Goal: Task Accomplishment & Management: Complete application form

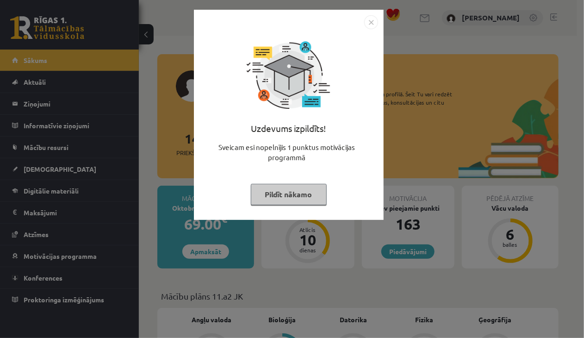
click at [303, 199] on button "Pildīt nākamo" at bounding box center [289, 194] width 76 height 21
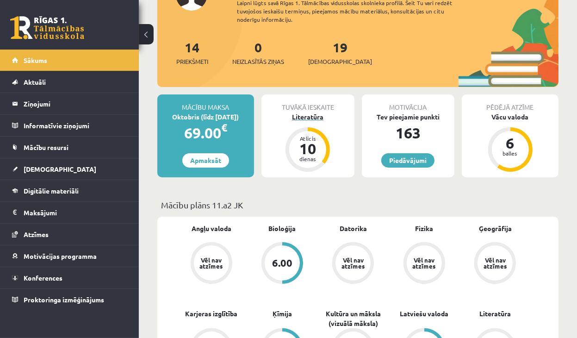
scroll to position [93, 0]
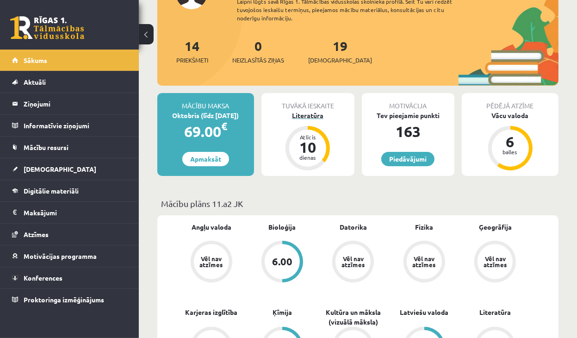
click at [311, 118] on div "Literatūra" at bounding box center [308, 116] width 93 height 10
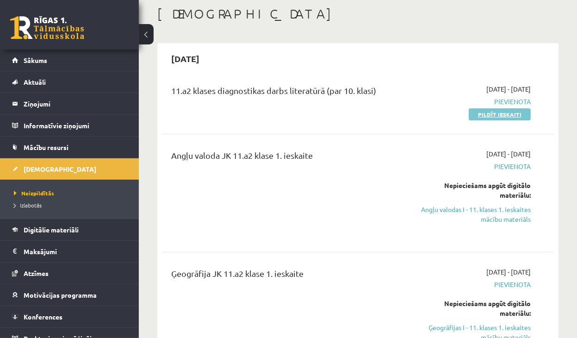
scroll to position [46, 0]
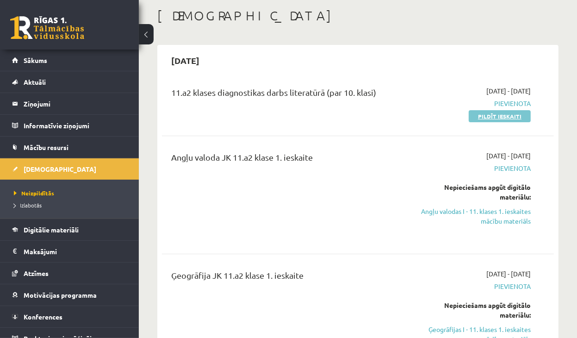
click at [499, 113] on link "Pildīt ieskaiti" at bounding box center [500, 116] width 62 height 12
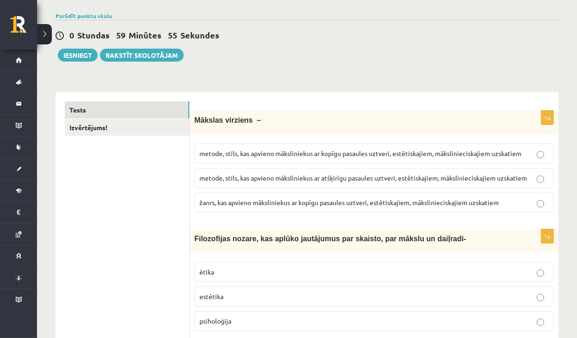
scroll to position [93, 0]
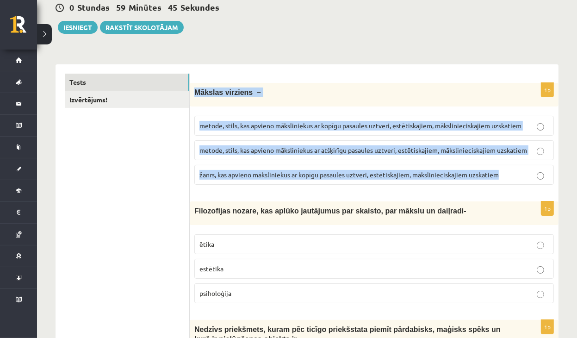
drag, startPoint x: 196, startPoint y: 89, endPoint x: 514, endPoint y: 180, distance: 330.6
click at [514, 180] on div "1p Mākslas virziens – metode, stils, kas apvieno māksliniekus ar kopīgu pasaule…" at bounding box center [374, 137] width 369 height 109
copy div "Mākslas virziens – metode, stils, kas apvieno māksliniekus ar kopīgu pasaules u…"
click at [368, 125] on span "metode, stils, kas apvieno māksliniekus ar kopīgu pasaules uztveri, estētiskaji…" at bounding box center [361, 125] width 322 height 8
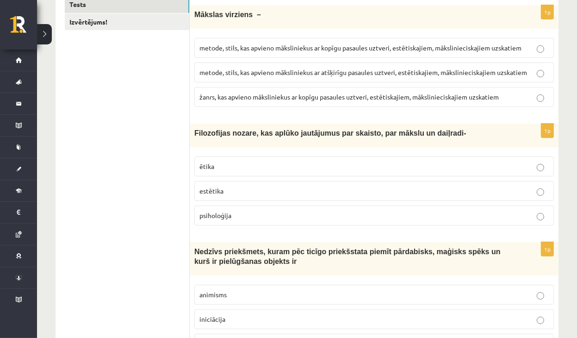
scroll to position [185, 0]
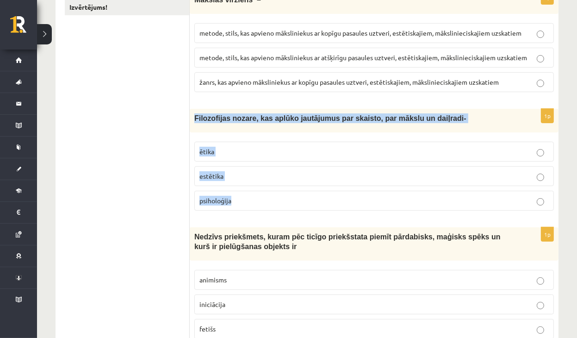
drag, startPoint x: 195, startPoint y: 117, endPoint x: 288, endPoint y: 198, distance: 123.0
click at [288, 198] on div "1p Filozofijas nozare, kas aplūko jautājumus par skaisto, par mākslu un daiļrad…" at bounding box center [374, 163] width 369 height 109
copy div "Filozofijas nozare, kas aplūko jautājumus par skaisto, par mākslu un daiļradi- …"
click at [260, 156] on label "ētika" at bounding box center [374, 152] width 360 height 20
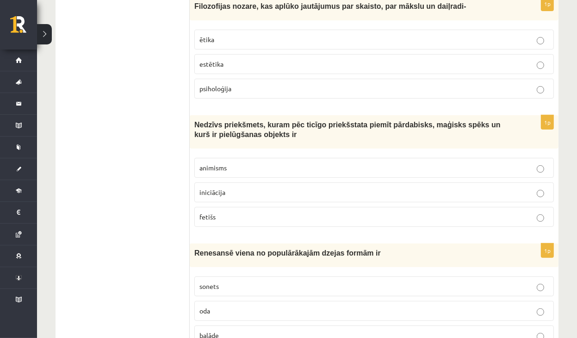
scroll to position [324, 0]
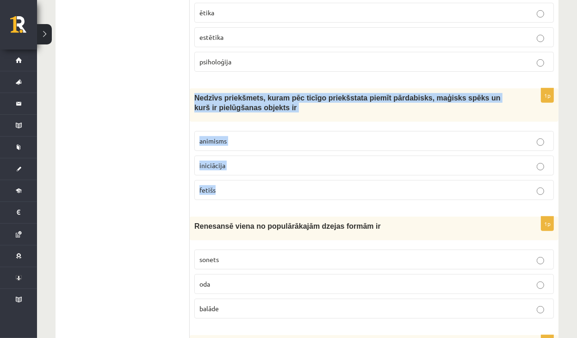
drag, startPoint x: 193, startPoint y: 95, endPoint x: 254, endPoint y: 188, distance: 110.6
click at [254, 188] on div "1p Nedzīvs priekšmets, kuram pēc ticīgo priekšstata piemīt pārdabisks, maģisks …" at bounding box center [374, 147] width 369 height 119
copy div "Nedzīvs priekšmets, kuram pēc ticīgo priekšstata piemīt pārdabisks, maģisks spē…"
click at [315, 96] on span "Nedzīvs priekšmets, kuram pēc ticīgo priekšstata piemīt pārdabisks, maģisks spē…" at bounding box center [347, 103] width 306 height 18
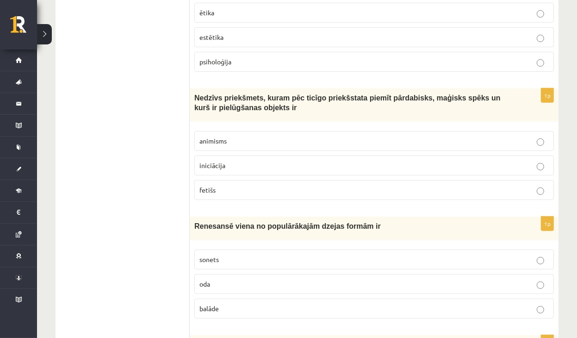
click at [226, 188] on p "fetišs" at bounding box center [375, 190] width 350 height 10
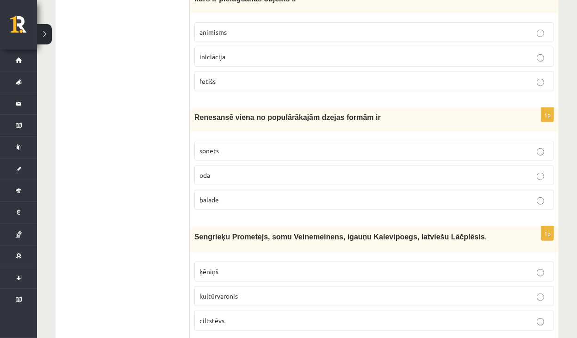
scroll to position [463, 0]
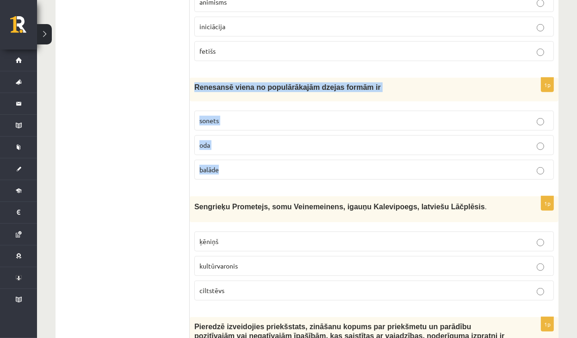
drag, startPoint x: 196, startPoint y: 87, endPoint x: 241, endPoint y: 165, distance: 90.0
click at [241, 165] on div "1p Renesansē viena no populārākajām dzejas formām ir sonets oda balāde" at bounding box center [374, 132] width 369 height 109
copy div "Renesansē viena no populārākajām dzejas formām ir sonets oda balāde"
click at [252, 117] on p "sonets" at bounding box center [375, 121] width 350 height 10
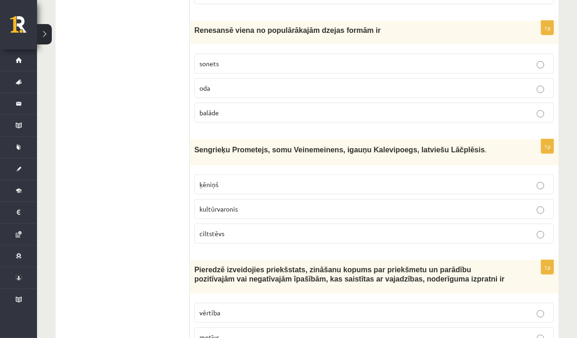
scroll to position [602, 0]
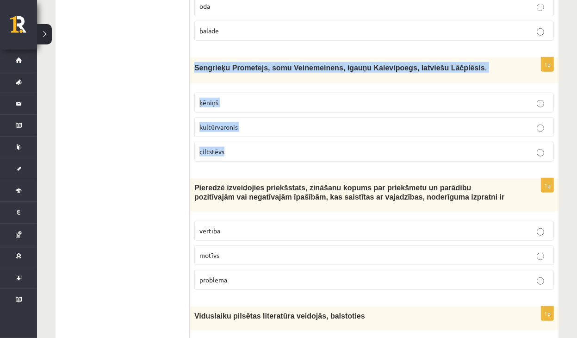
drag, startPoint x: 191, startPoint y: 63, endPoint x: 254, endPoint y: 144, distance: 102.2
click at [254, 144] on div "1p Sengrieķu Prometejs, somu Veinemeinens, igauņu Kalevipoegs, latviešu Lāčplēs…" at bounding box center [374, 112] width 369 height 111
copy div "Sengrieķu Prometejs, somu Veinemeinens, igauņu Kalevipoegs, latviešu Lāčplēsis …"
click at [244, 122] on p "kultūrvaronis" at bounding box center [375, 127] width 350 height 10
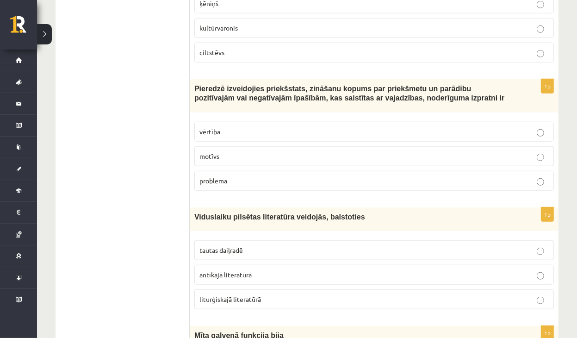
scroll to position [741, 0]
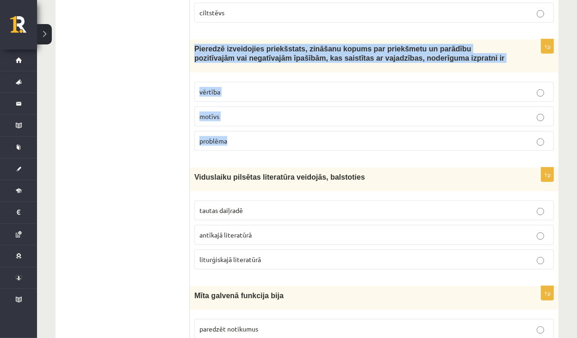
drag, startPoint x: 200, startPoint y: 46, endPoint x: 254, endPoint y: 133, distance: 102.0
click at [254, 133] on div "1p Pieredzē izveidojies priekšstats, zināšanu kopums par priekšmetu un parādību…" at bounding box center [374, 98] width 369 height 119
copy div "Pieredzē izveidojies priekšstats, zināšanu kopums par priekšmetu un parādību po…"
click at [246, 87] on p "vērtība" at bounding box center [375, 92] width 350 height 10
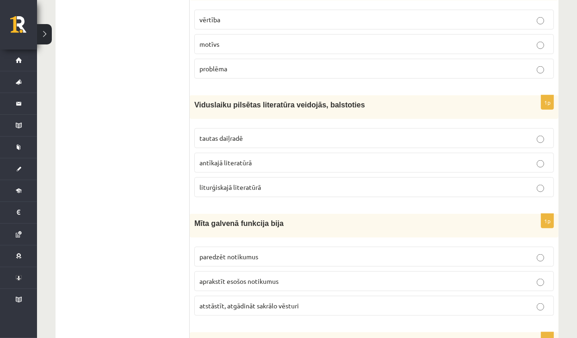
scroll to position [833, 0]
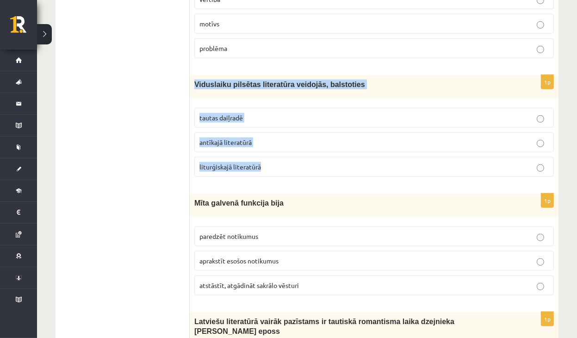
drag, startPoint x: 193, startPoint y: 78, endPoint x: 276, endPoint y: 167, distance: 121.8
click at [276, 167] on div "1p Viduslaiku pilsētas literatūra veidojās, balstoties tautas daiļradē antīkajā…" at bounding box center [374, 129] width 369 height 109
copy div "Viduslaiku pilsētas literatūra veidojās, balstoties tautas daiļradē antīkajā li…"
click at [239, 108] on label "tautas daiļradē" at bounding box center [374, 118] width 360 height 20
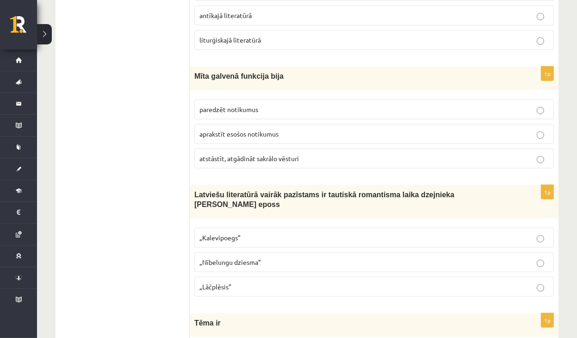
scroll to position [972, 0]
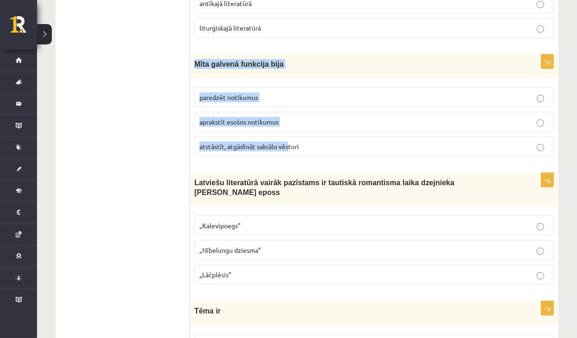
drag, startPoint x: 190, startPoint y: 57, endPoint x: 290, endPoint y: 138, distance: 128.7
click at [290, 138] on div "1p Mīta galvenā funkcija bija paredzēt notikumus aprakstīt esošos notikumus ats…" at bounding box center [374, 109] width 369 height 109
click at [191, 56] on div "Mīta galvenā funkcija bija" at bounding box center [374, 67] width 369 height 24
drag, startPoint x: 196, startPoint y: 57, endPoint x: 321, endPoint y: 144, distance: 152.7
click at [321, 144] on div "1p Mīta galvenā funkcija bija paredzēt notikumus aprakstīt esošos notikumus ats…" at bounding box center [374, 109] width 369 height 109
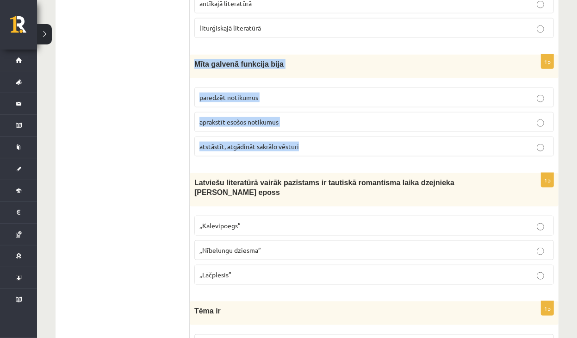
copy div "Mīta galvenā funkcija bija paredzēt notikumus aprakstīt esošos notikumus atstās…"
click at [269, 142] on span "atstāstīt, atgādināt sakrālo vēsturi" at bounding box center [250, 146] width 100 height 8
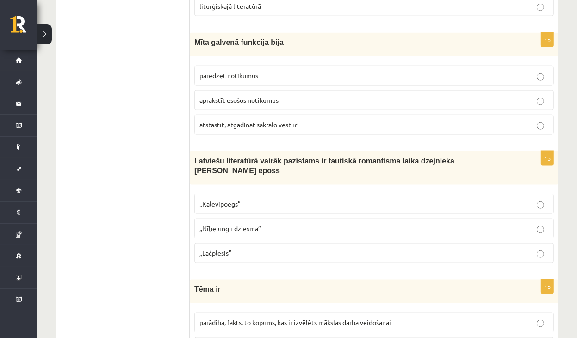
scroll to position [1111, 0]
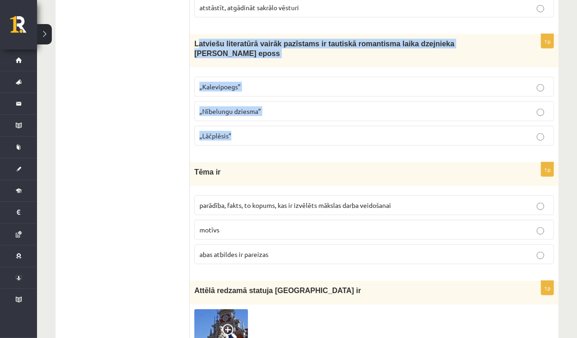
drag, startPoint x: 196, startPoint y: 36, endPoint x: 317, endPoint y: 126, distance: 151.1
click at [317, 126] on div "1p Latviešu literatūrā vairāk pazīstams ir tautiskā romantisma laika dzejnieka …" at bounding box center [374, 93] width 369 height 119
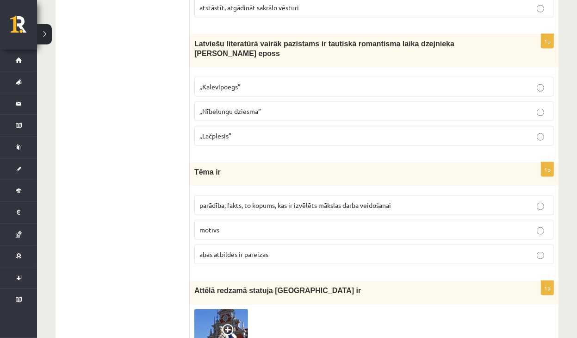
click at [194, 34] on div "Latviešu literatūrā vairāk pazīstams ir tautiskā romantisma laika dzejnieka And…" at bounding box center [374, 50] width 369 height 33
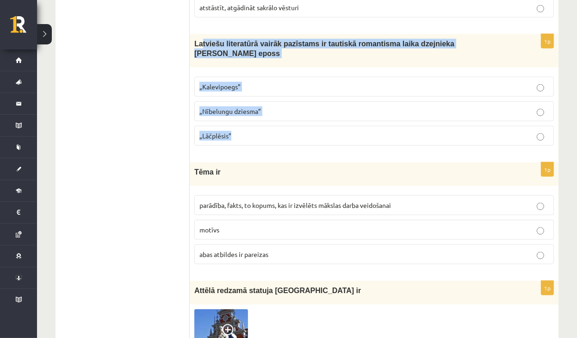
drag, startPoint x: 201, startPoint y: 32, endPoint x: 267, endPoint y: 123, distance: 112.1
click at [267, 123] on div "1p Latviešu literatūrā vairāk pazīstams ir tautiskā romantisma laika dzejnieka …" at bounding box center [374, 93] width 369 height 119
copy div "tviešu literatūrā vairāk pazīstams ir tautiskā romantisma laika dzejnieka Andre…"
click at [223, 131] on span "„Lāčplēsis”" at bounding box center [216, 135] width 32 height 8
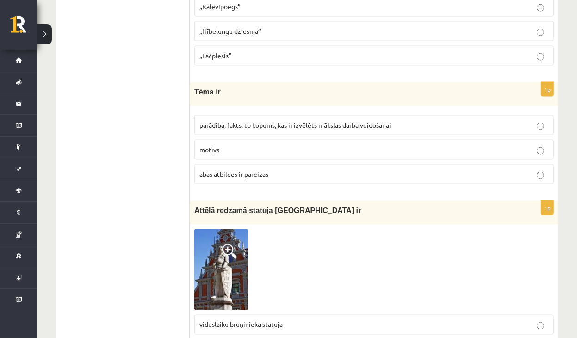
scroll to position [1204, 0]
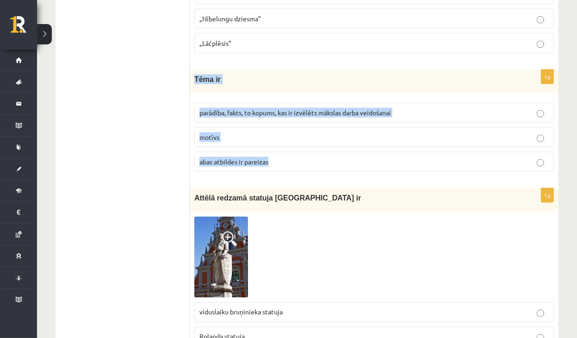
drag, startPoint x: 194, startPoint y: 63, endPoint x: 276, endPoint y: 151, distance: 120.5
click at [276, 151] on div "1p Tēma ir parādība, fakts, to kopums, kas ir izvēlēts mākslas darba veidošanai…" at bounding box center [374, 124] width 369 height 109
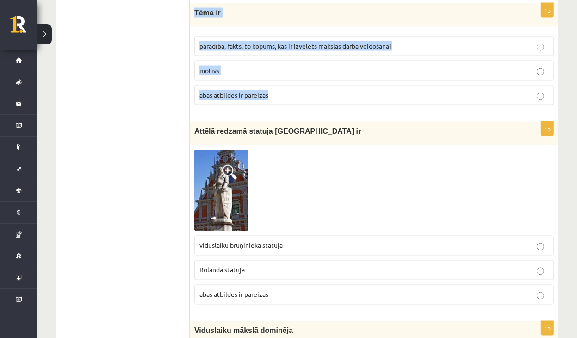
scroll to position [1157, 0]
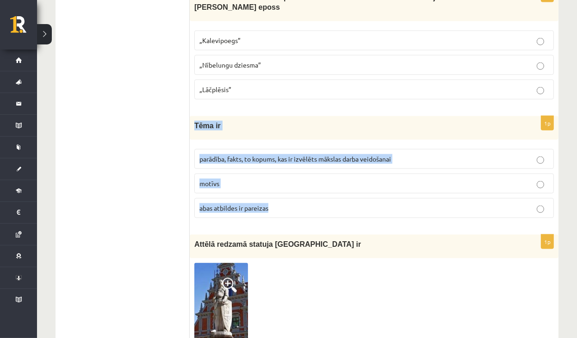
copy div "Tēma ir parādība, fakts, to kopums, kas ir izvēlēts mākslas darba veidošanai mo…"
click at [300, 155] on span "parādība, fakts, to kopums, kas ir izvēlēts mākslas darba veidošanai" at bounding box center [296, 159] width 192 height 8
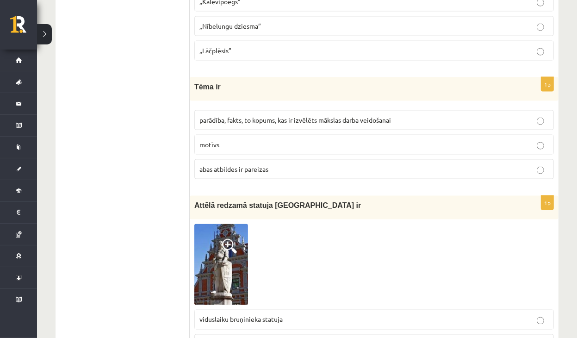
scroll to position [1296, 0]
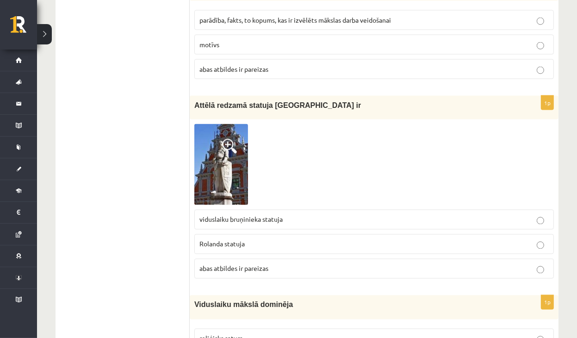
click at [228, 139] on span at bounding box center [229, 146] width 15 height 15
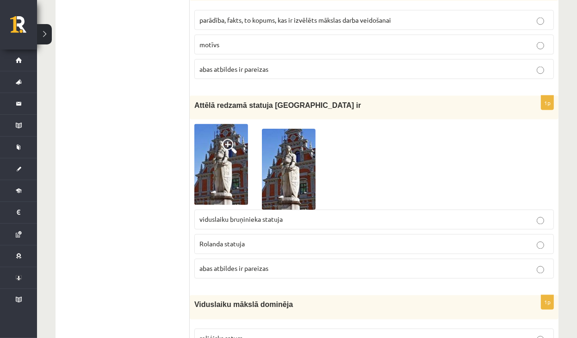
click at [285, 167] on img at bounding box center [289, 169] width 54 height 81
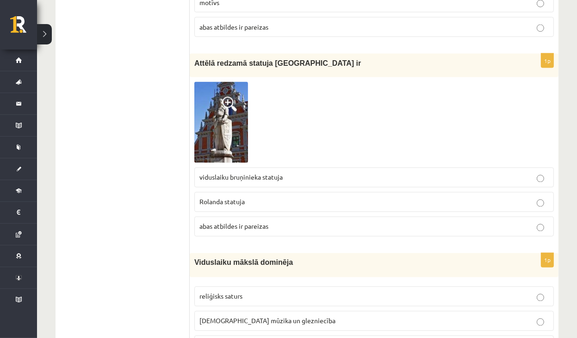
scroll to position [1343, 0]
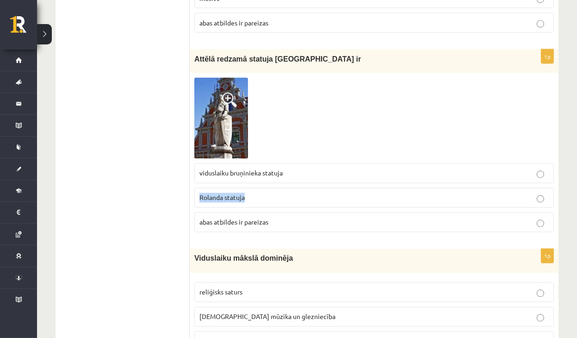
drag, startPoint x: 199, startPoint y: 178, endPoint x: 246, endPoint y: 187, distance: 48.0
click at [246, 193] on p "Rolanda statuja" at bounding box center [375, 198] width 350 height 10
click at [228, 194] on span "Rolanda statuja" at bounding box center [222, 198] width 45 height 8
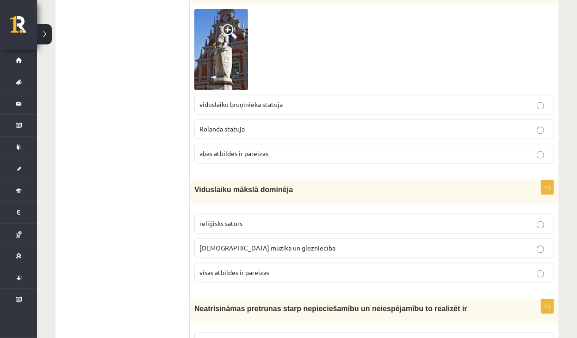
scroll to position [1482, 0]
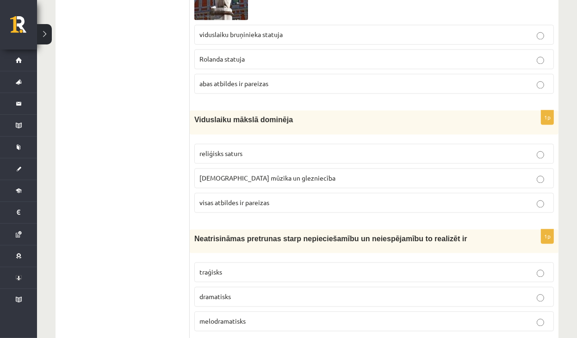
drag, startPoint x: 188, startPoint y: 100, endPoint x: 294, endPoint y: 179, distance: 132.6
click at [287, 144] on label "reliģisks saturs" at bounding box center [374, 154] width 360 height 20
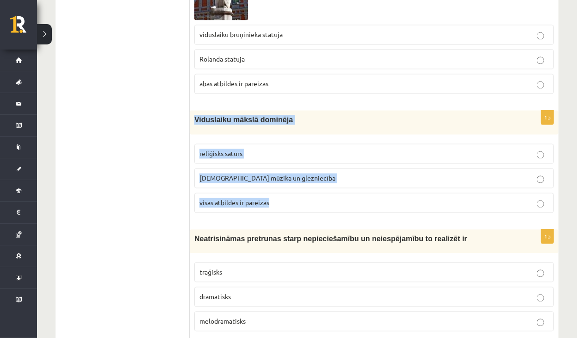
drag, startPoint x: 201, startPoint y: 108, endPoint x: 295, endPoint y: 187, distance: 122.6
click at [295, 187] on div "1p Viduslaiku mākslā dominēja reliģisks saturs baznīcas mūzika un glezniecība v…" at bounding box center [374, 164] width 369 height 109
click at [229, 198] on span "visas atbildes ir pareizas" at bounding box center [235, 202] width 70 height 8
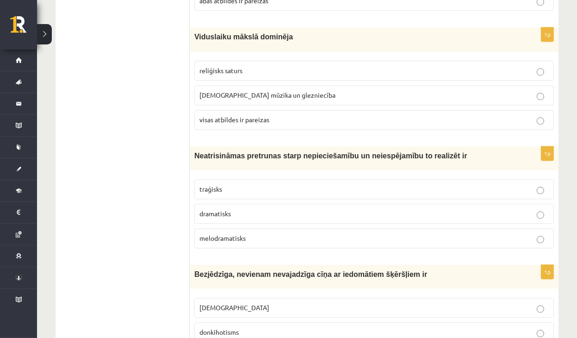
scroll to position [1574, 0]
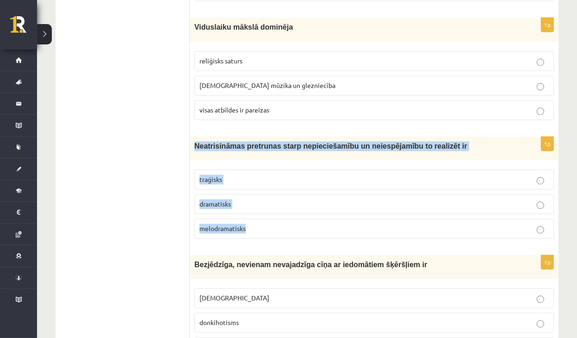
drag, startPoint x: 194, startPoint y: 127, endPoint x: 256, endPoint y: 219, distance: 110.0
click at [256, 219] on div "1p Neatrisināmas pretrunas starp nepieciešamību un neiespējamību to realizēt ir…" at bounding box center [374, 191] width 369 height 109
click at [238, 169] on label "traģisks" at bounding box center [374, 179] width 360 height 20
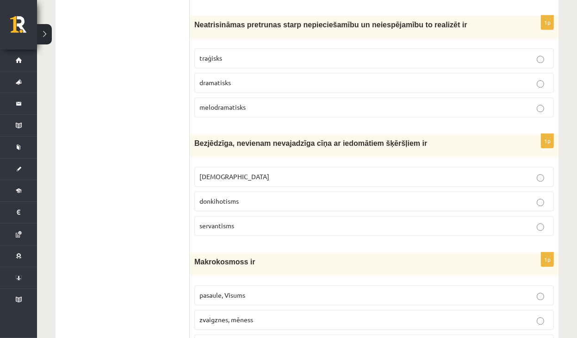
scroll to position [1713, 0]
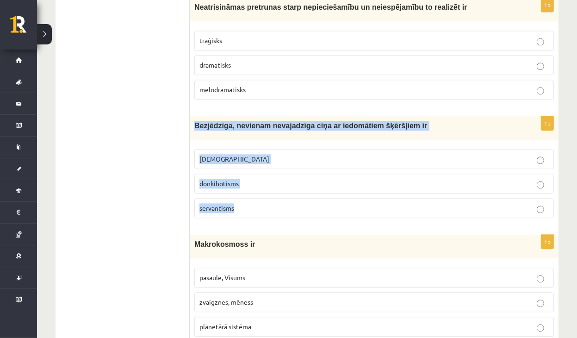
drag, startPoint x: 189, startPoint y: 105, endPoint x: 254, endPoint y: 191, distance: 107.5
click at [254, 191] on div "1p Bezjēdzīga, nevienam nevajadzīga cīņa ar iedomātiem šķēršļiem ir minhauzenis…" at bounding box center [374, 170] width 369 height 109
click at [195, 116] on div "Bezjēdzīga, nevienam nevajadzīga cīņa ar iedomātiem šķēršļiem ir" at bounding box center [374, 128] width 369 height 24
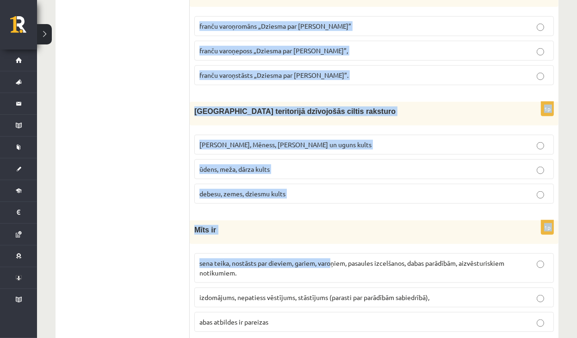
scroll to position [3521, 0]
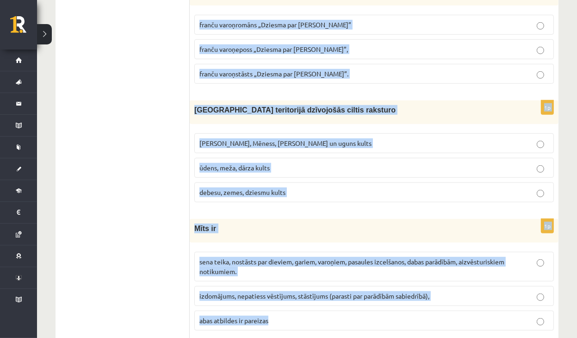
drag, startPoint x: 196, startPoint y: 106, endPoint x: 344, endPoint y: 287, distance: 233.9
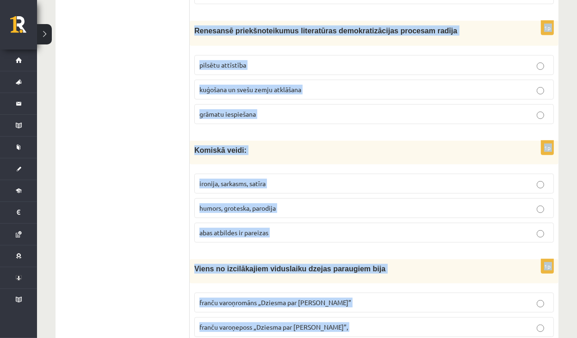
click at [295, 145] on p "Komiskā veidi:" at bounding box center [350, 150] width 313 height 10
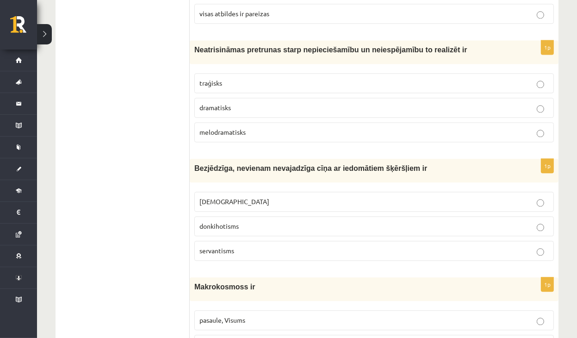
scroll to position [1669, 0]
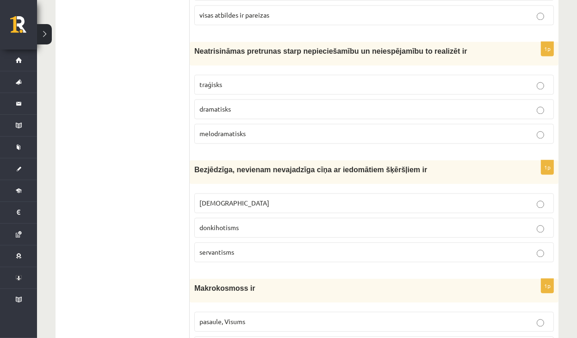
click at [246, 223] on p "donkihotisms" at bounding box center [375, 228] width 350 height 10
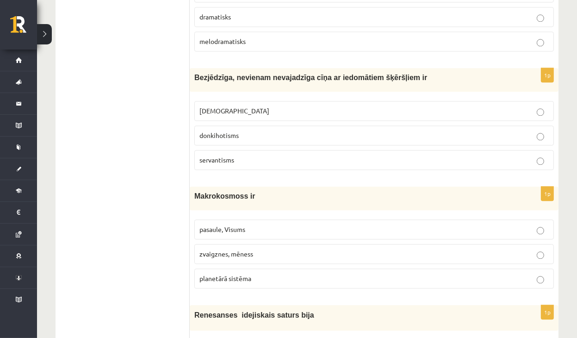
scroll to position [1762, 0]
click at [249, 224] on p "pasaule, Visums" at bounding box center [375, 229] width 350 height 10
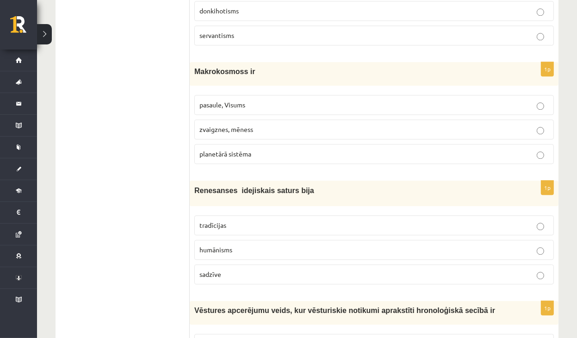
scroll to position [1901, 0]
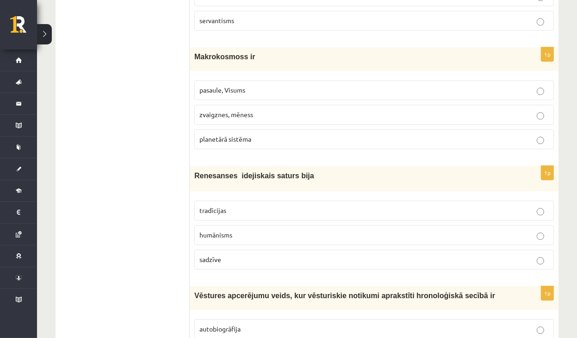
click at [229, 225] on label "humānisms" at bounding box center [374, 235] width 360 height 20
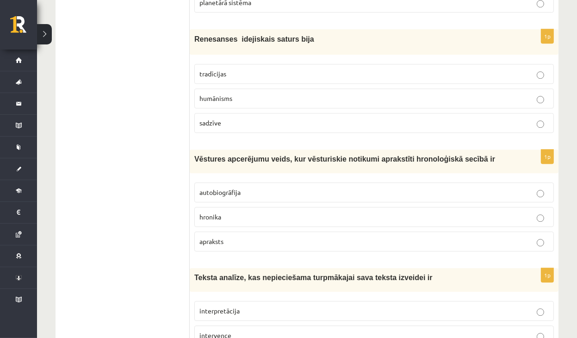
scroll to position [2039, 0]
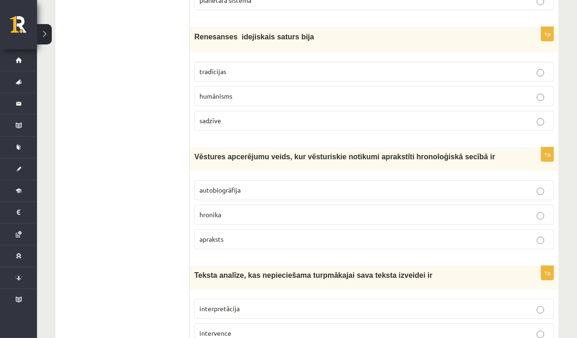
drag, startPoint x: 270, startPoint y: 192, endPoint x: 265, endPoint y: 192, distance: 4.7
click at [270, 210] on p "hronika" at bounding box center [375, 215] width 350 height 10
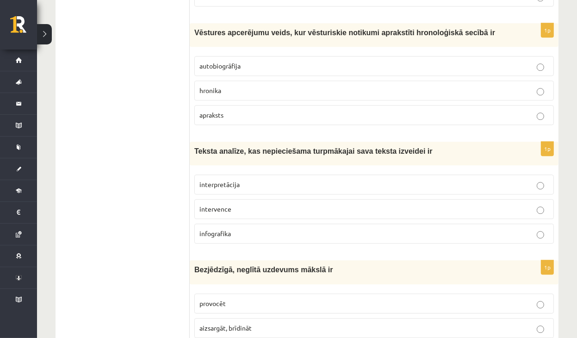
scroll to position [2178, 0]
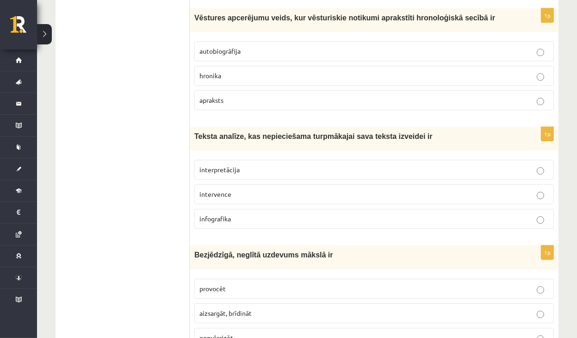
click at [239, 165] on p "interpretācija" at bounding box center [375, 170] width 350 height 10
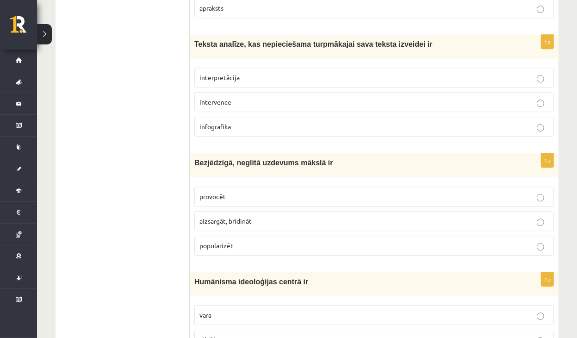
scroll to position [2317, 0]
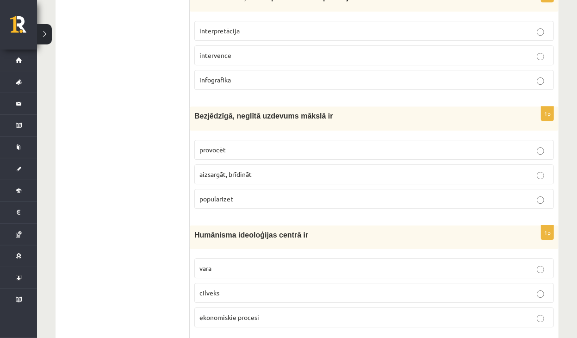
click at [235, 145] on p "provocēt" at bounding box center [375, 150] width 350 height 10
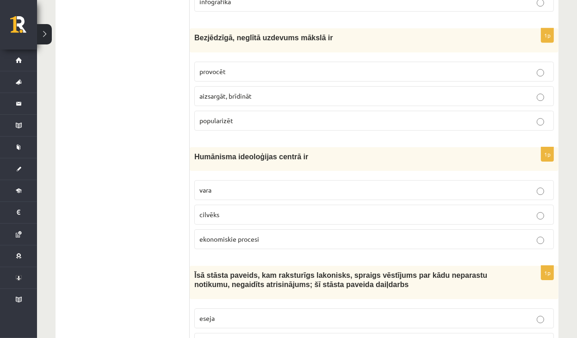
scroll to position [2410, 0]
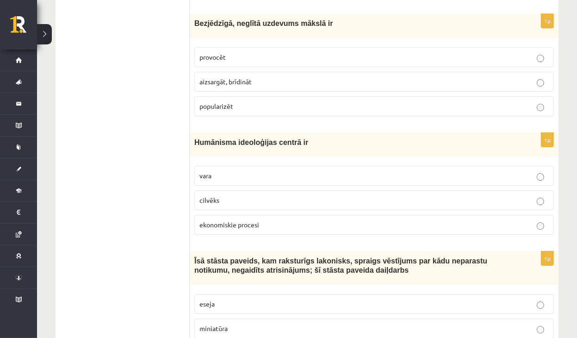
click at [253, 195] on p "cilvēks" at bounding box center [375, 200] width 350 height 10
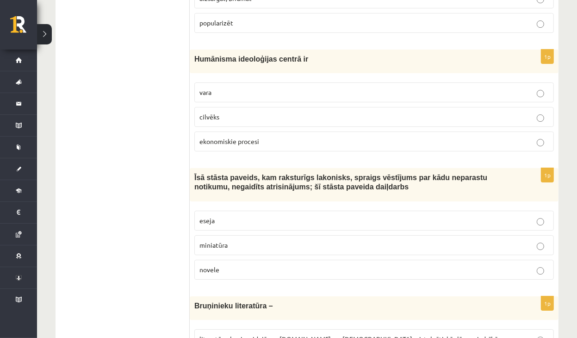
scroll to position [2502, 0]
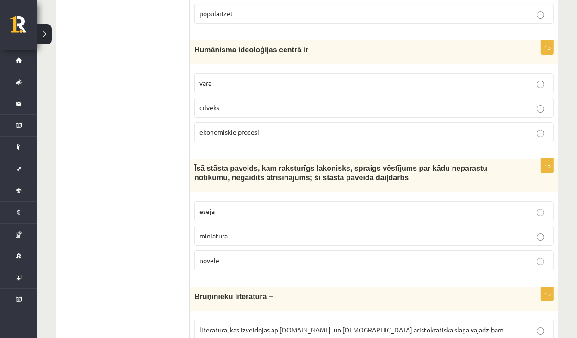
click at [241, 256] on p "novele" at bounding box center [375, 261] width 350 height 10
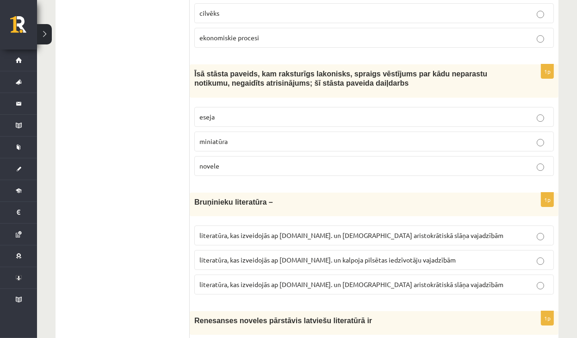
scroll to position [2641, 0]
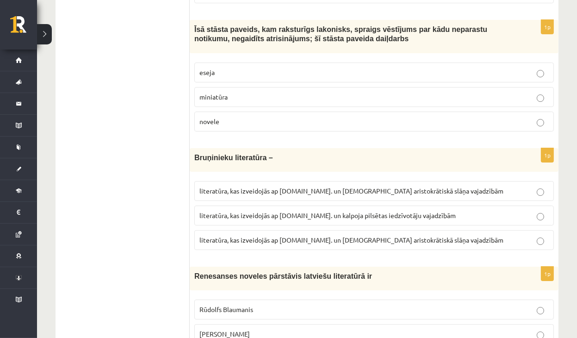
click at [398, 236] on span "literatūra, kas izveidojās ap 12.gs. un kalpoja aristokrātiskā slāņa vajadzībām" at bounding box center [352, 240] width 304 height 8
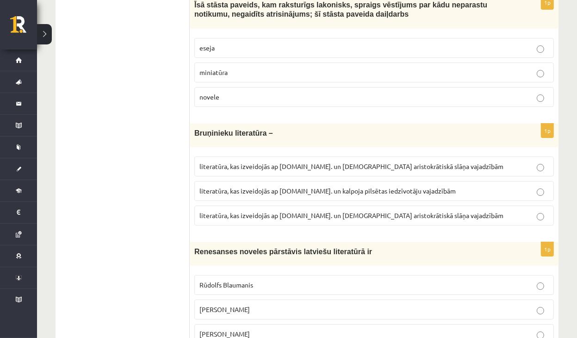
scroll to position [2780, 0]
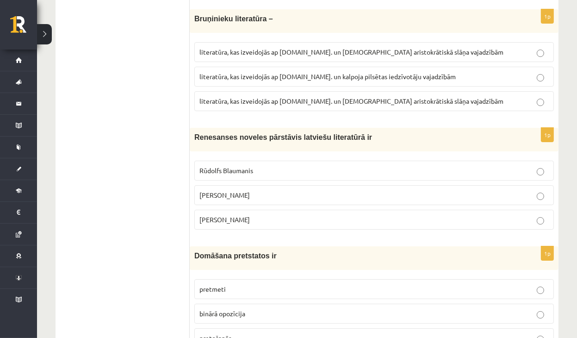
click at [237, 190] on p "Kārlis Skalbe" at bounding box center [375, 195] width 350 height 10
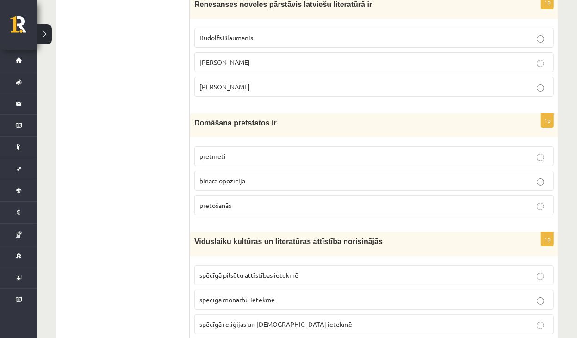
scroll to position [2919, 0]
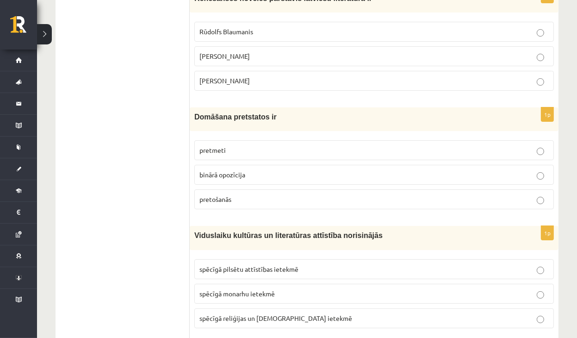
click at [267, 170] on p "binārā opozīcija" at bounding box center [375, 175] width 350 height 10
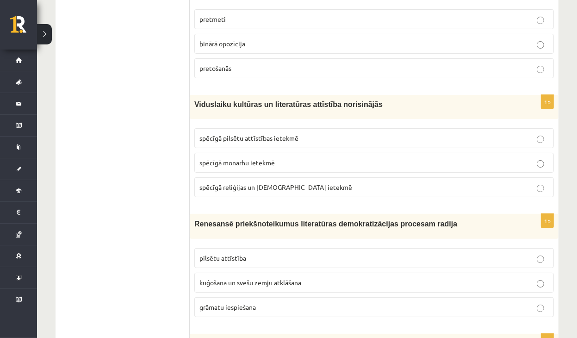
scroll to position [3058, 0]
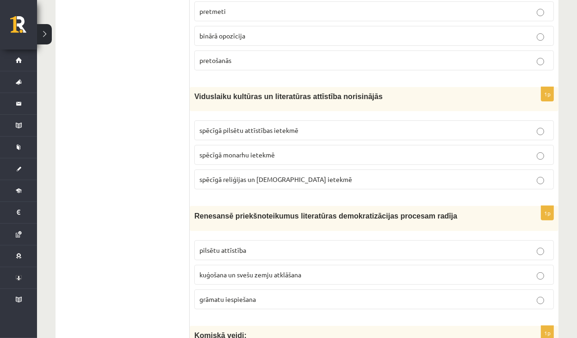
click at [269, 175] on span "spēcīgā reliģijas un baznīcas ietekmē" at bounding box center [276, 179] width 153 height 8
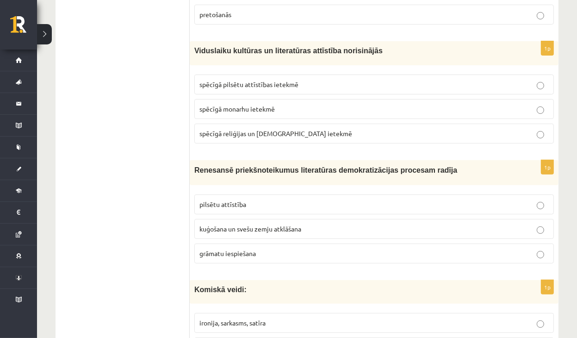
scroll to position [3104, 0]
click at [259, 248] on p "grāmatu iespiešana" at bounding box center [375, 253] width 350 height 10
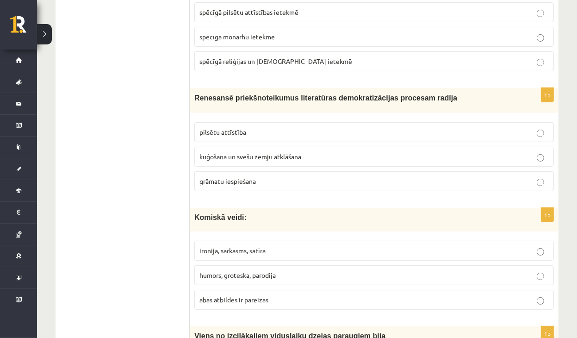
scroll to position [3197, 0]
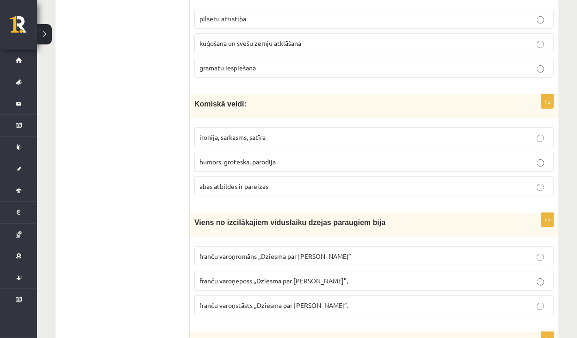
click at [249, 182] on span "abas atbildes ir pareizas" at bounding box center [234, 186] width 69 height 8
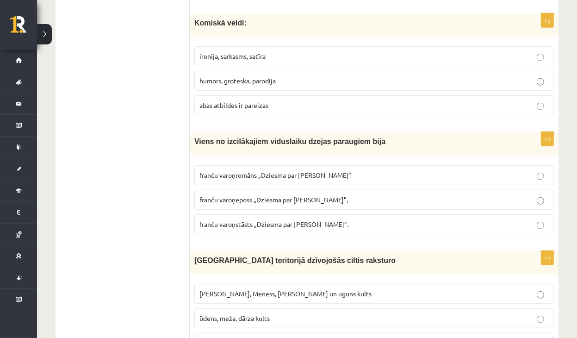
scroll to position [3382, 0]
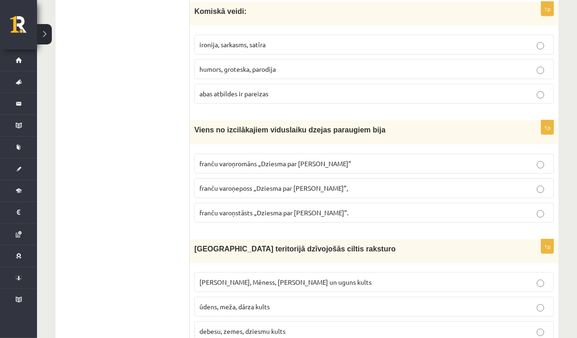
click at [276, 184] on span "franču varoņeposs „Dziesma par Rolandu”," at bounding box center [274, 188] width 149 height 8
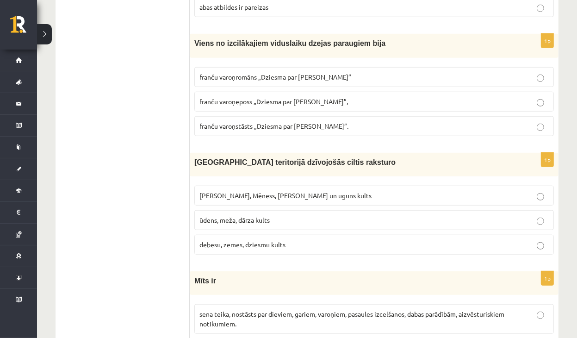
scroll to position [3475, 0]
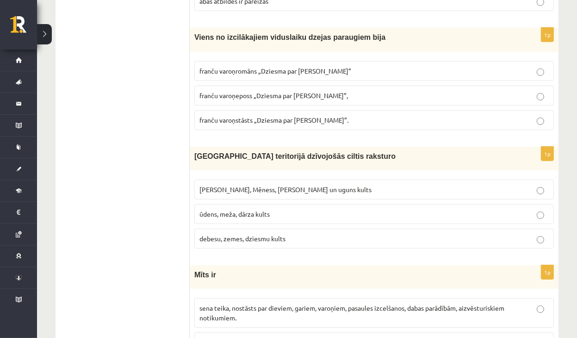
click at [239, 210] on span "ūdens, meža, dārza kults" at bounding box center [235, 214] width 70 height 8
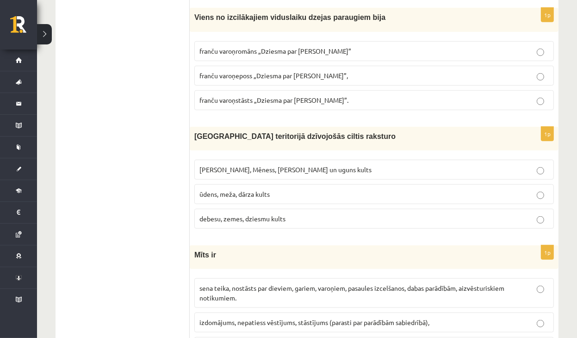
scroll to position [3521, 0]
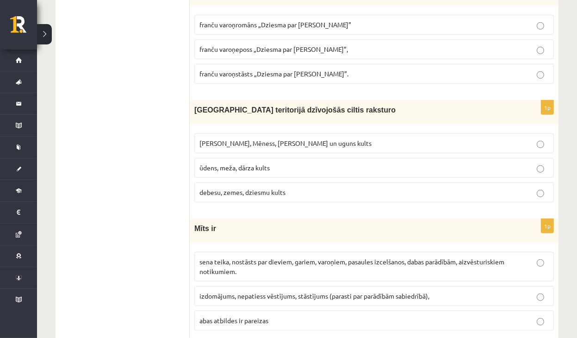
click at [279, 133] on label "Saules, Mēness, Pērkona un uguns kults" at bounding box center [374, 143] width 360 height 20
click at [287, 256] on p "sena teika, nostāsts par dieviem, gariem, varoņiem, pasaules izcelšanos, dabas …" at bounding box center [375, 265] width 350 height 19
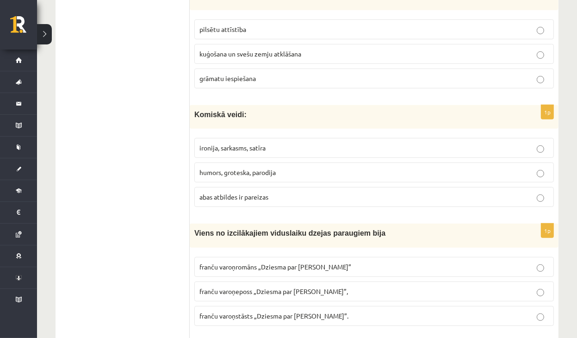
scroll to position [3244, 0]
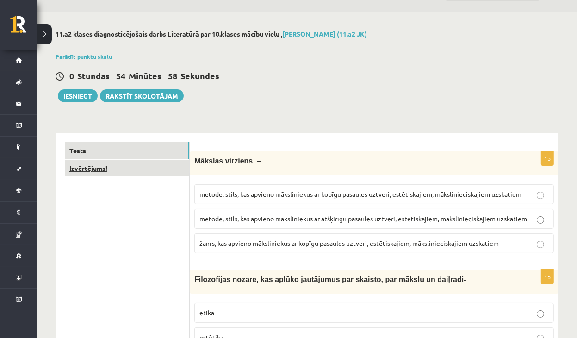
click at [134, 170] on link "Izvērtējums!" at bounding box center [127, 168] width 125 height 17
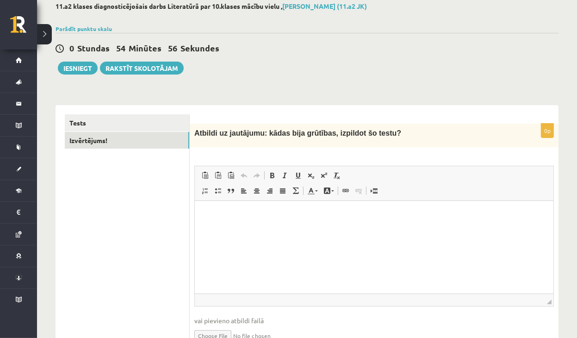
scroll to position [54, 0]
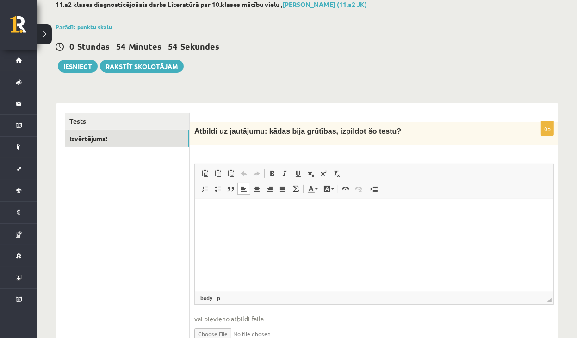
click at [219, 227] on html at bounding box center [373, 213] width 359 height 28
paste body "Визуальный текстовый редактор, wiswyg-editor-user-answer-47433900187280"
click at [206, 215] on p "**********" at bounding box center [374, 213] width 341 height 10
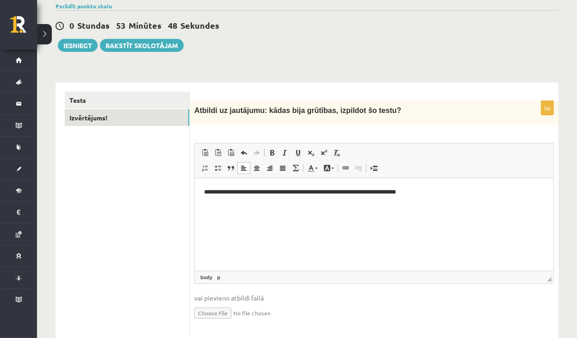
scroll to position [0, 0]
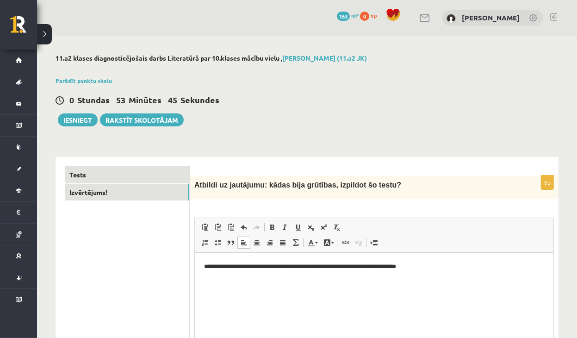
click at [90, 170] on link "Tests" at bounding box center [127, 174] width 125 height 17
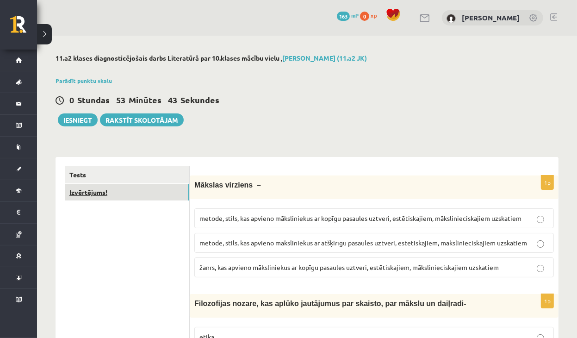
click at [91, 188] on link "Izvērtējums!" at bounding box center [127, 192] width 125 height 17
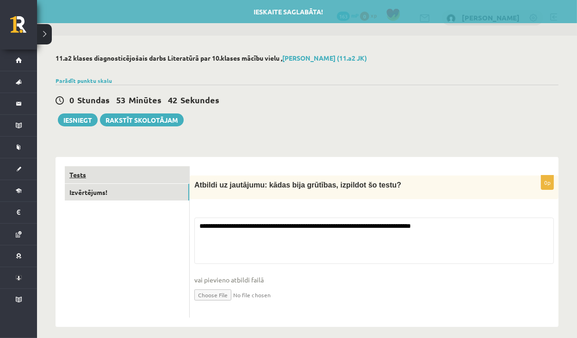
click at [83, 178] on link "Tests" at bounding box center [127, 174] width 125 height 17
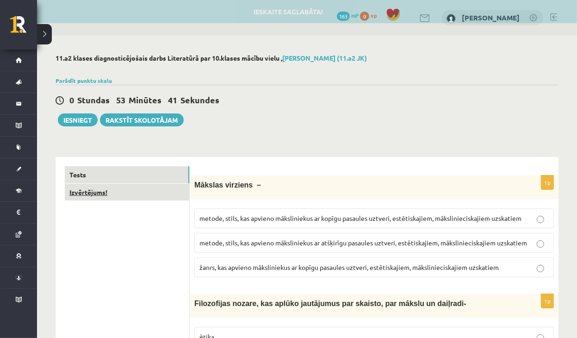
click at [91, 188] on link "Izvērtējums!" at bounding box center [127, 192] width 125 height 17
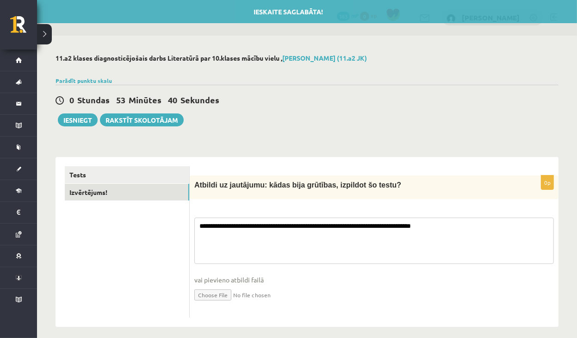
click at [211, 227] on textarea "**********" at bounding box center [374, 241] width 360 height 46
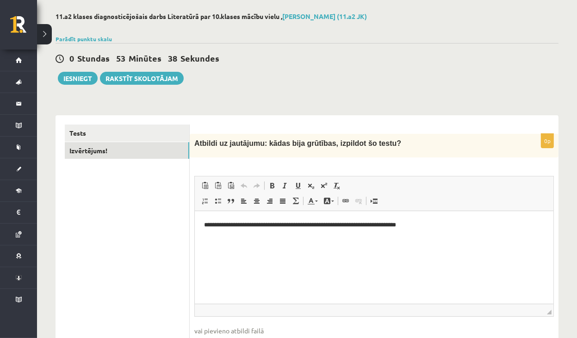
scroll to position [100, 0]
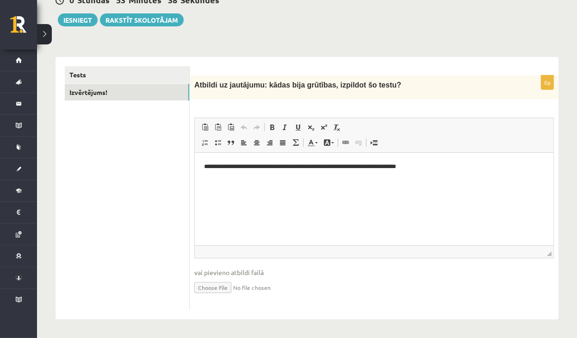
click at [188, 186] on ul "Tests Izvērtējums!" at bounding box center [127, 188] width 125 height 244
click at [238, 181] on html "**********" at bounding box center [373, 167] width 359 height 28
click at [151, 73] on link "Tests" at bounding box center [127, 74] width 125 height 17
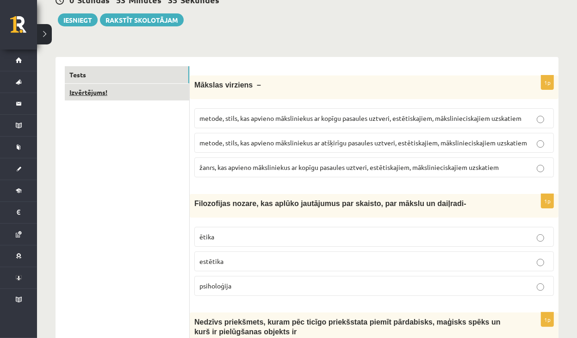
click at [143, 90] on link "Izvērtējums!" at bounding box center [127, 92] width 125 height 17
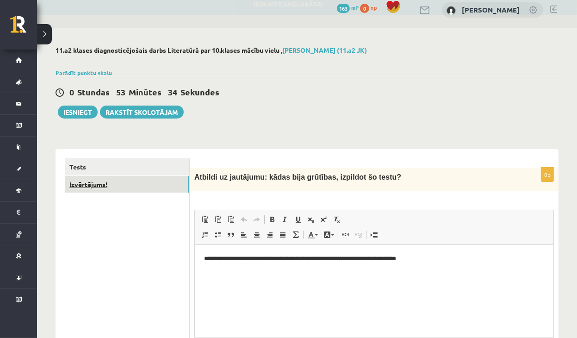
scroll to position [0, 0]
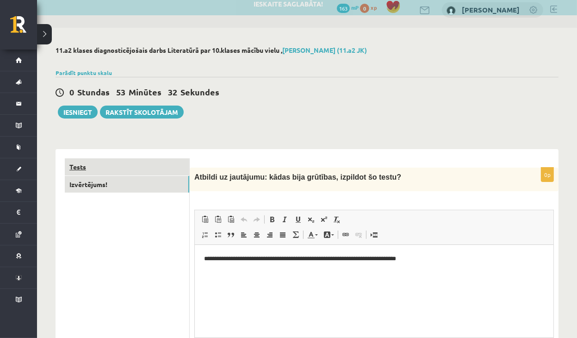
click at [119, 167] on link "Tests" at bounding box center [127, 166] width 125 height 17
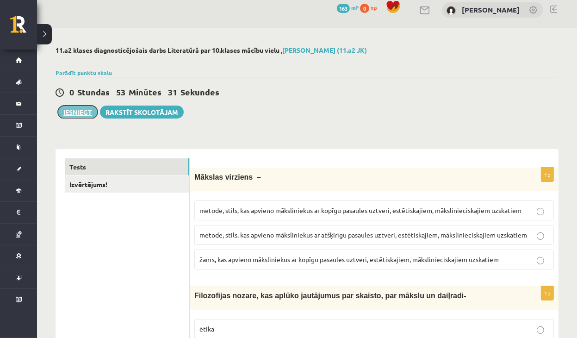
click at [70, 114] on button "Iesniegt" at bounding box center [78, 112] width 40 height 13
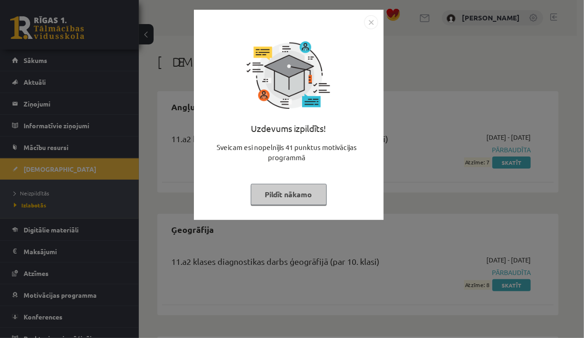
click at [315, 194] on button "Pildīt nākamo" at bounding box center [289, 194] width 76 height 21
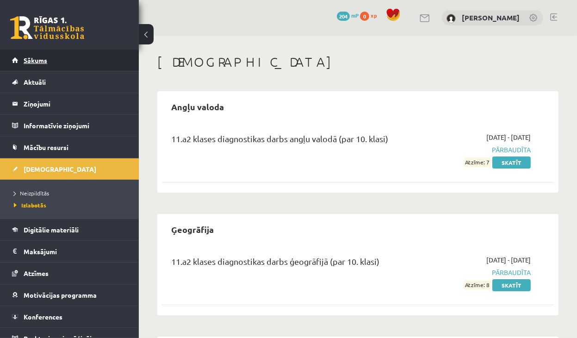
click at [31, 58] on span "Sākums" at bounding box center [36, 60] width 24 height 8
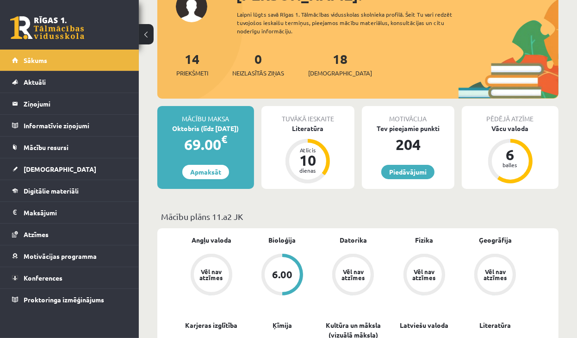
scroll to position [93, 0]
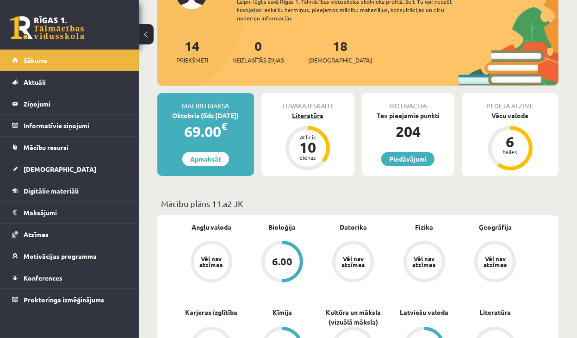
click at [307, 116] on div "Literatūra" at bounding box center [308, 116] width 93 height 10
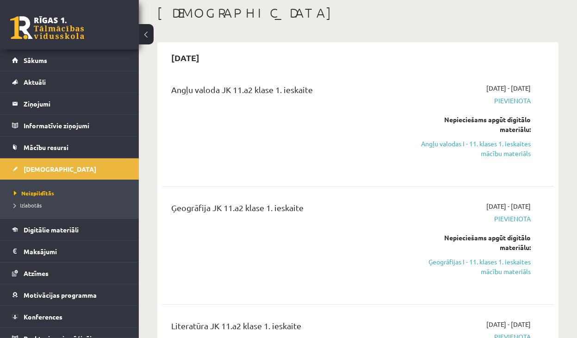
scroll to position [46, 0]
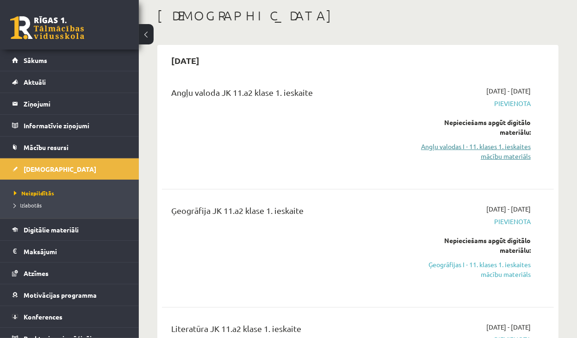
click at [490, 160] on link "Angļu valodas I - 11. klases 1. ieskaites mācību materiāls" at bounding box center [475, 151] width 111 height 19
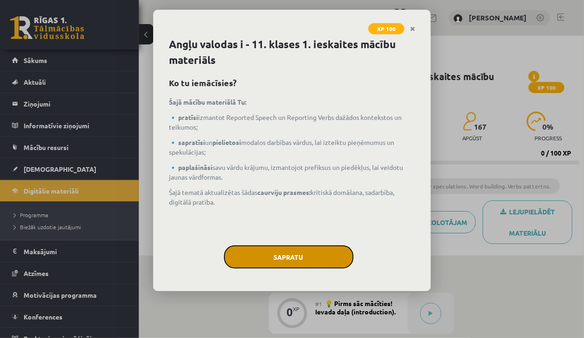
click at [269, 252] on button "Sapratu" at bounding box center [289, 256] width 130 height 23
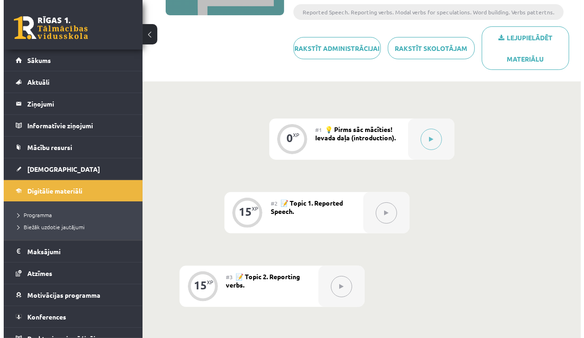
scroll to position [144, 0]
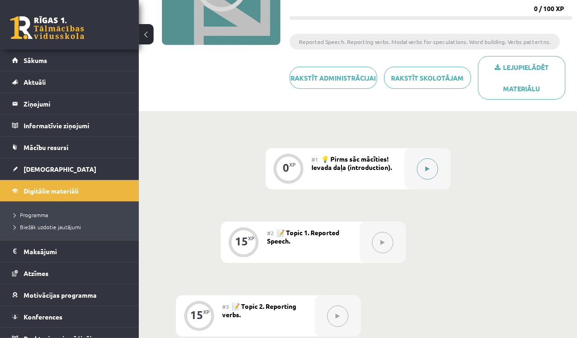
click at [433, 172] on button at bounding box center [427, 168] width 21 height 21
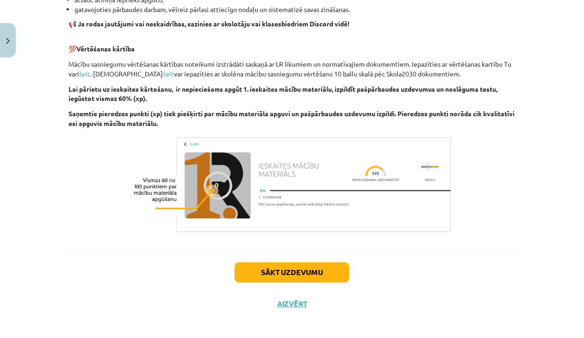
scroll to position [635, 0]
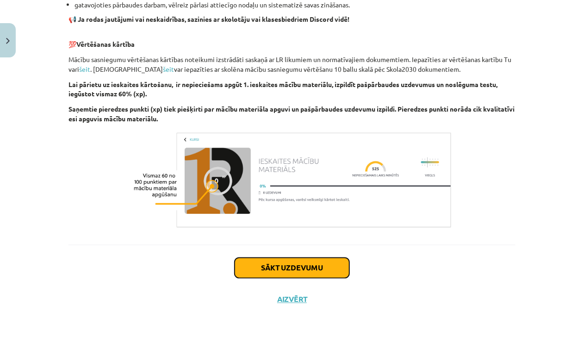
click at [303, 269] on button "Sākt uzdevumu" at bounding box center [292, 268] width 115 height 20
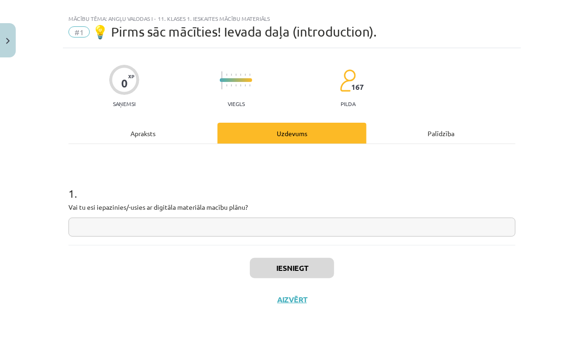
click at [109, 235] on input "text" at bounding box center [292, 227] width 447 height 19
type input "**"
click at [275, 265] on button "Iesniegt" at bounding box center [292, 268] width 84 height 20
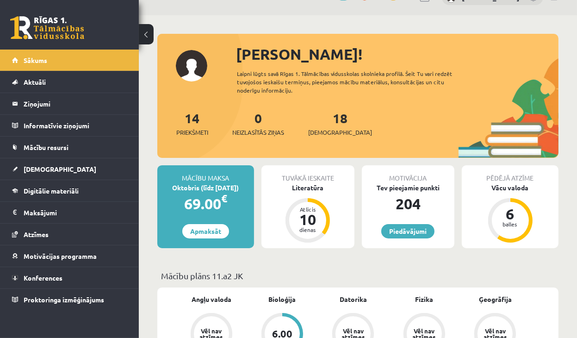
scroll to position [93, 0]
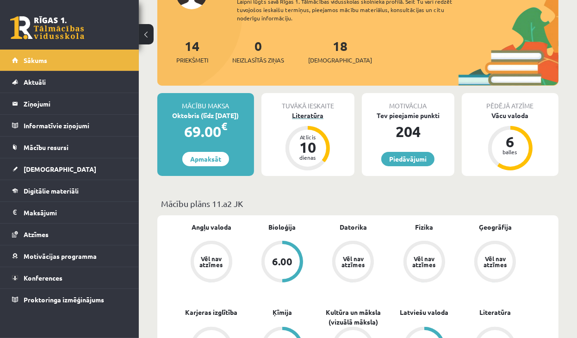
click at [304, 116] on div "Literatūra" at bounding box center [308, 116] width 93 height 10
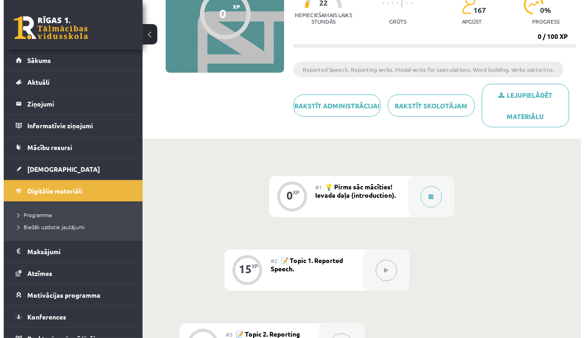
scroll to position [139, 0]
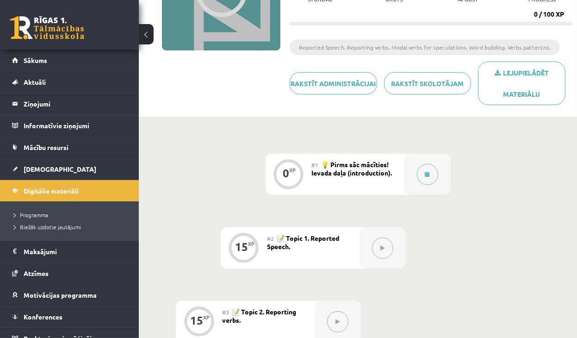
click at [361, 175] on span "💡 Pirms sāc mācīties! Ievada daļa (introduction)." at bounding box center [352, 168] width 81 height 17
click at [425, 178] on button at bounding box center [427, 174] width 21 height 21
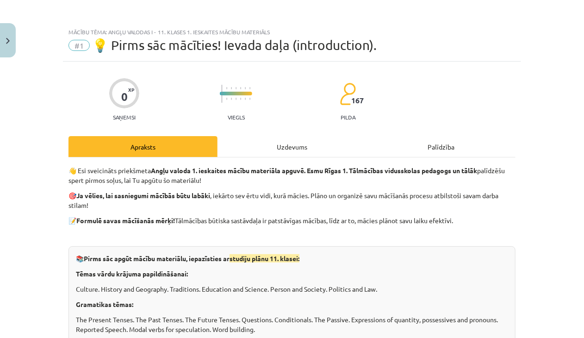
click at [305, 144] on div "Uzdevums" at bounding box center [292, 146] width 149 height 21
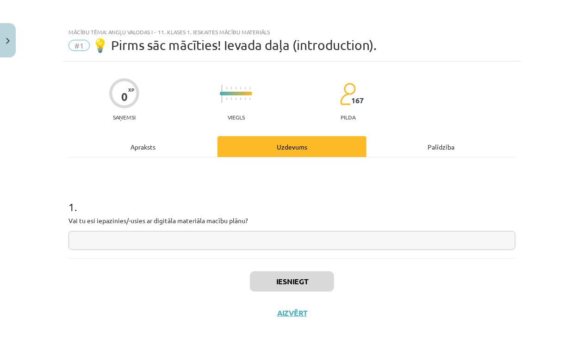
scroll to position [13, 0]
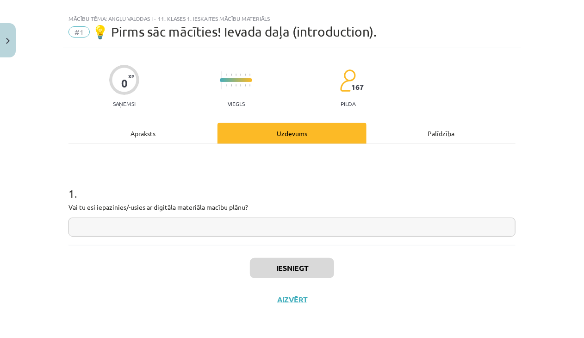
click at [440, 137] on div "Palīdzība" at bounding box center [441, 133] width 149 height 21
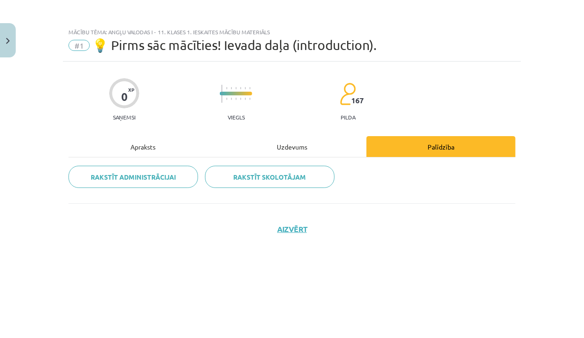
scroll to position [0, 0]
click at [289, 142] on div "Uzdevums" at bounding box center [292, 146] width 149 height 21
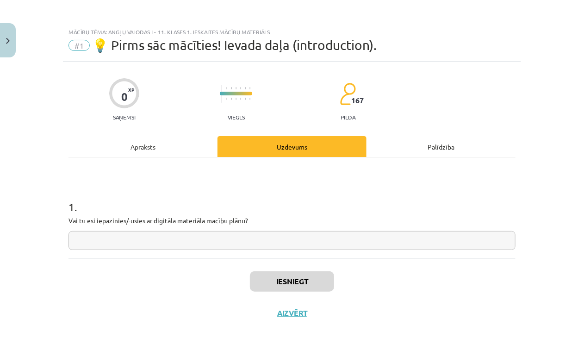
click at [168, 139] on div "Apraksts" at bounding box center [143, 146] width 149 height 21
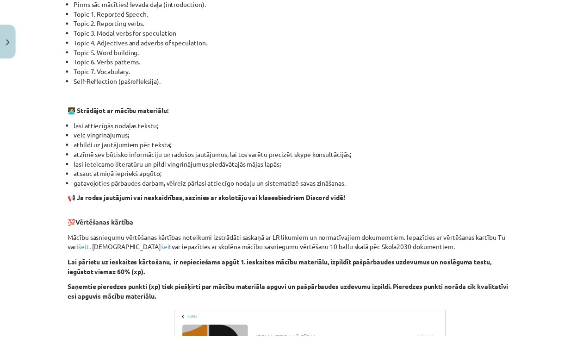
scroll to position [635, 0]
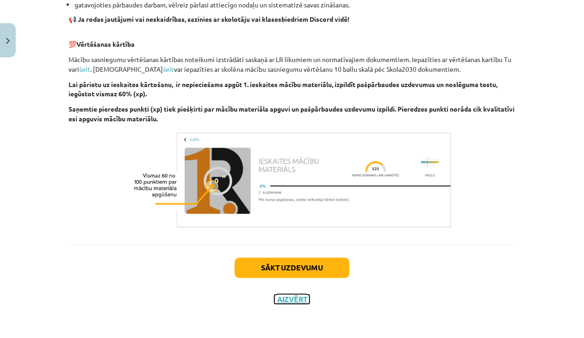
click at [294, 300] on button "Aizvērt" at bounding box center [292, 299] width 35 height 9
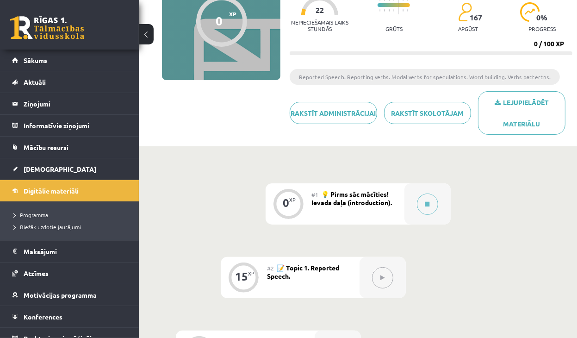
scroll to position [139, 0]
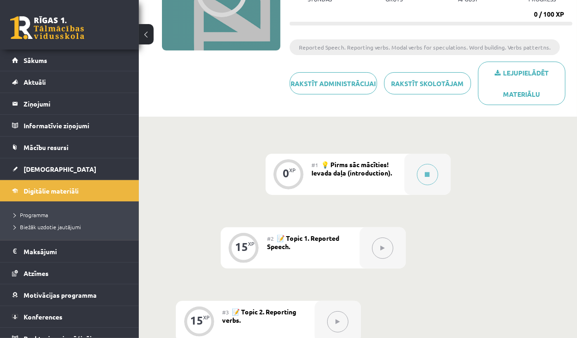
click at [352, 171] on span "💡 Pirms sāc mācīties! Ievada daļa (introduction)." at bounding box center [352, 168] width 81 height 17
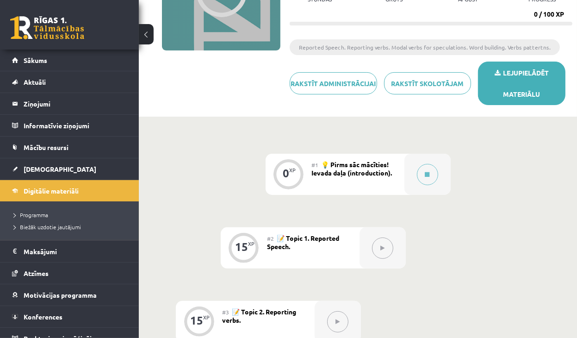
click at [499, 76] on icon at bounding box center [498, 73] width 6 height 6
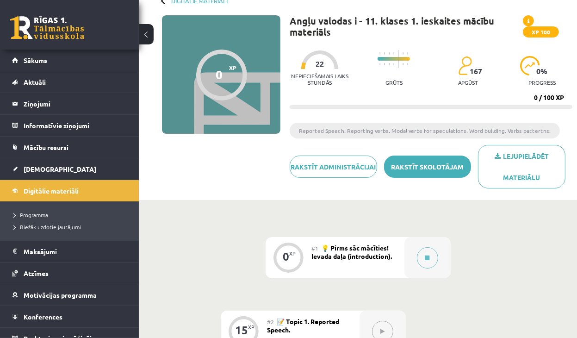
scroll to position [46, 0]
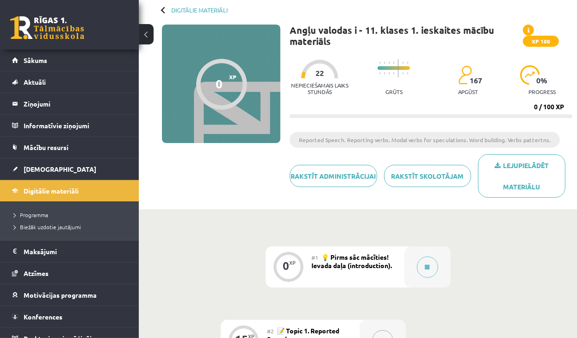
click at [234, 83] on div at bounding box center [221, 84] width 51 height 51
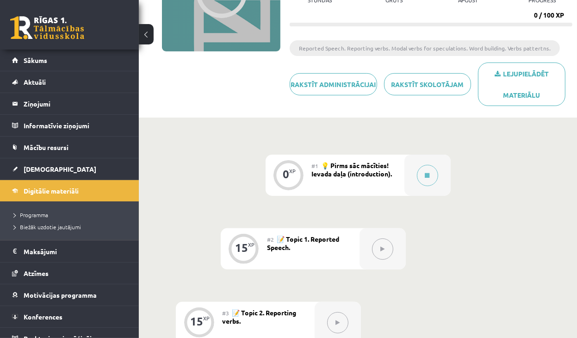
scroll to position [98, 0]
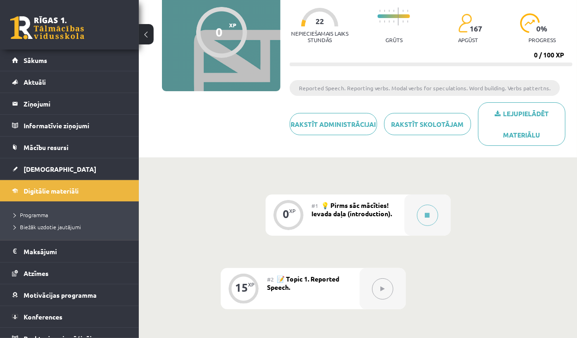
click at [402, 215] on div "#1 💡 Pirms sāc mācīties! Ievada daļa (introduction)." at bounding box center [358, 214] width 93 height 41
click at [370, 212] on span "💡 Pirms sāc mācīties! Ievada daļa (introduction)." at bounding box center [352, 209] width 81 height 17
click at [381, 217] on div "#1 💡 Pirms sāc mācīties! Ievada daļa (introduction)." at bounding box center [358, 214] width 93 height 41
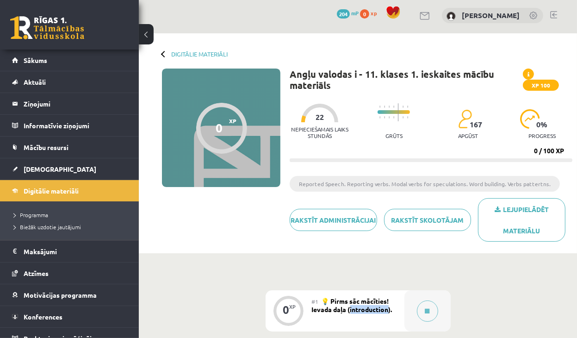
scroll to position [0, 0]
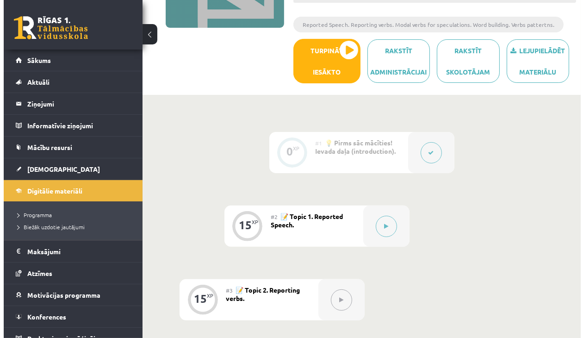
scroll to position [185, 0]
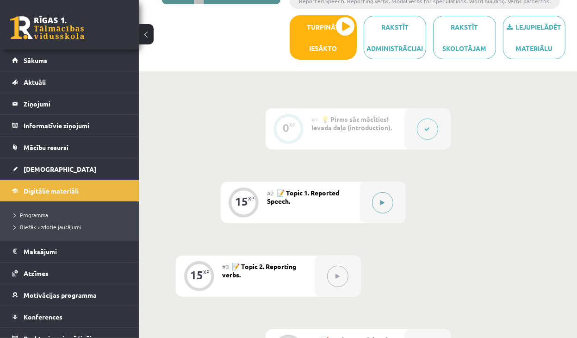
click at [389, 203] on button at bounding box center [382, 202] width 21 height 21
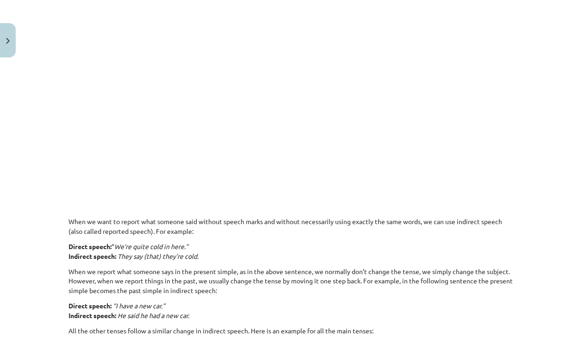
scroll to position [402, 0]
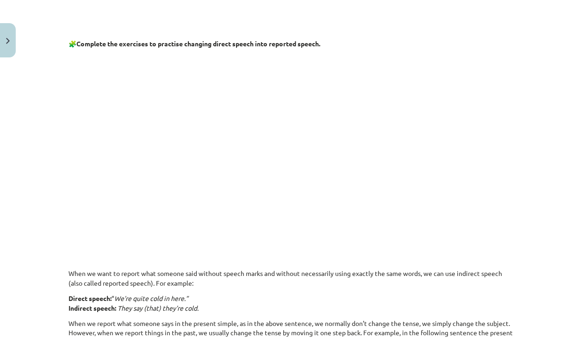
click at [200, 254] on p at bounding box center [292, 258] width 447 height 10
click at [283, 259] on p at bounding box center [292, 258] width 447 height 10
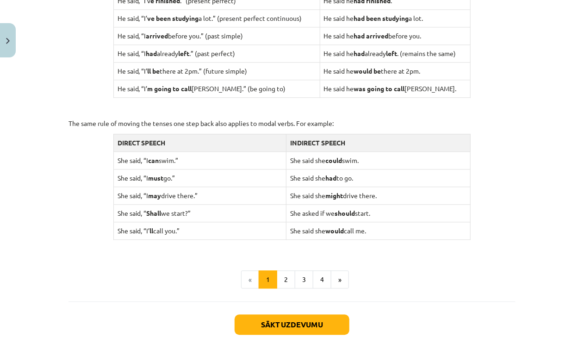
scroll to position [865, 0]
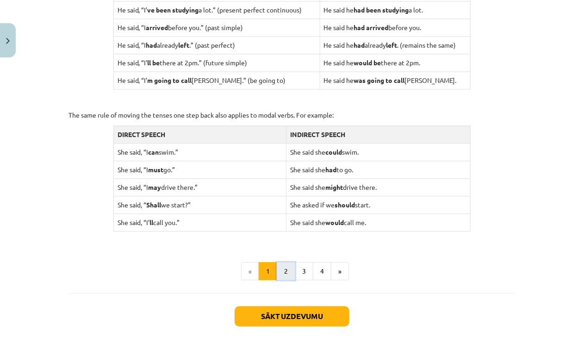
click at [282, 267] on button "2" at bounding box center [286, 271] width 19 height 19
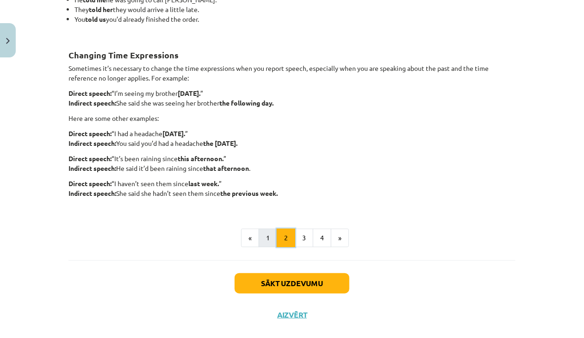
scroll to position [237, 0]
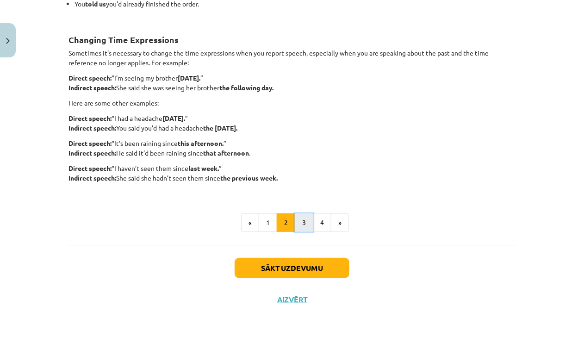
click at [305, 223] on button "3" at bounding box center [304, 222] width 19 height 19
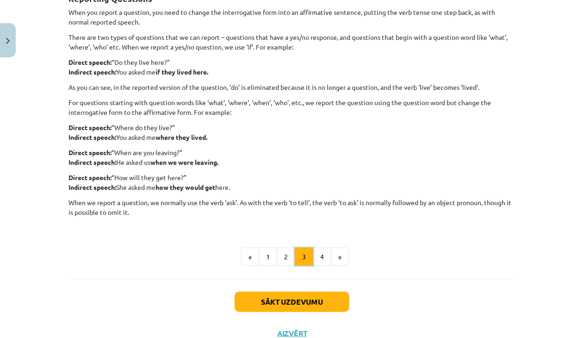
scroll to position [212, 0]
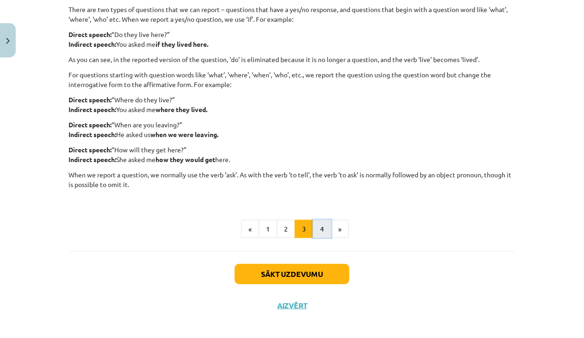
click at [320, 225] on button "4" at bounding box center [322, 229] width 19 height 19
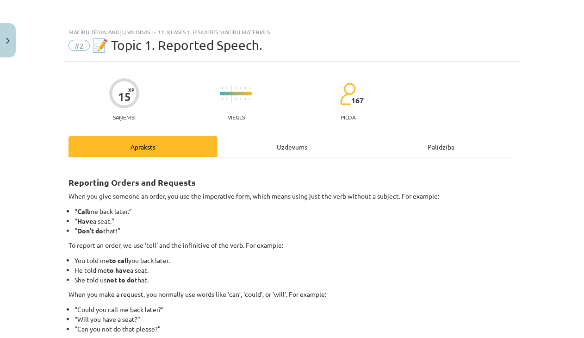
scroll to position [0, 0]
click at [271, 147] on div "Uzdevums" at bounding box center [292, 146] width 149 height 21
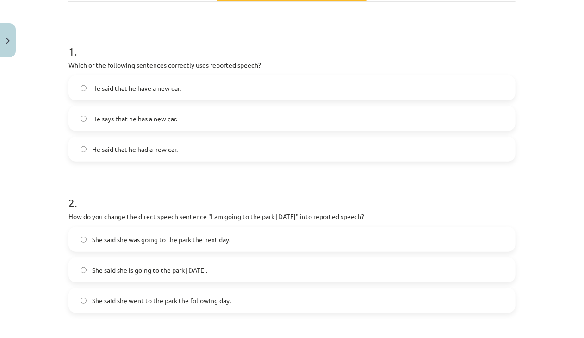
scroll to position [162, 0]
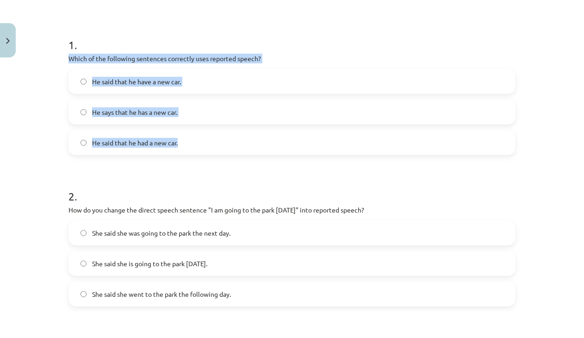
drag, startPoint x: 59, startPoint y: 58, endPoint x: 210, endPoint y: 139, distance: 171.3
click at [210, 143] on div "Mācību tēma: Angļu valodas i - 11. klases 1. ieskaites mācību materiāls #2 📝 To…" at bounding box center [292, 169] width 584 height 338
copy div "Which of the following sentences correctly uses reported speech? He said that h…"
click at [139, 145] on span "He said that he had a new car." at bounding box center [135, 143] width 86 height 10
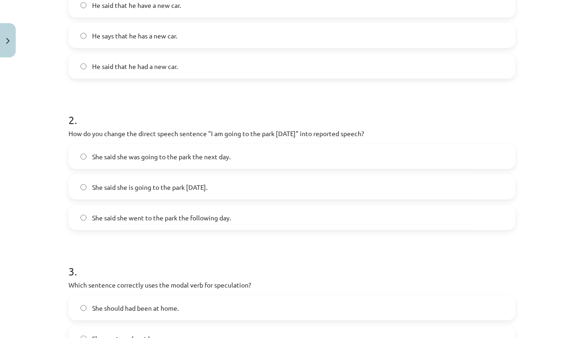
scroll to position [255, 0]
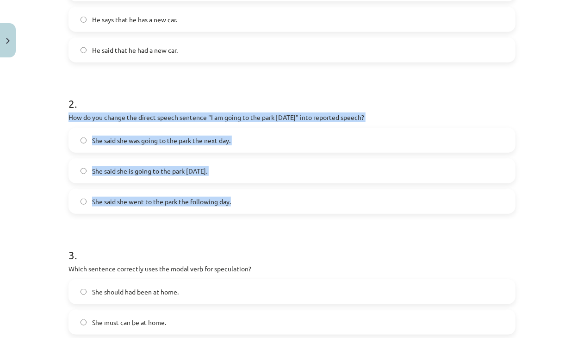
drag, startPoint x: 65, startPoint y: 116, endPoint x: 235, endPoint y: 202, distance: 191.1
click at [235, 202] on div "2 . How do you change the direct speech sentence "I am going to the park tomorr…" at bounding box center [292, 147] width 447 height 133
copy div "How do you change the direct speech sentence "I am going to the park tomorrow" …"
click at [135, 143] on span "She said she was going to the park the next day." at bounding box center [161, 141] width 138 height 10
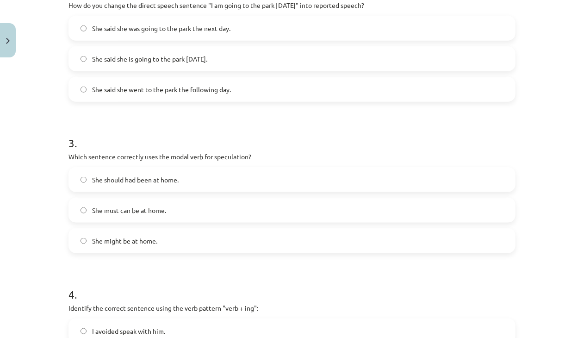
scroll to position [394, 0]
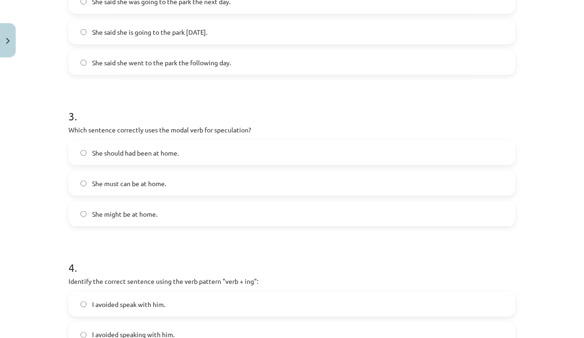
click at [85, 217] on label "She might be at home." at bounding box center [291, 213] width 445 height 23
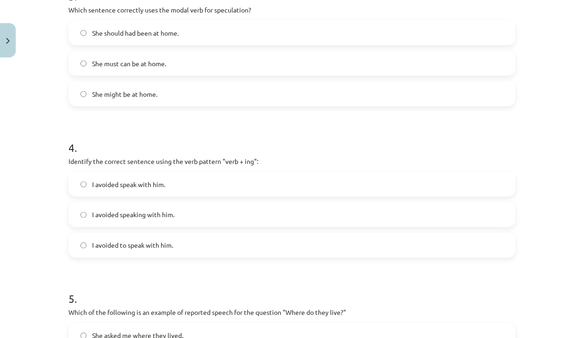
scroll to position [532, 0]
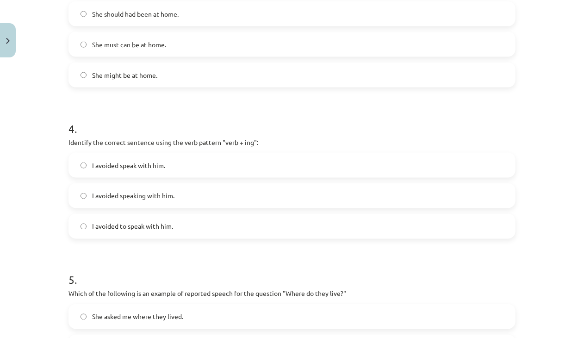
click at [95, 193] on span "I avoided speaking with him." at bounding box center [133, 196] width 82 height 10
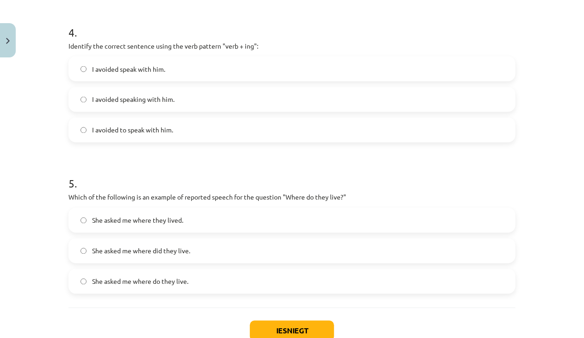
scroll to position [671, 0]
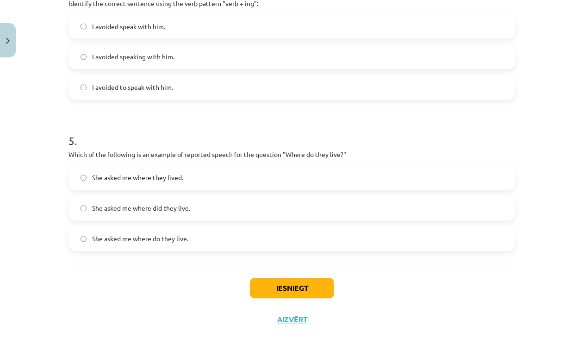
click at [107, 204] on span "She asked me where did they live." at bounding box center [141, 209] width 98 height 10
click at [145, 237] on span "She asked me where do they live." at bounding box center [140, 239] width 96 height 10
click at [297, 291] on button "Iesniegt" at bounding box center [292, 288] width 84 height 20
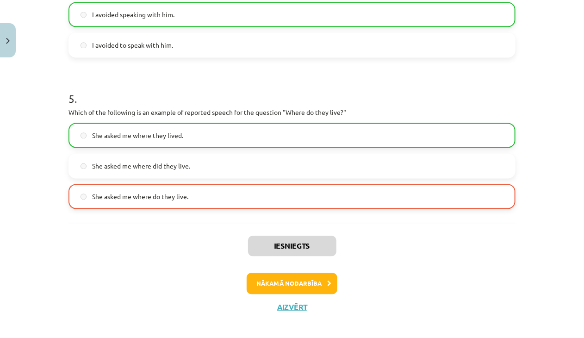
scroll to position [721, 0]
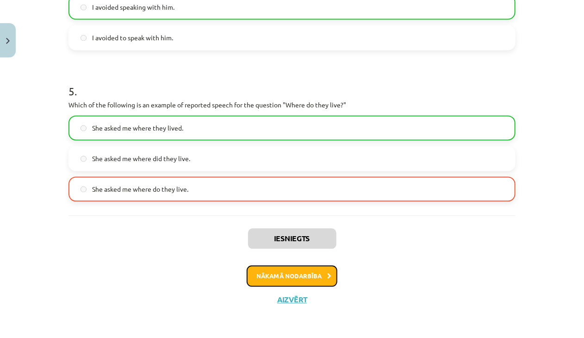
click at [327, 278] on icon at bounding box center [329, 277] width 4 height 6
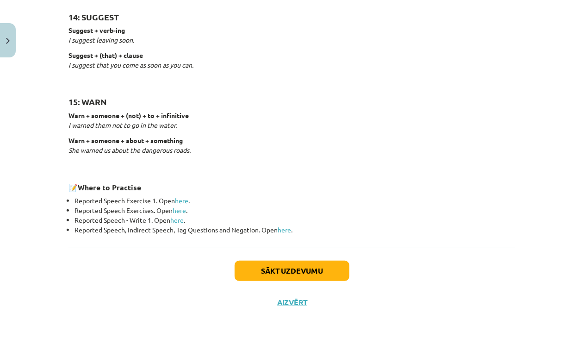
scroll to position [1449, 0]
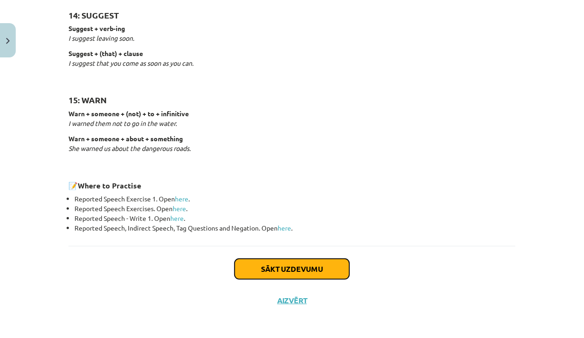
click at [290, 267] on button "Sākt uzdevumu" at bounding box center [292, 269] width 115 height 20
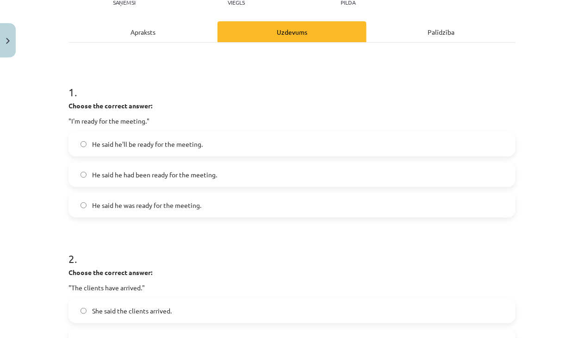
scroll to position [116, 0]
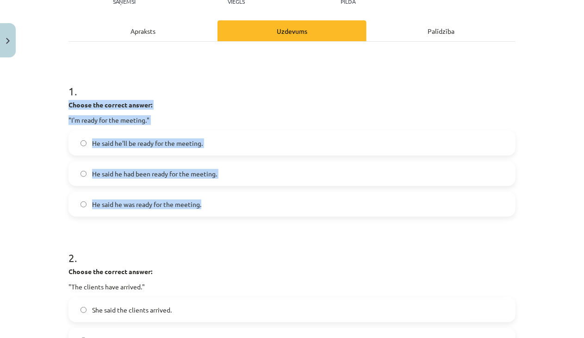
drag, startPoint x: 63, startPoint y: 104, endPoint x: 217, endPoint y: 199, distance: 180.6
copy div "Choose the correct answer: "I'm ready for the meeting." He said he'll be ready …"
click at [188, 210] on label "He said he was ready for the meeting." at bounding box center [291, 204] width 445 height 23
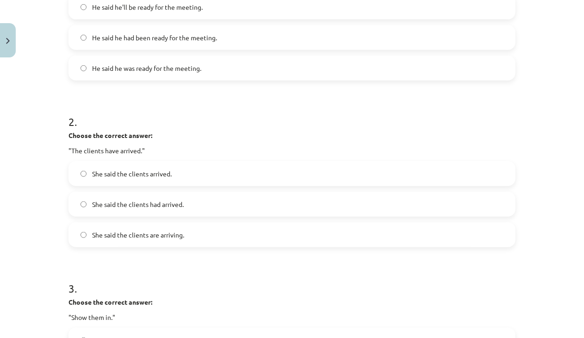
scroll to position [301, 0]
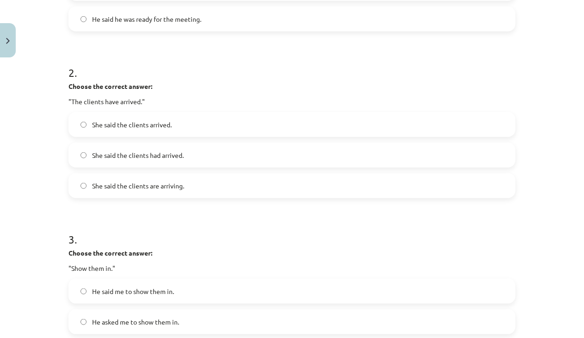
click at [161, 160] on label "She said the clients had arrived." at bounding box center [291, 155] width 445 height 23
click at [148, 134] on label "She said the clients arrived." at bounding box center [291, 124] width 445 height 23
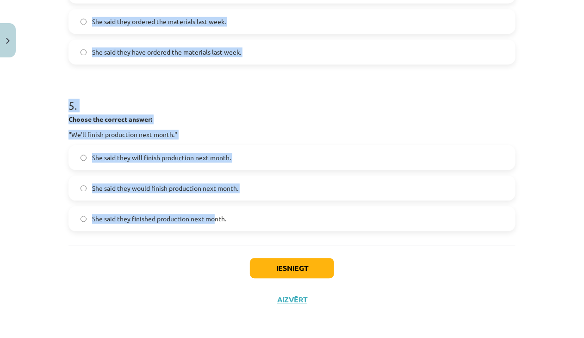
scroll to position [769, 0]
drag, startPoint x: 63, startPoint y: 113, endPoint x: 210, endPoint y: 228, distance: 186.0
copy form "Choose the correct answer: "Show them in." He said me to show them in. He asked…"
click at [212, 97] on h1 "5 ." at bounding box center [292, 96] width 447 height 29
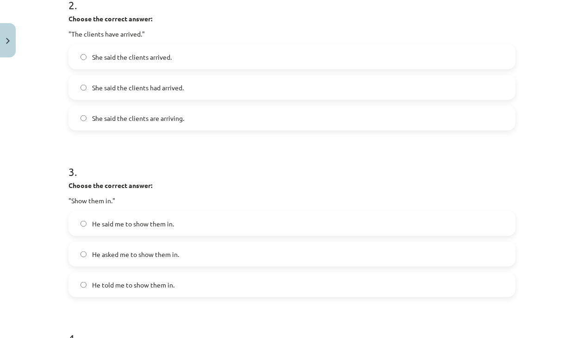
scroll to position [398, 0]
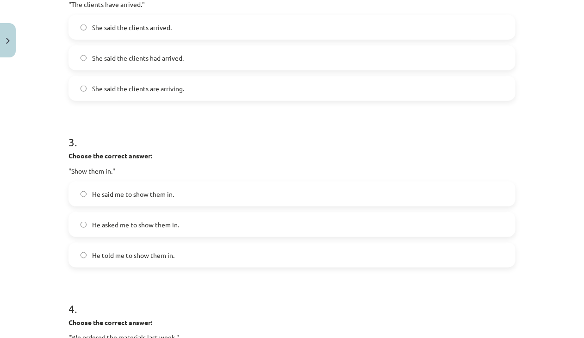
click at [137, 252] on span "He told me to show them in." at bounding box center [133, 255] width 82 height 10
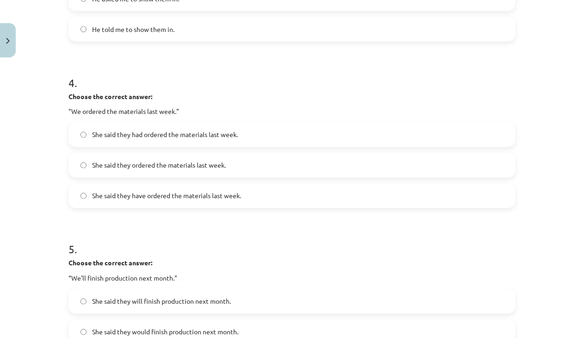
scroll to position [630, 0]
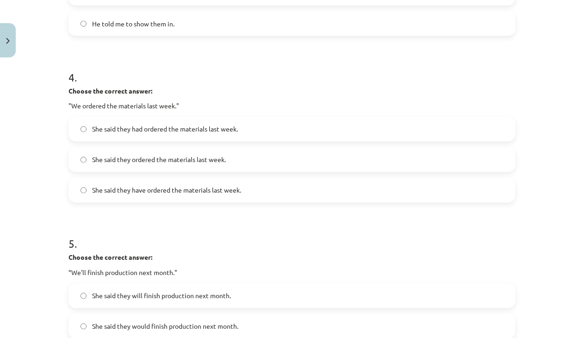
click at [153, 132] on span "She said they had ordered the materials last week." at bounding box center [165, 130] width 146 height 10
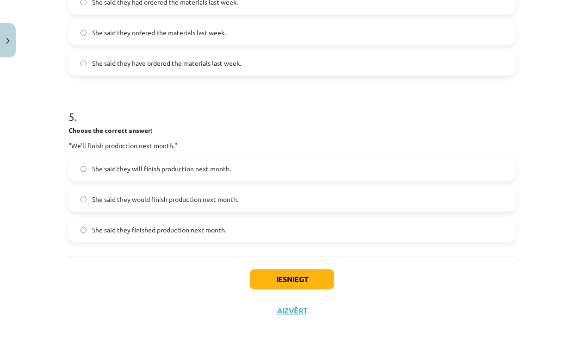
scroll to position [769, 0]
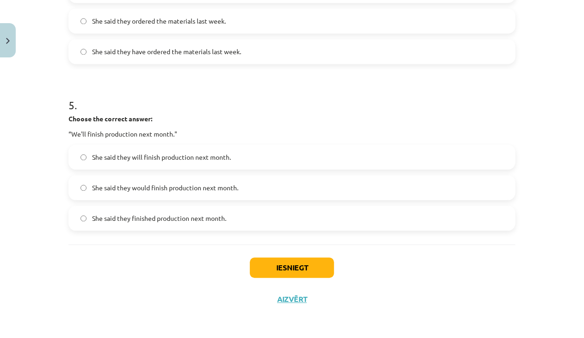
click at [163, 191] on span "She said they would finish production next month." at bounding box center [165, 188] width 146 height 10
click at [309, 266] on button "Iesniegt" at bounding box center [292, 267] width 84 height 20
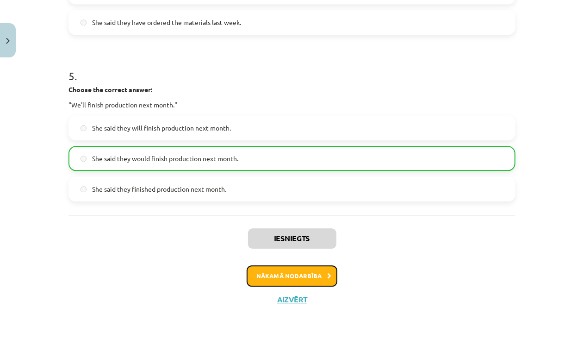
click at [315, 271] on button "Nākamā nodarbība" at bounding box center [292, 275] width 91 height 21
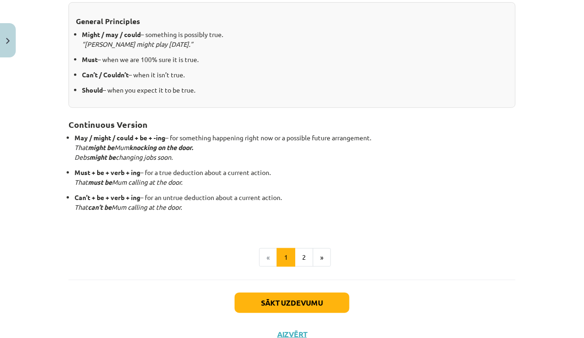
scroll to position [208, 0]
click at [304, 260] on button "2" at bounding box center [304, 257] width 19 height 19
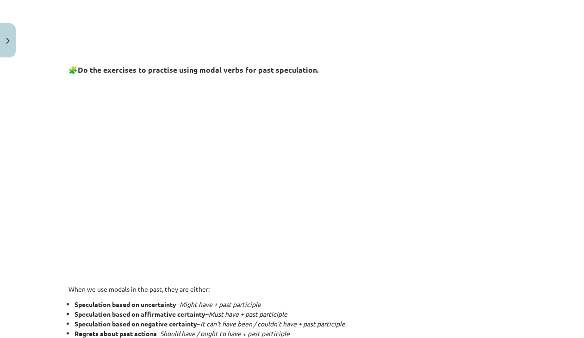
scroll to position [350, 0]
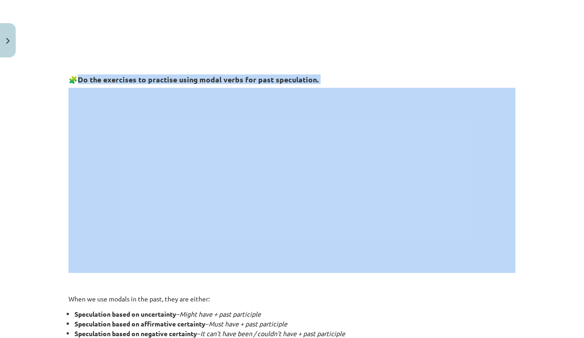
drag, startPoint x: 75, startPoint y: 80, endPoint x: 82, endPoint y: 88, distance: 9.8
click at [1, 21] on div "Mācību tēma: Angļu valodas i - 11. klases 1. ieskaites mācību materiāls #4 📝 To…" at bounding box center [292, 169] width 584 height 338
click at [33, 113] on div "Mācību tēma: Angļu valodas i - 11. klases 1. ieskaites mācību materiāls #4 📝 To…" at bounding box center [292, 169] width 584 height 338
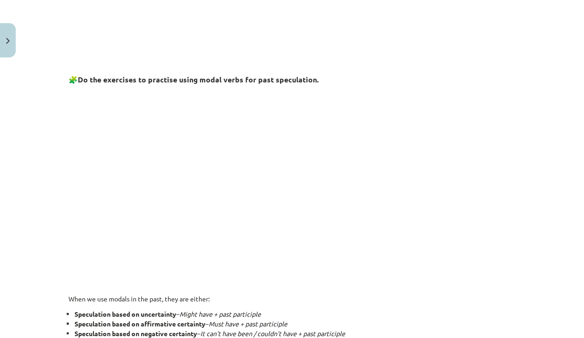
click at [33, 113] on div "Mācību tēma: Angļu valodas i - 11. klases 1. ieskaites mācību materiāls #4 📝 To…" at bounding box center [292, 169] width 584 height 338
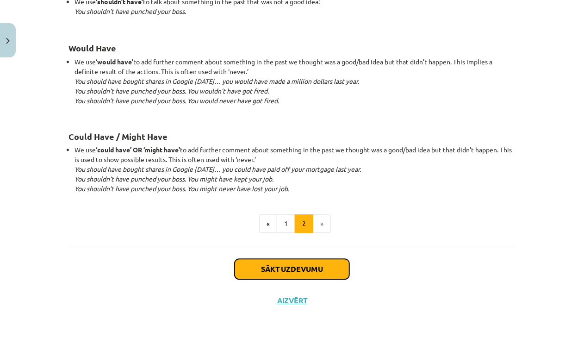
click at [308, 261] on button "Sākt uzdevumu" at bounding box center [292, 269] width 115 height 20
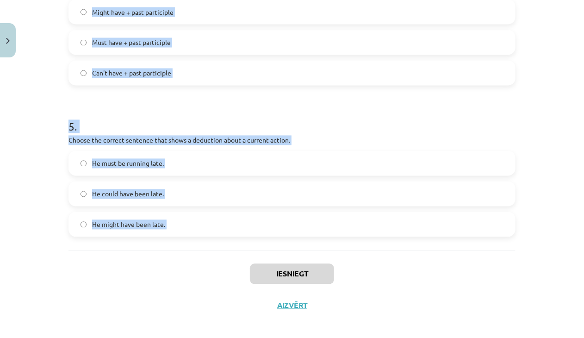
scroll to position [692, 0]
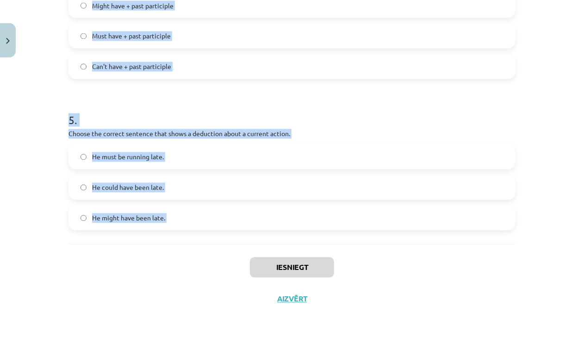
drag, startPoint x: 63, startPoint y: 148, endPoint x: 211, endPoint y: 244, distance: 176.6
copy form "Which modal verb would you use to speculate about something that is possibly tr…"
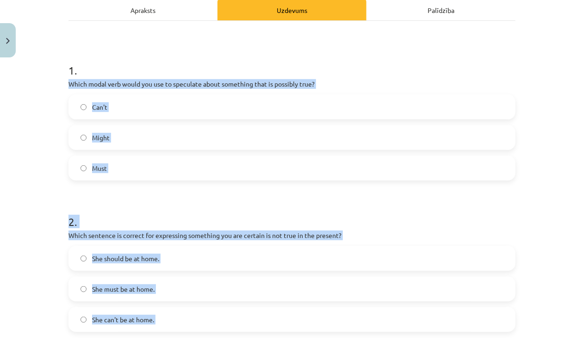
click at [93, 134] on span "Might" at bounding box center [101, 138] width 18 height 10
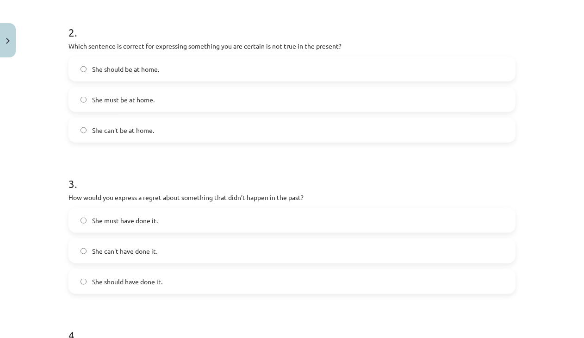
scroll to position [322, 0]
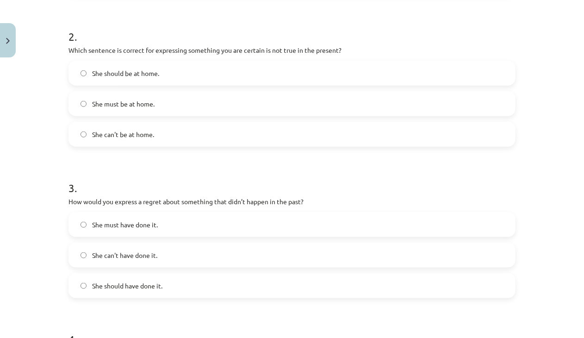
click at [138, 140] on label "She can't be at home." at bounding box center [291, 134] width 445 height 23
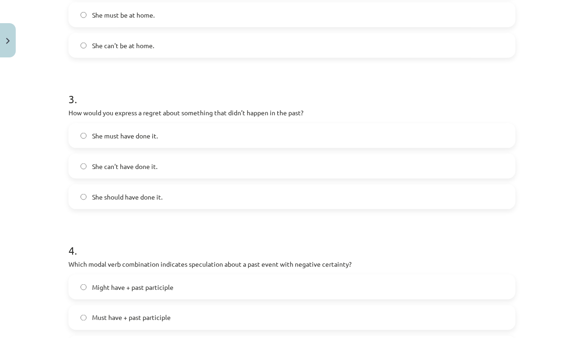
scroll to position [414, 0]
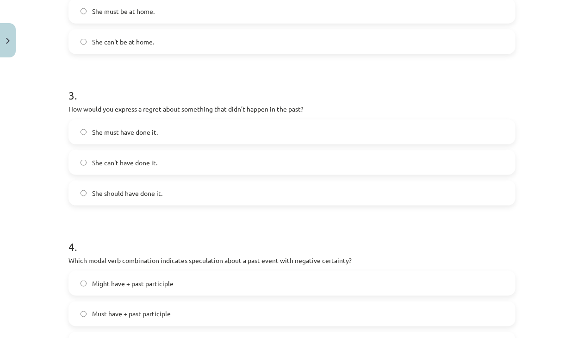
drag, startPoint x: 150, startPoint y: 194, endPoint x: 150, endPoint y: 165, distance: 29.2
click at [150, 194] on span "She should have done it." at bounding box center [127, 193] width 70 height 10
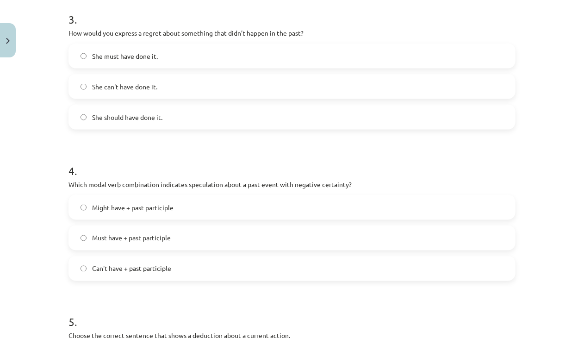
scroll to position [507, 0]
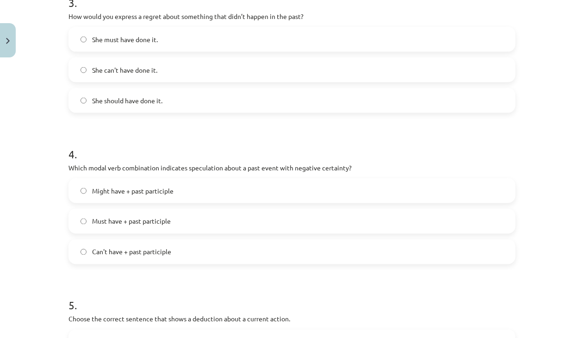
click at [150, 247] on span "Can't have + past participle" at bounding box center [131, 252] width 79 height 10
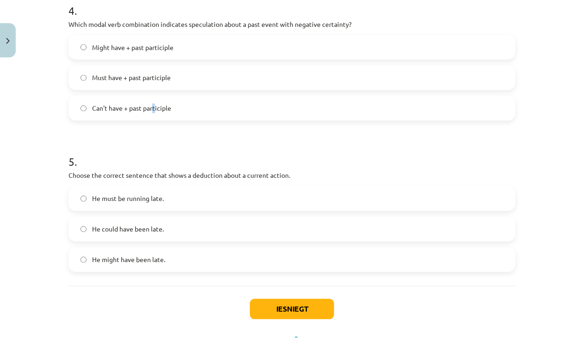
scroll to position [692, 0]
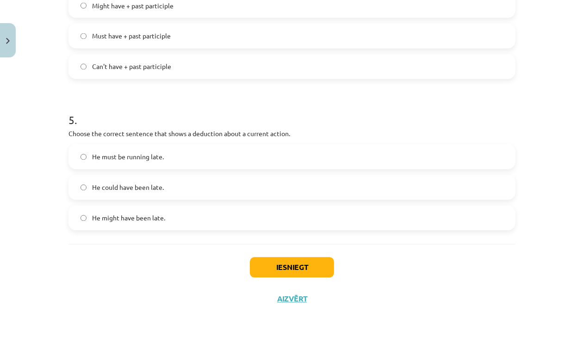
click at [104, 68] on span "Can't have + past participle" at bounding box center [131, 67] width 79 height 10
click at [135, 166] on label "He must be running late." at bounding box center [291, 156] width 445 height 23
click at [305, 267] on button "Iesniegt" at bounding box center [292, 267] width 84 height 20
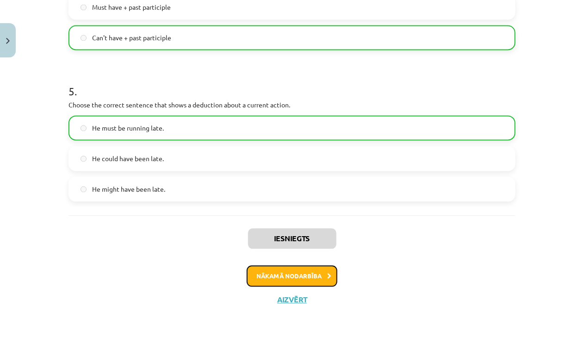
click at [297, 275] on button "Nākamā nodarbība" at bounding box center [292, 276] width 91 height 21
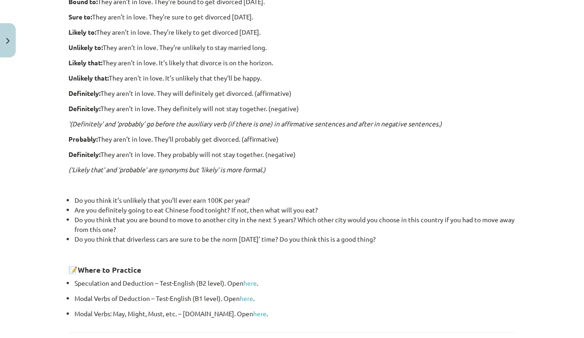
scroll to position [207, 0]
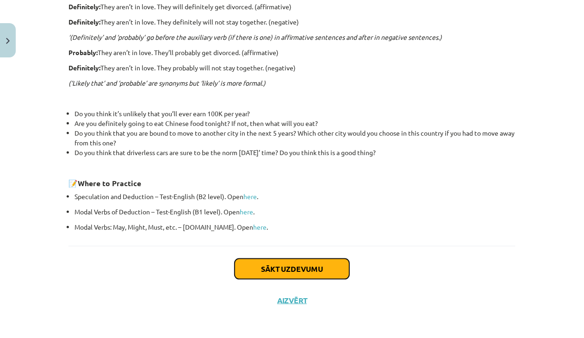
click at [306, 264] on button "Sākt uzdevumu" at bounding box center [292, 269] width 115 height 20
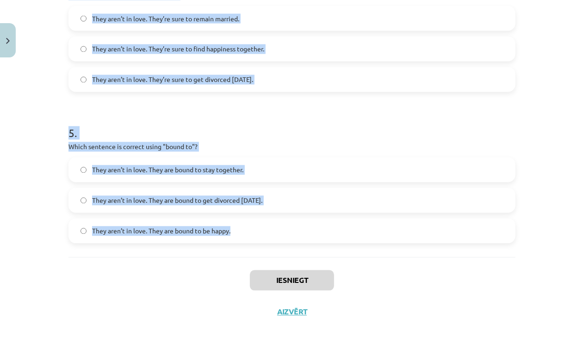
scroll to position [707, 0]
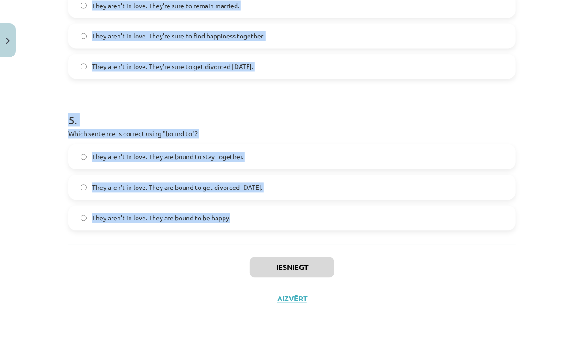
drag, startPoint x: 63, startPoint y: 61, endPoint x: 296, endPoint y: 220, distance: 282.6
copy form "Choose the correct sentence using "probably" in an affirmative context: They ar…"
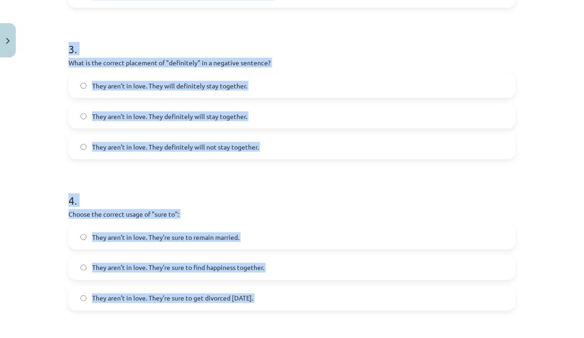
click at [44, 132] on div "Mācību tēma: Angļu valodas i - 11. klases 1. ieskaites mācību materiāls #5 📝 To…" at bounding box center [292, 169] width 584 height 338
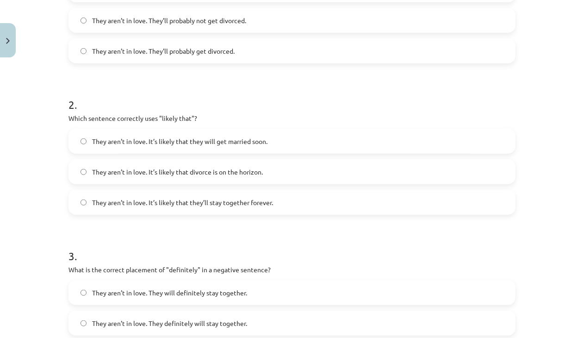
scroll to position [106, 0]
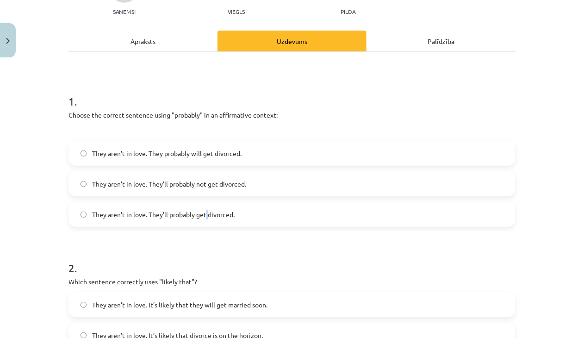
click at [203, 216] on span "They aren’t in love. They’ll probably get divorced." at bounding box center [163, 215] width 143 height 10
click at [184, 212] on span "They aren’t in love. They’ll probably get divorced." at bounding box center [163, 215] width 143 height 10
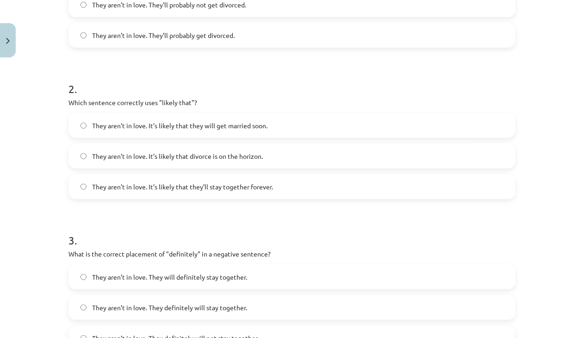
scroll to position [291, 0]
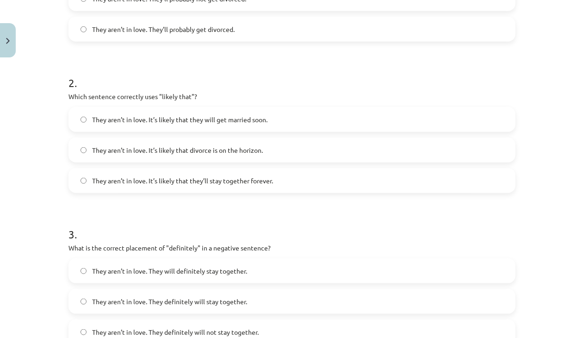
click at [176, 115] on span "They aren’t in love. It’s likely that they will get married soon." at bounding box center [179, 120] width 175 height 10
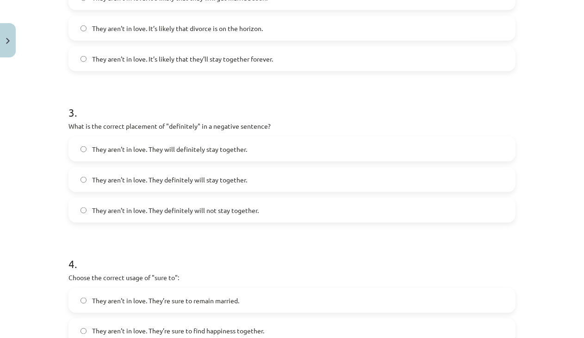
scroll to position [430, 0]
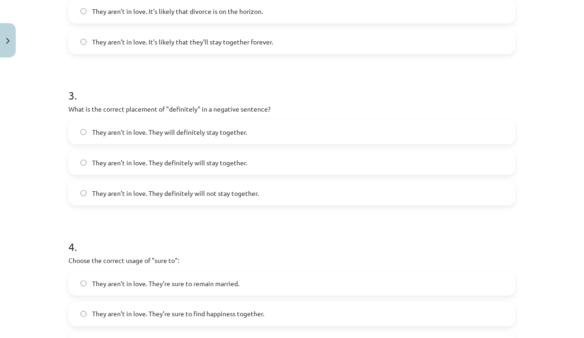
click at [179, 162] on span "They aren’t in love. They definitely will stay together." at bounding box center [169, 163] width 155 height 10
click at [199, 191] on span "They aren’t in love. They definitely will not stay together." at bounding box center [175, 193] width 167 height 10
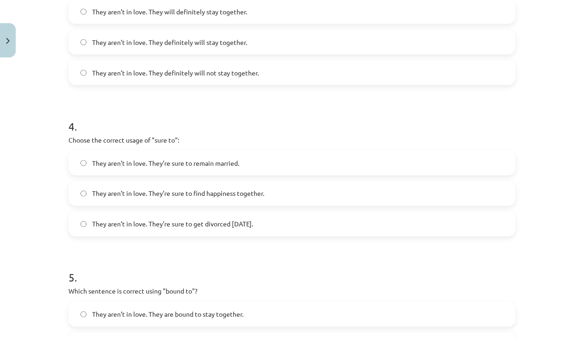
scroll to position [569, 0]
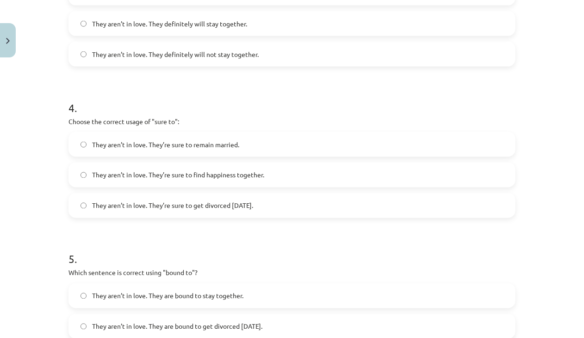
click at [205, 206] on span "They aren’t in love. They’re sure to get divorced within six months." at bounding box center [172, 206] width 161 height 10
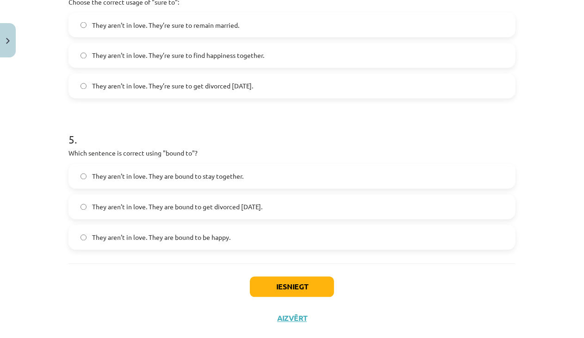
scroll to position [707, 0]
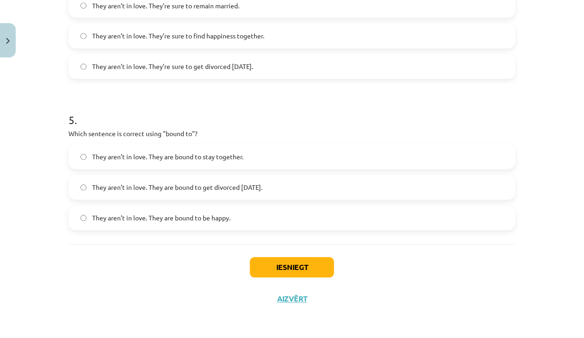
click at [200, 183] on span "They aren’t in love. They are bound to get divorced within six months." at bounding box center [177, 188] width 170 height 10
click at [293, 272] on button "Iesniegt" at bounding box center [292, 267] width 84 height 20
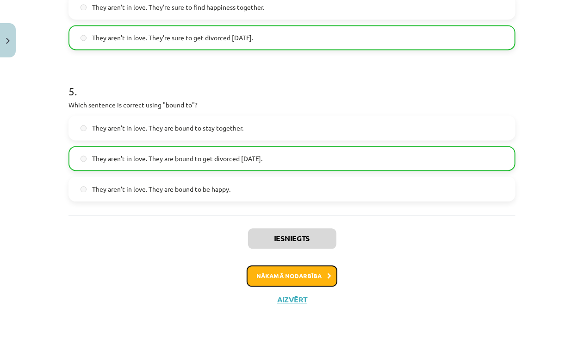
click at [296, 274] on button "Nākamā nodarbība" at bounding box center [292, 275] width 91 height 21
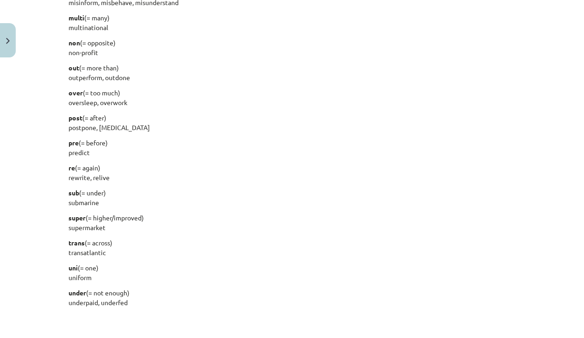
scroll to position [1088, 0]
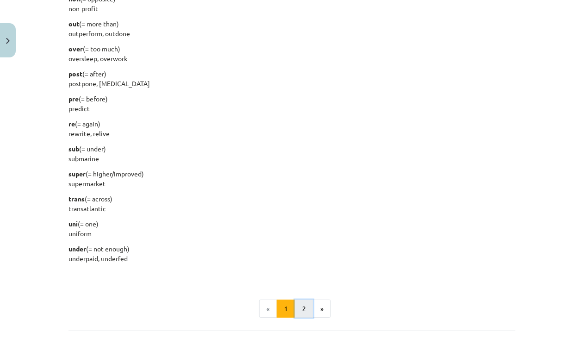
click at [300, 309] on button "2" at bounding box center [304, 309] width 19 height 19
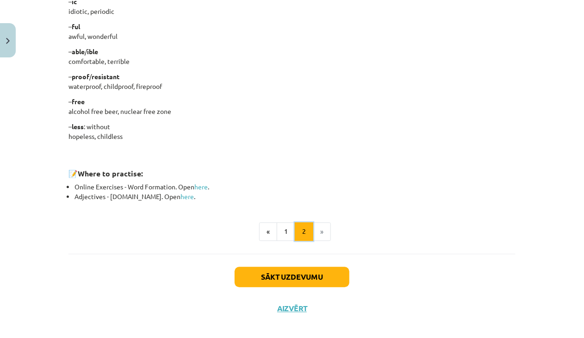
scroll to position [795, 0]
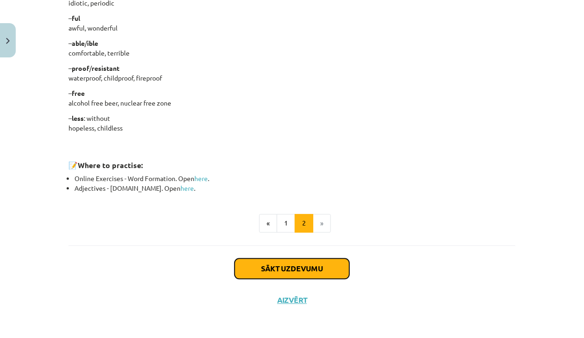
click at [304, 267] on button "Sākt uzdevumu" at bounding box center [292, 268] width 115 height 20
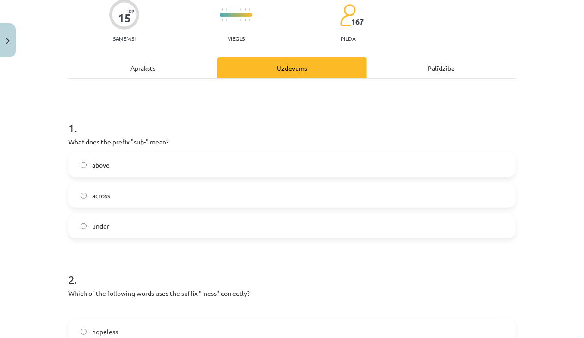
scroll to position [208, 0]
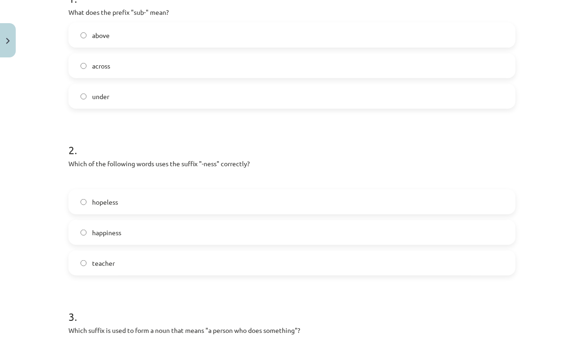
click at [148, 200] on label "hopeless" at bounding box center [291, 201] width 445 height 23
click at [131, 230] on label "happiness" at bounding box center [291, 232] width 445 height 23
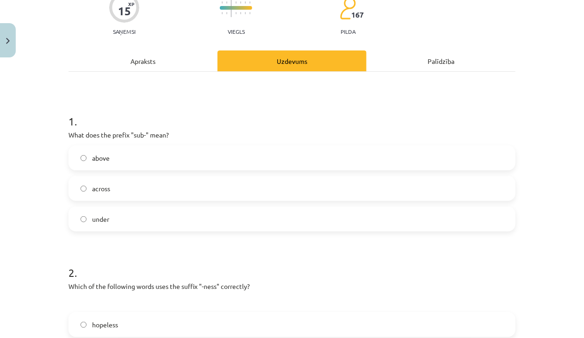
scroll to position [59, 0]
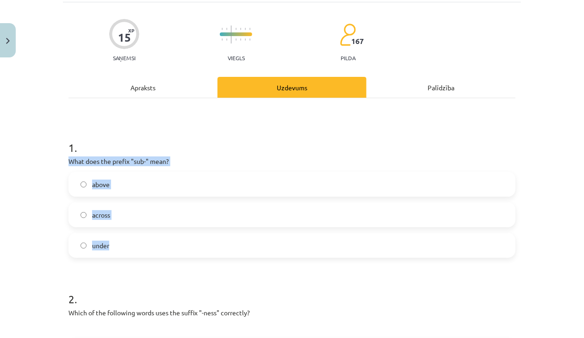
drag, startPoint x: 78, startPoint y: 163, endPoint x: 143, endPoint y: 245, distance: 105.1
click at [143, 245] on div "Mācību tēma: Angļu valodas i - 11. klases 1. ieskaites mācību materiāls #6 📝 To…" at bounding box center [292, 169] width 584 height 338
copy div "What does the prefix "sub-" mean? above across under"
click at [108, 247] on label "under" at bounding box center [291, 245] width 445 height 23
click at [41, 240] on div "Mācību tēma: Angļu valodas i - 11. klases 1. ieskaites mācību materiāls #6 📝 To…" at bounding box center [292, 169] width 584 height 338
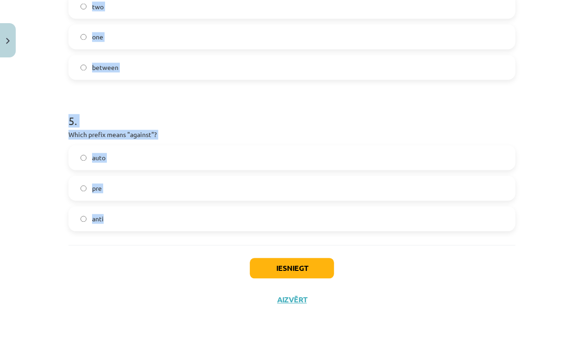
scroll to position [707, 0]
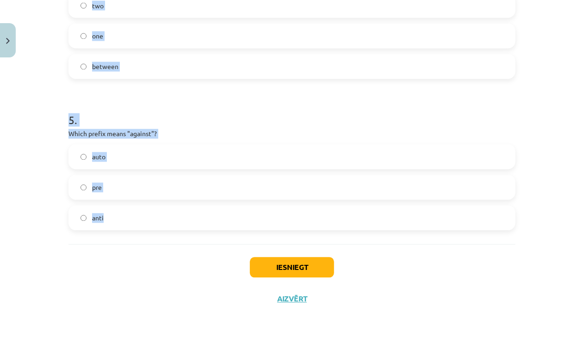
drag, startPoint x: 63, startPoint y: 198, endPoint x: 214, endPoint y: 238, distance: 156.0
copy form "Which suffix is used to form a noun that means "a person who does something"? -…"
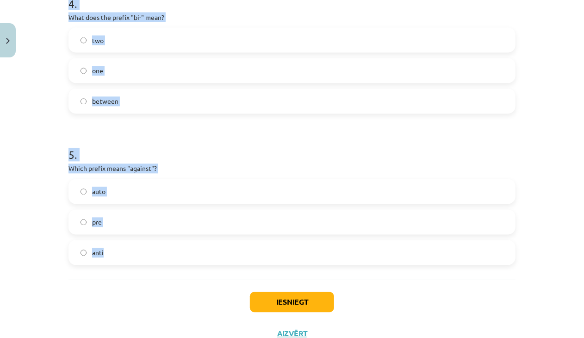
scroll to position [522, 0]
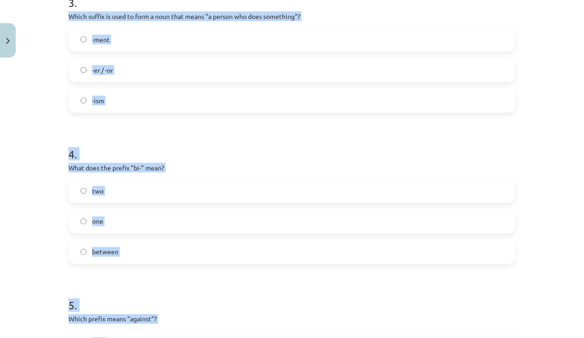
click at [69, 126] on form "1 . What does the prefix "sub-" mean? above across under 2 . Which of the follo…" at bounding box center [292, 39] width 447 height 754
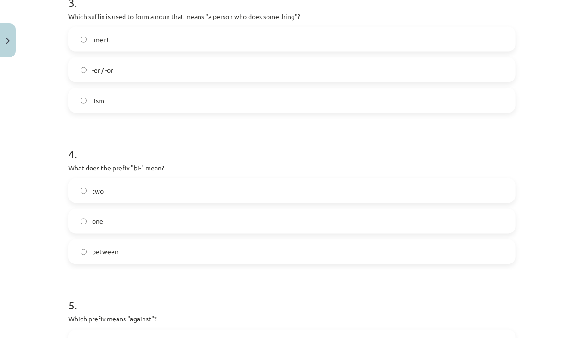
click at [99, 69] on span "-er / -or" at bounding box center [102, 70] width 21 height 10
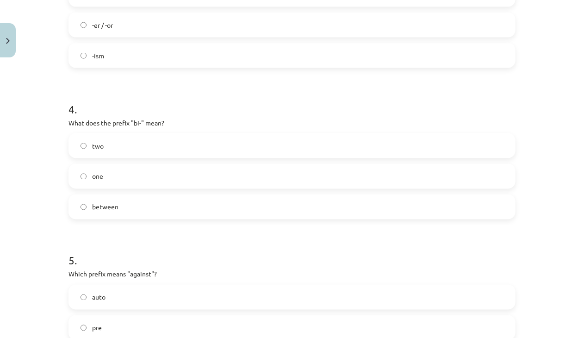
scroll to position [569, 0]
click at [119, 142] on label "two" at bounding box center [291, 144] width 445 height 23
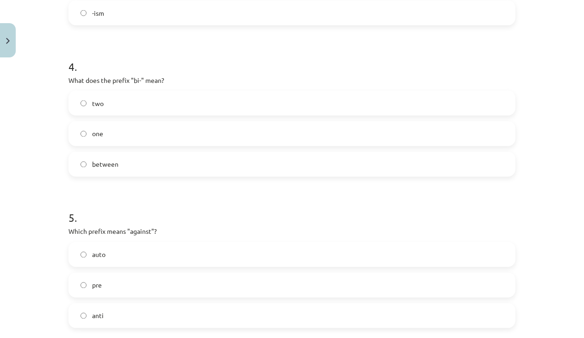
scroll to position [707, 0]
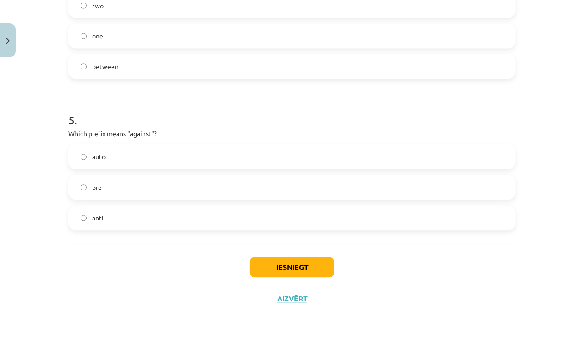
click at [114, 152] on label "auto" at bounding box center [291, 156] width 445 height 23
click at [131, 216] on label "anti" at bounding box center [291, 217] width 445 height 23
click at [284, 268] on button "Iesniegt" at bounding box center [292, 267] width 84 height 20
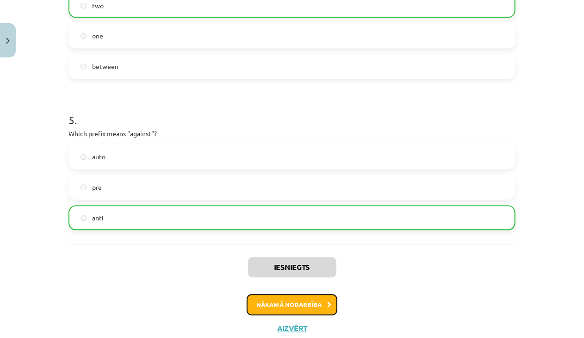
click at [321, 308] on button "Nākamā nodarbība" at bounding box center [292, 304] width 91 height 21
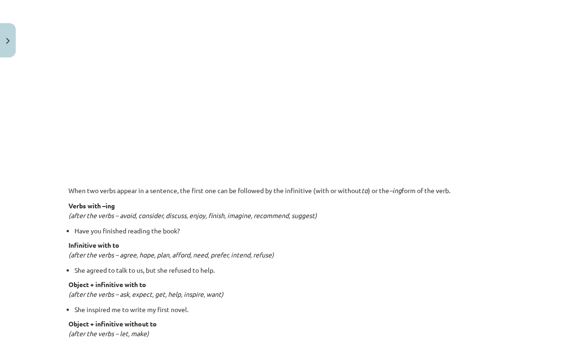
scroll to position [600, 0]
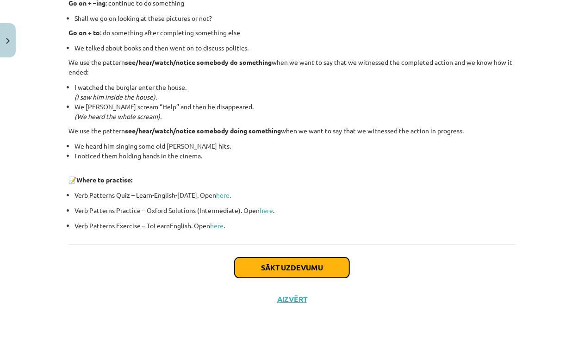
click at [307, 261] on button "Sākt uzdevumu" at bounding box center [292, 267] width 115 height 20
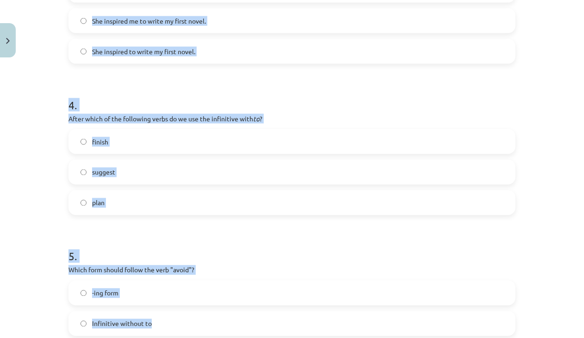
scroll to position [671, 0]
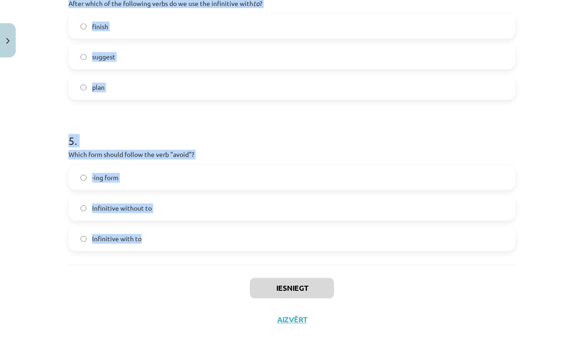
drag, startPoint x: 60, startPoint y: 193, endPoint x: 220, endPoint y: 245, distance: 168.2
copy form "What is the difference in meaning between "stop talking" and "stop to talk"? "S…"
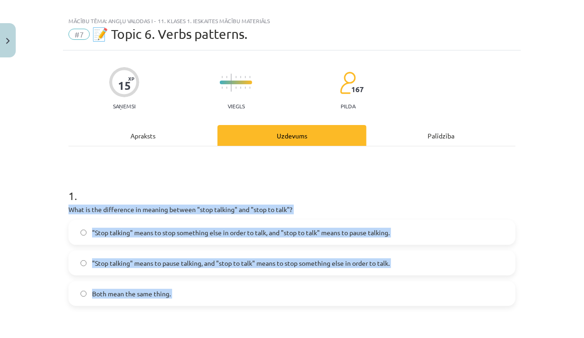
scroll to position [0, 0]
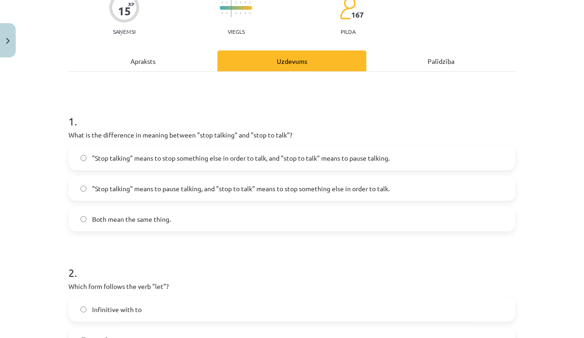
scroll to position [93, 0]
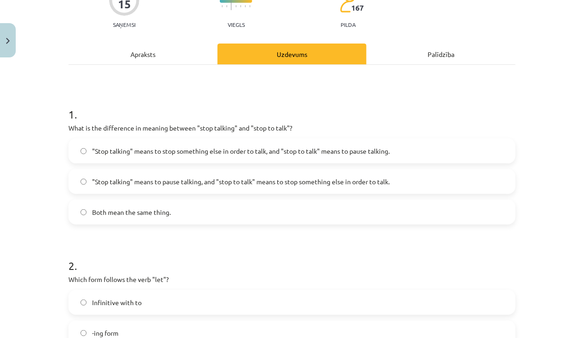
click at [131, 177] on span ""Stop talking" means to pause talking, and "stop to talk" means to stop somethi…" at bounding box center [241, 182] width 298 height 10
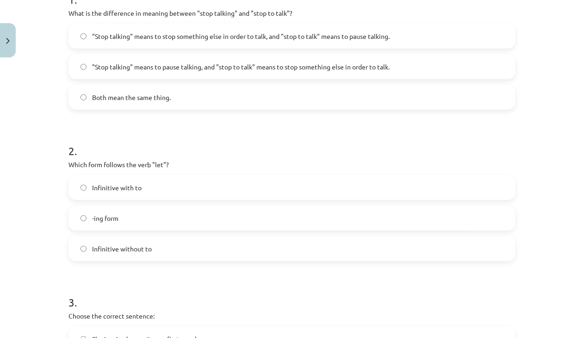
scroll to position [231, 0]
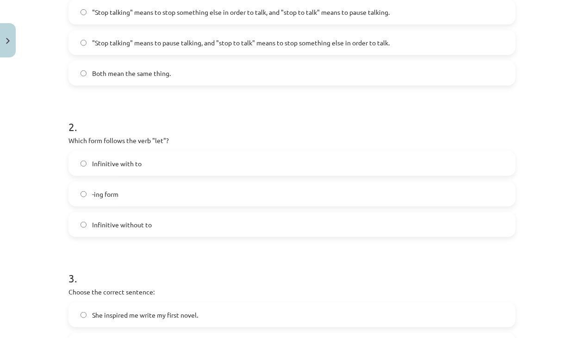
click at [137, 221] on span "Infinitive without to" at bounding box center [122, 225] width 60 height 10
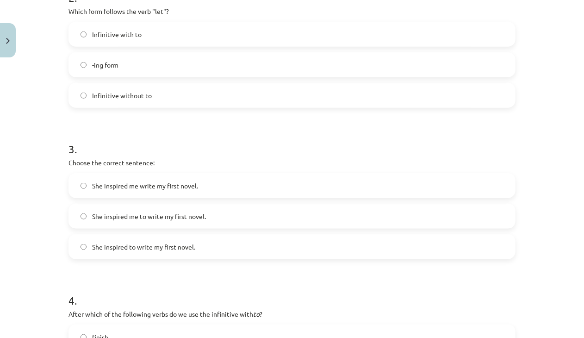
scroll to position [417, 0]
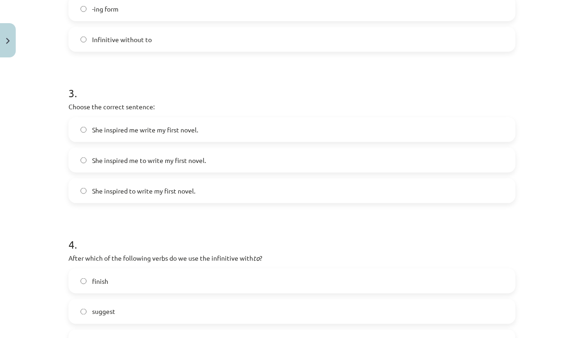
click at [159, 165] on label "She inspired me to write my first novel." at bounding box center [291, 160] width 445 height 23
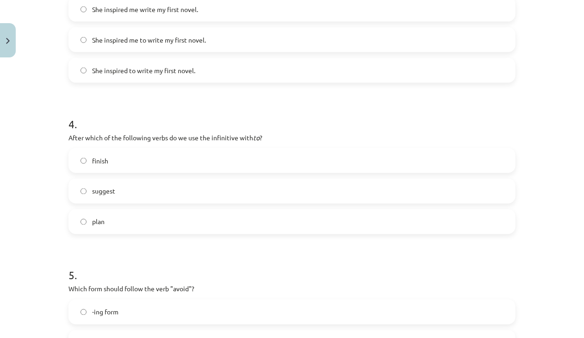
scroll to position [556, 0]
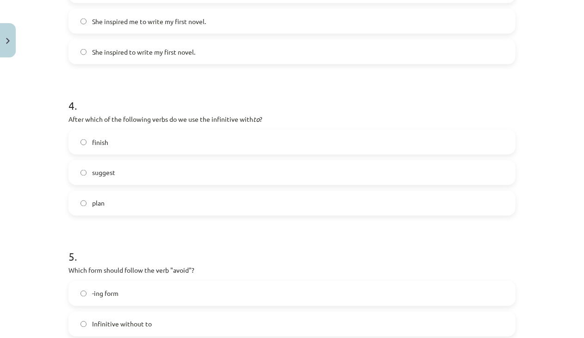
click at [133, 198] on label "plan" at bounding box center [291, 203] width 445 height 23
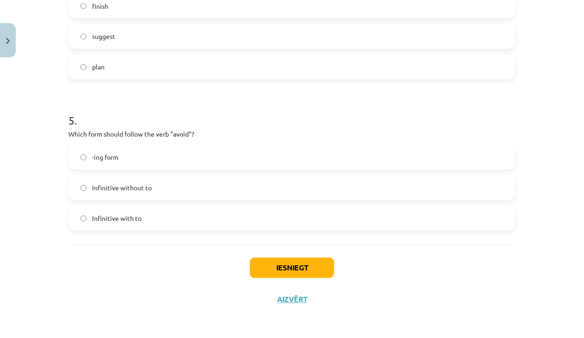
scroll to position [692, 0]
click at [115, 158] on span "-ing form" at bounding box center [105, 157] width 26 height 10
click at [307, 265] on button "Iesniegt" at bounding box center [292, 267] width 84 height 20
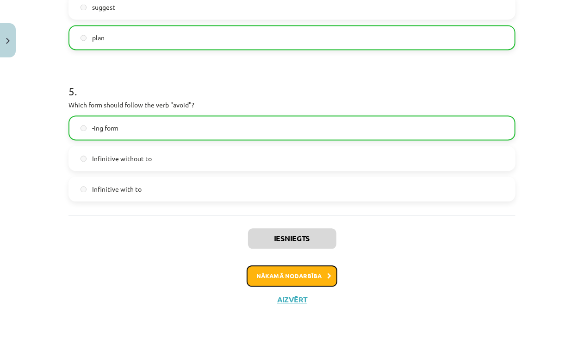
click at [300, 276] on button "Nākamā nodarbība" at bounding box center [292, 276] width 91 height 21
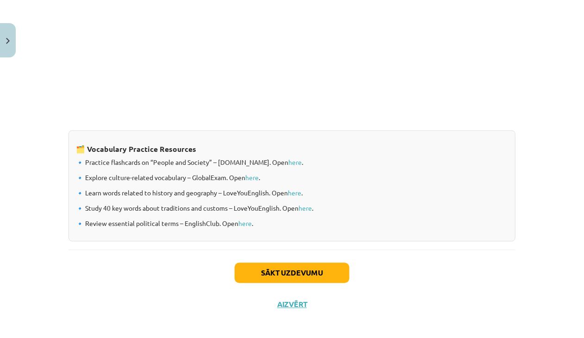
scroll to position [754, 0]
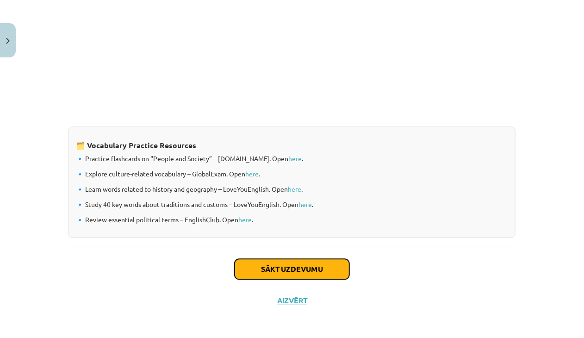
click at [293, 261] on button "Sākt uzdevumu" at bounding box center [292, 269] width 115 height 20
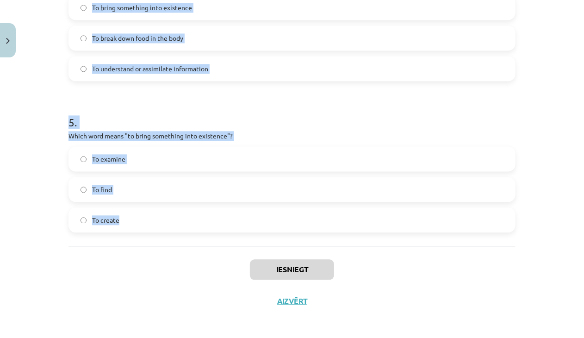
scroll to position [722, 0]
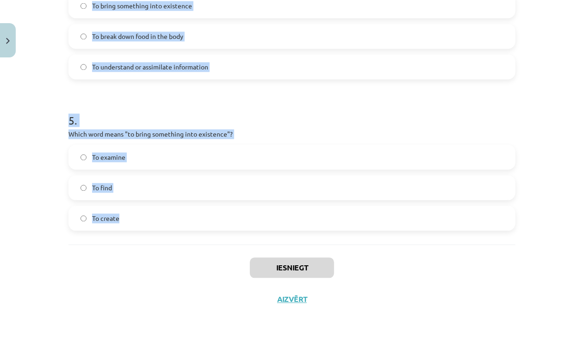
drag, startPoint x: 62, startPoint y: 152, endPoint x: 213, endPoint y: 234, distance: 171.1
copy form "Which of the following means "the surroundings or conditions in which a person,…"
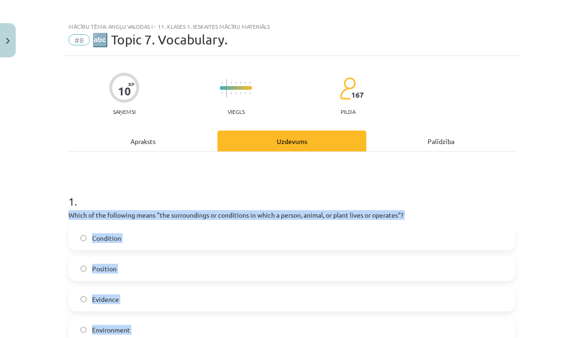
scroll to position [0, 0]
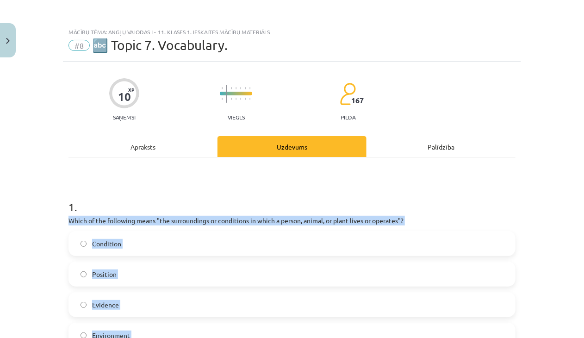
click at [52, 229] on div "Mācību tēma: Angļu valodas i - 11. klases 1. ieskaites mācību materiāls #8 🔤 To…" at bounding box center [292, 169] width 584 height 338
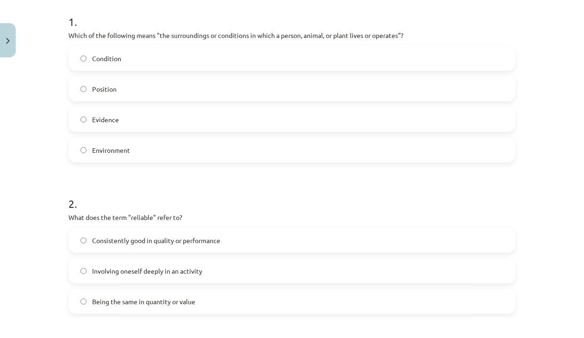
click at [123, 155] on label "Environment" at bounding box center [291, 149] width 445 height 23
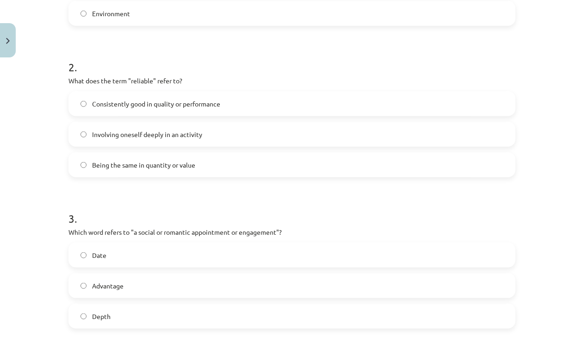
scroll to position [324, 0]
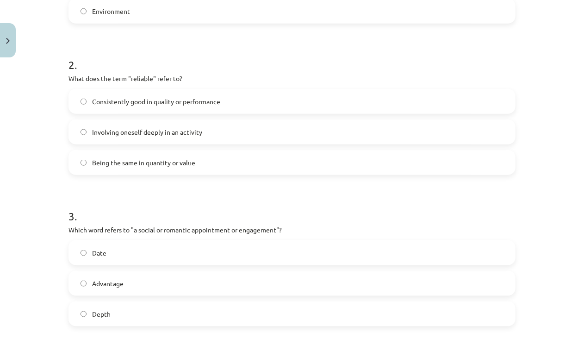
click at [114, 109] on label "Consistently good in quality or performance" at bounding box center [291, 101] width 445 height 23
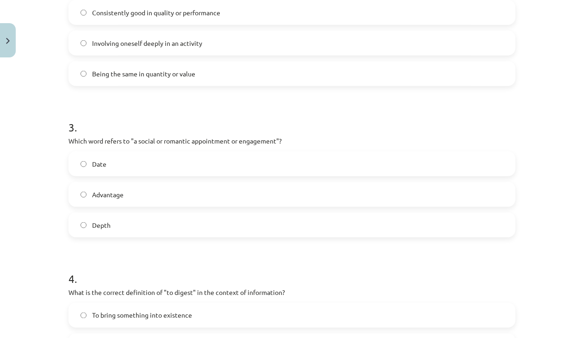
scroll to position [417, 0]
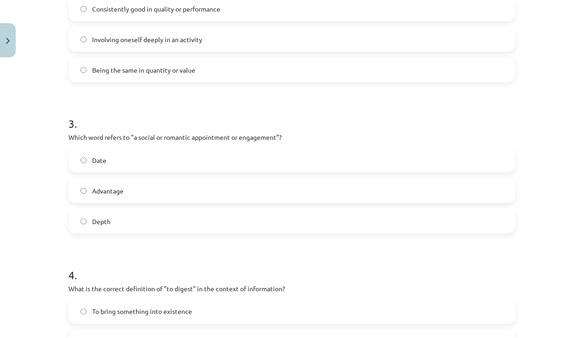
click at [120, 163] on label "Date" at bounding box center [291, 160] width 445 height 23
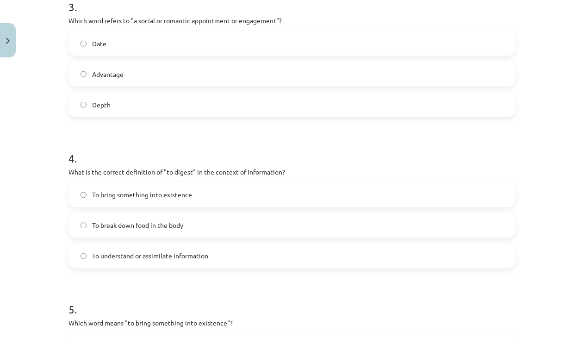
scroll to position [556, 0]
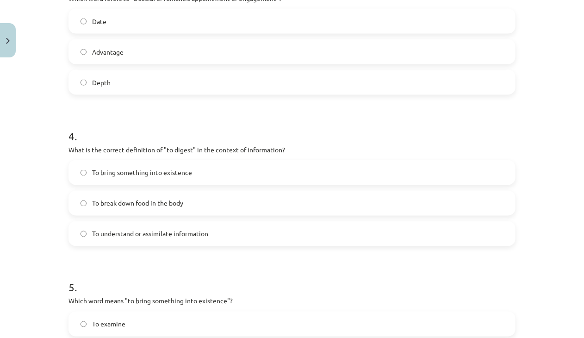
click at [194, 238] on span "To understand or assimilate information" at bounding box center [150, 234] width 116 height 10
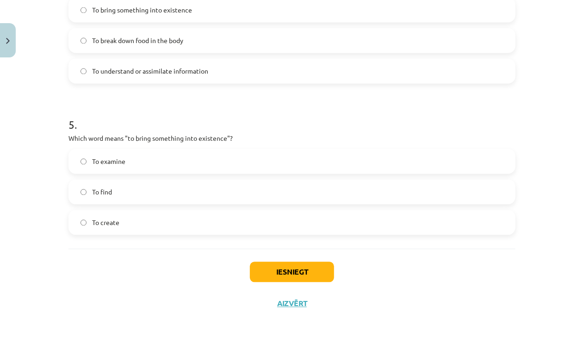
scroll to position [722, 0]
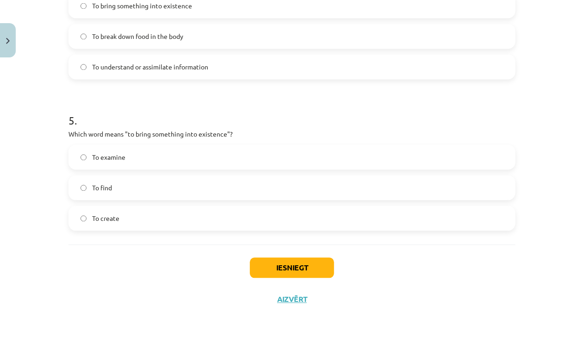
click at [130, 216] on label "To create" at bounding box center [291, 218] width 445 height 23
click at [307, 267] on button "Iesniegt" at bounding box center [292, 268] width 84 height 20
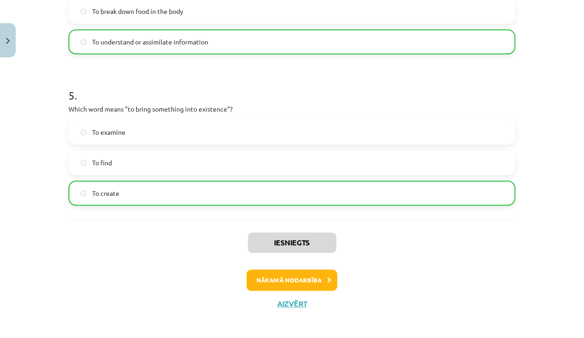
scroll to position [752, 0]
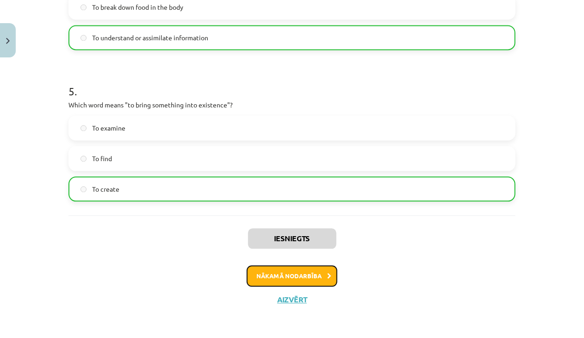
click at [302, 275] on button "Nākamā nodarbība" at bounding box center [292, 275] width 91 height 21
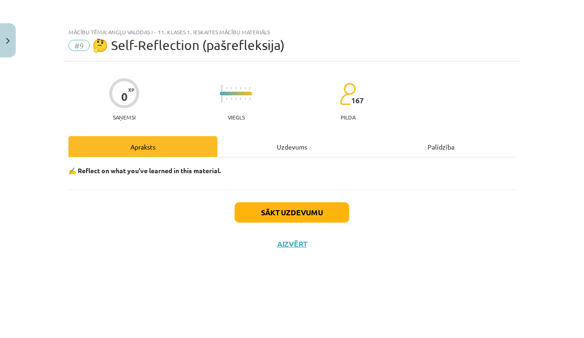
scroll to position [0, 0]
click at [303, 217] on button "Sākt uzdevumu" at bounding box center [292, 212] width 115 height 20
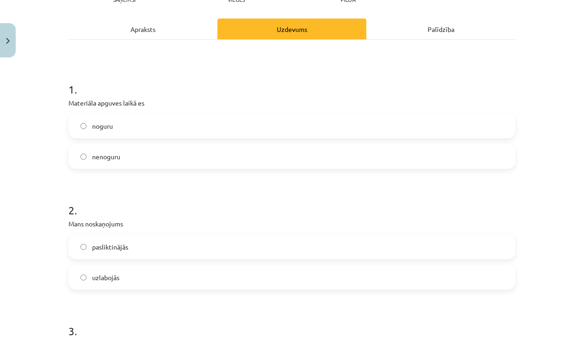
scroll to position [139, 0]
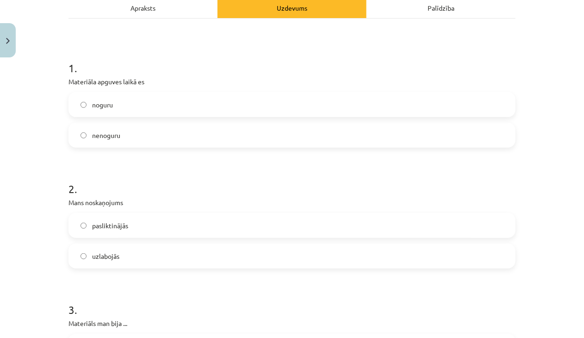
click at [106, 255] on span "uzlabojās" at bounding box center [105, 256] width 27 height 10
click at [96, 135] on span "nenoguru" at bounding box center [106, 136] width 28 height 10
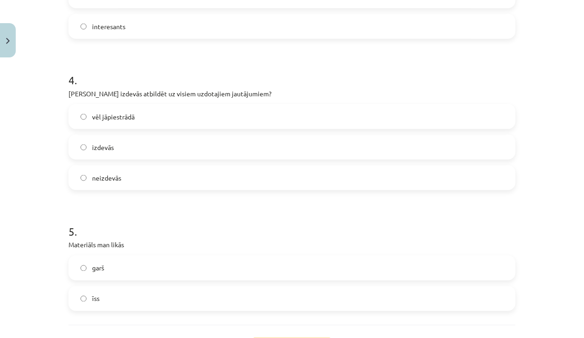
scroll to position [463, 0]
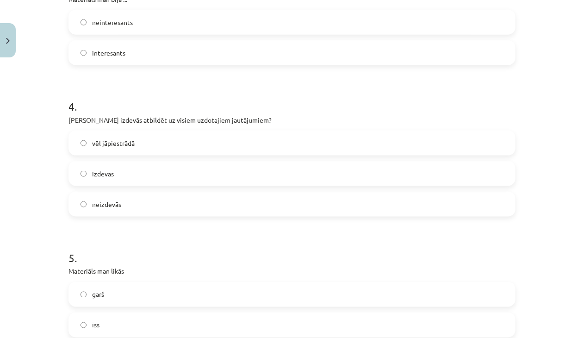
click at [109, 46] on label "interesants" at bounding box center [291, 52] width 445 height 23
click at [119, 147] on span "vēl jāpiestrādā" at bounding box center [113, 143] width 43 height 10
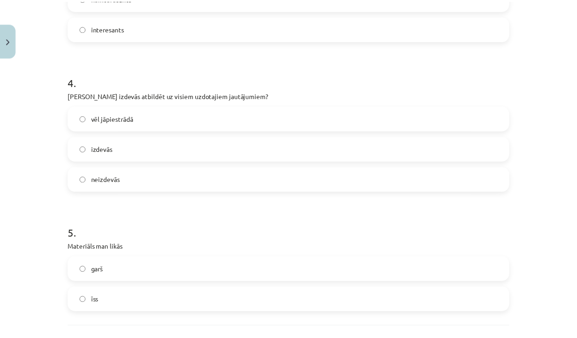
scroll to position [570, 0]
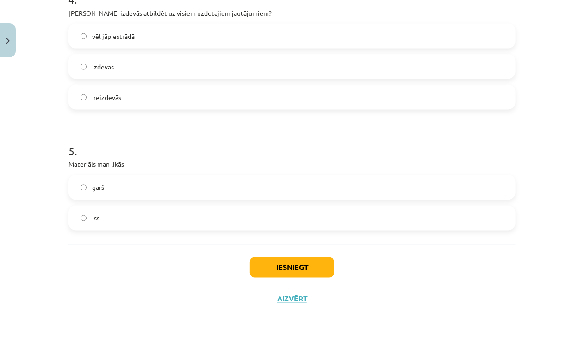
click at [119, 217] on label "īss" at bounding box center [291, 217] width 445 height 23
click at [280, 264] on button "Iesniegt" at bounding box center [292, 267] width 84 height 20
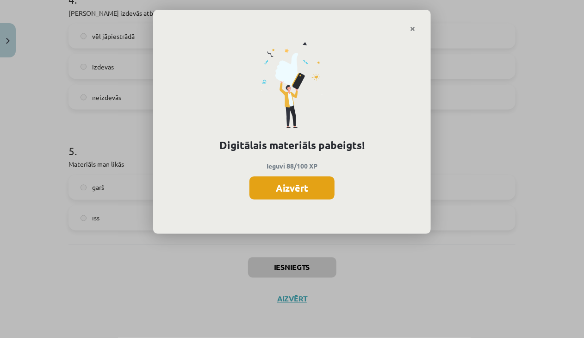
click at [291, 186] on button "Aizvērt" at bounding box center [292, 187] width 85 height 23
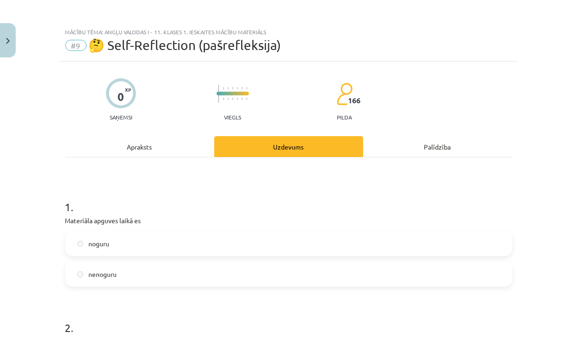
scroll to position [0, 0]
click at [11, 33] on button "Close" at bounding box center [8, 40] width 16 height 34
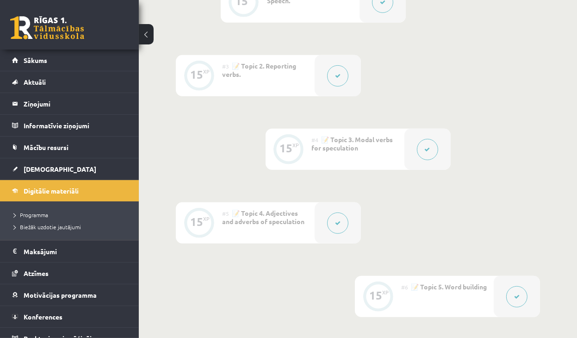
scroll to position [330, 0]
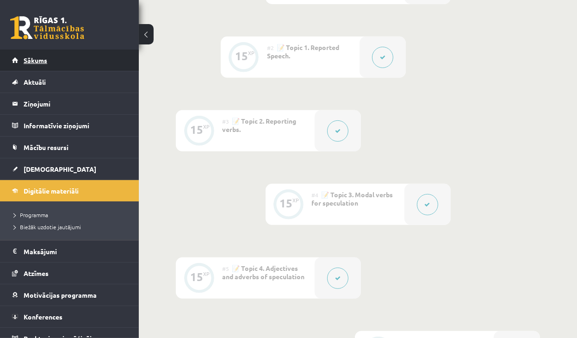
click at [28, 61] on span "Sākums" at bounding box center [36, 60] width 24 height 8
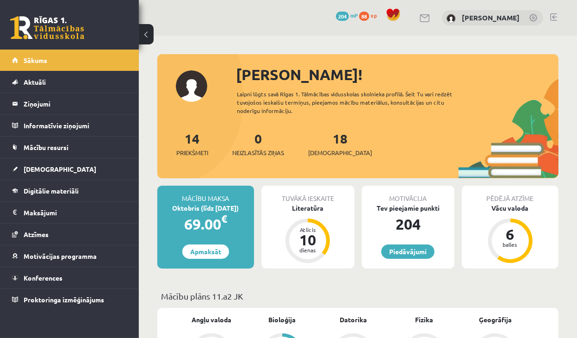
click at [340, 238] on div "Tuvākā ieskaite [GEOGRAPHIC_DATA] Atlicis 10 dienas" at bounding box center [308, 227] width 93 height 83
click at [308, 219] on div "Atlicis 10 dienas" at bounding box center [308, 241] width 44 height 44
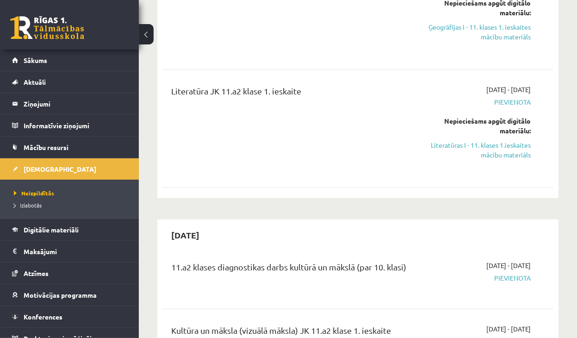
scroll to position [46, 0]
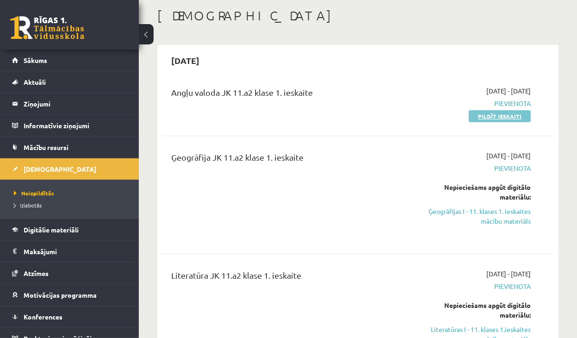
click at [480, 117] on link "Pildīt ieskaiti" at bounding box center [500, 116] width 62 height 12
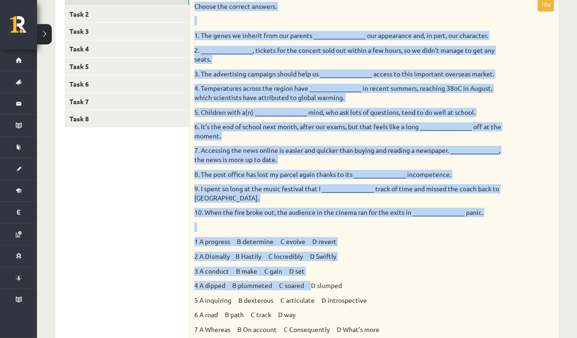
scroll to position [324, 0]
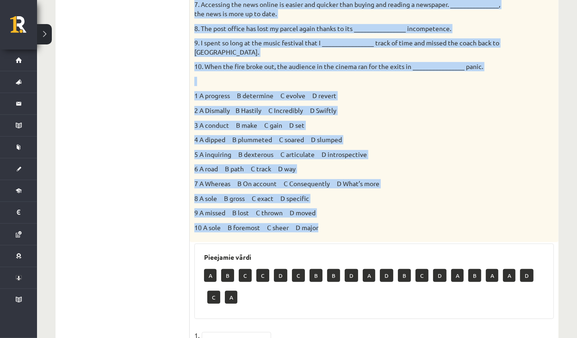
drag, startPoint x: 195, startPoint y: 44, endPoint x: 328, endPoint y: 217, distance: 217.9
click at [328, 219] on div "Choose the correct answers. 1. The genes we inherit from our parents __________…" at bounding box center [374, 46] width 369 height 391
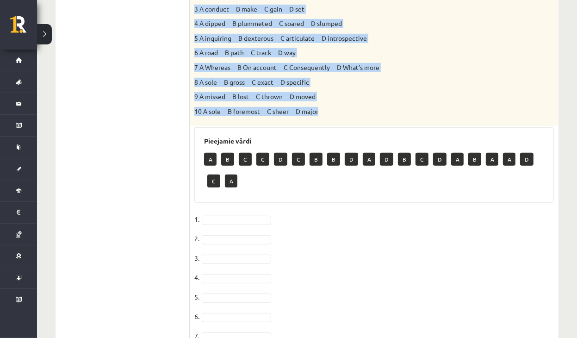
scroll to position [402, 0]
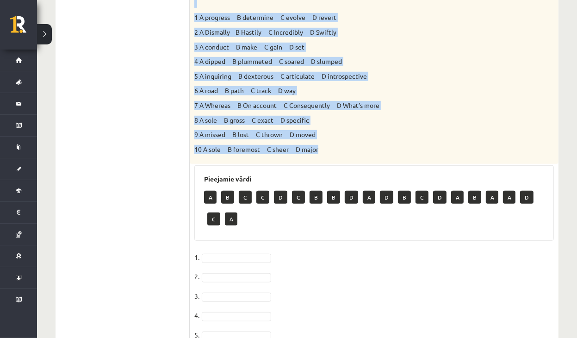
click at [365, 137] on p "9 A missed B lost C thrown D moved" at bounding box center [350, 134] width 313 height 9
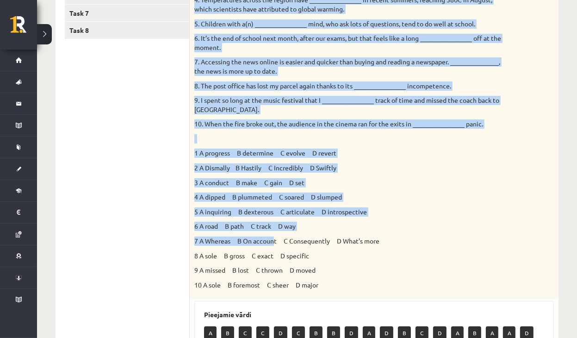
scroll to position [356, 0]
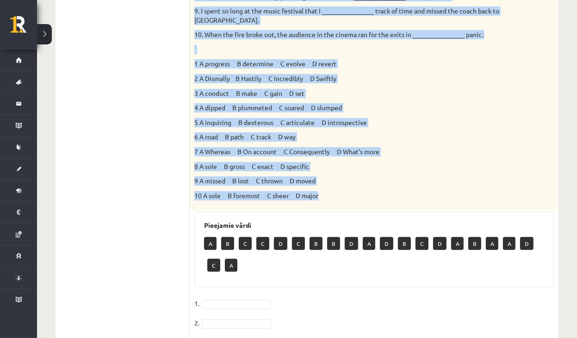
drag, startPoint x: 193, startPoint y: 104, endPoint x: 333, endPoint y: 200, distance: 170.2
click at [333, 200] on div "Choose the correct answers. 1. The genes we inherit from our parents __________…" at bounding box center [374, 14] width 369 height 391
copy div "Loremi dol sitamet consect. 4. Adi elits do eiusmod temp inc utlabor __________…"
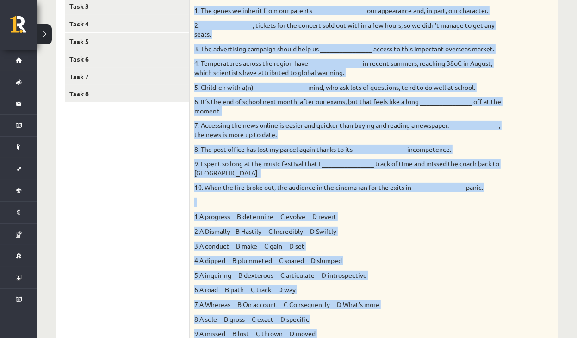
scroll to position [171, 0]
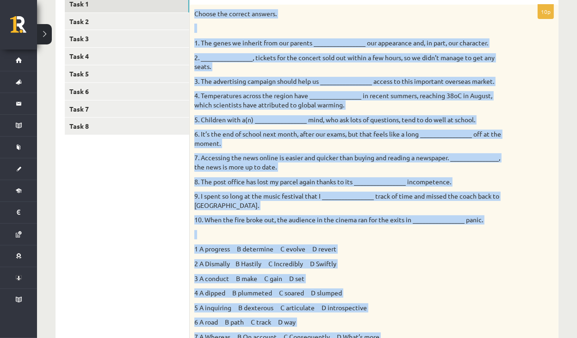
click at [312, 238] on p at bounding box center [350, 234] width 313 height 9
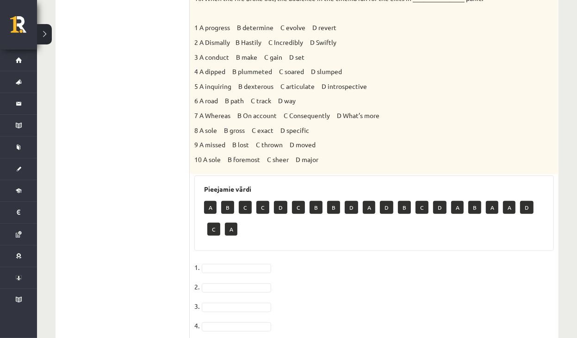
scroll to position [402, 0]
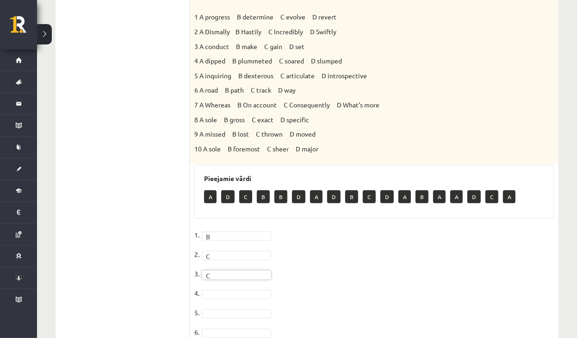
scroll to position [473, 0]
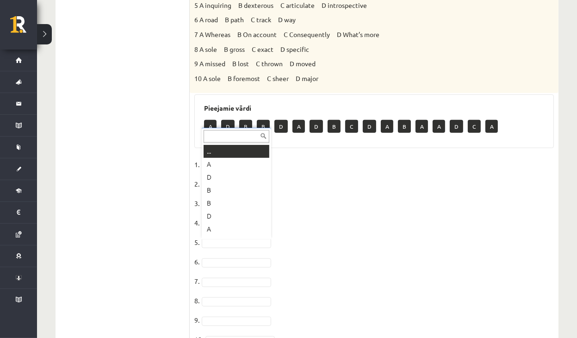
drag, startPoint x: 220, startPoint y: 238, endPoint x: 216, endPoint y: 241, distance: 5.0
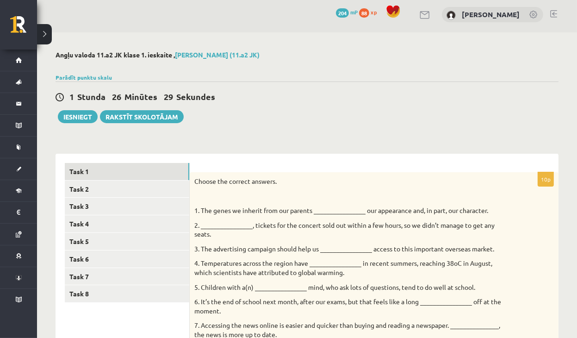
scroll to position [0, 0]
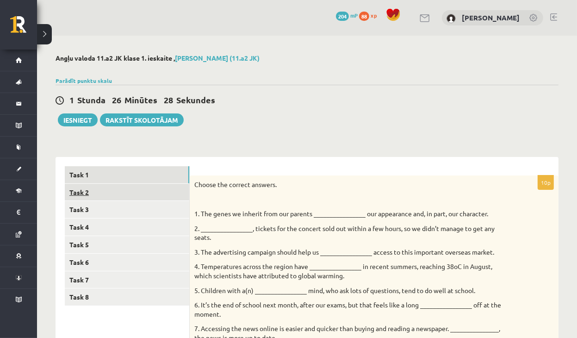
click at [93, 188] on link "Task 2" at bounding box center [127, 192] width 125 height 17
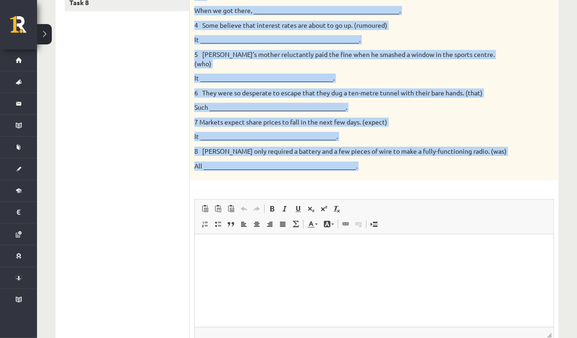
scroll to position [320, 0]
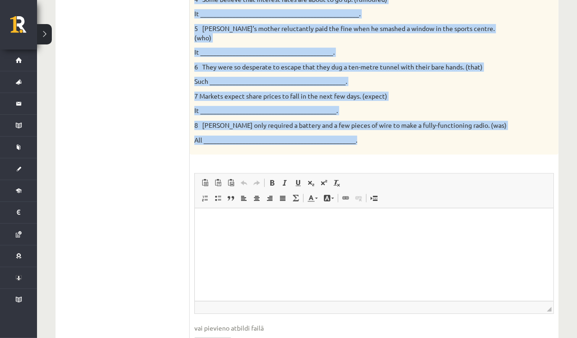
drag, startPoint x: 197, startPoint y: 97, endPoint x: 376, endPoint y: 141, distance: 184.6
click at [376, 141] on div "Rewrite the second sentence so that it has a similar meaning to the first sente…" at bounding box center [374, 5] width 369 height 300
copy div "Rewrite the second sentence so that it has a similar meaning to the first sente…"
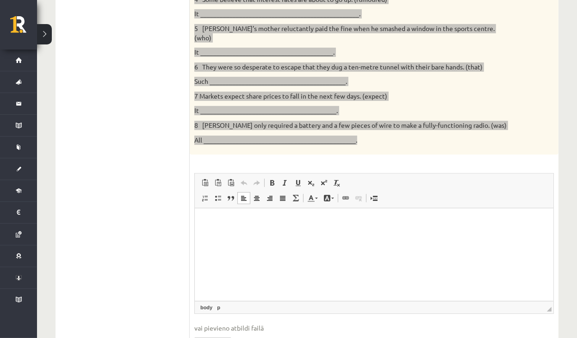
click at [231, 228] on html at bounding box center [373, 222] width 359 height 28
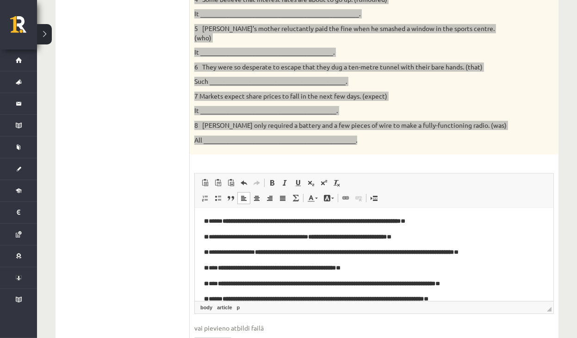
scroll to position [0, 0]
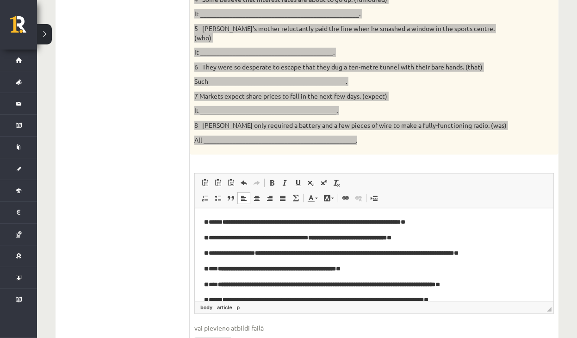
click at [463, 221] on p "**********" at bounding box center [371, 223] width 334 height 10
click at [452, 238] on p "**********" at bounding box center [371, 238] width 334 height 10
click at [533, 256] on p "**********" at bounding box center [371, 254] width 334 height 10
click at [370, 269] on p "**********" at bounding box center [371, 269] width 334 height 10
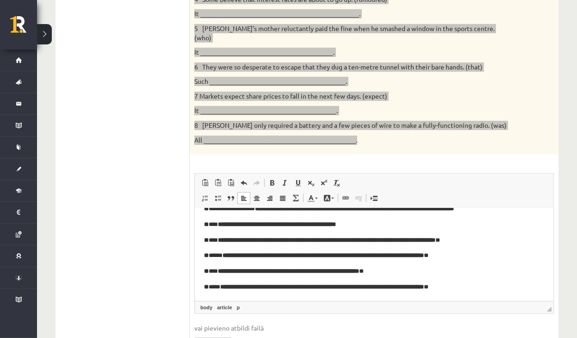
scroll to position [45, 0]
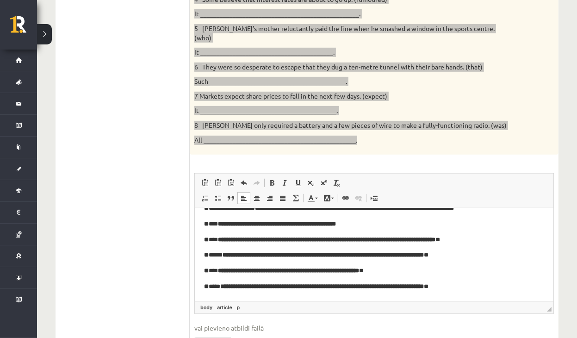
click at [507, 236] on p "**********" at bounding box center [371, 240] width 334 height 10
click at [487, 256] on p "**********" at bounding box center [371, 255] width 334 height 10
click at [415, 269] on p "**********" at bounding box center [371, 271] width 334 height 10
click at [482, 288] on p "**********" at bounding box center [371, 287] width 334 height 10
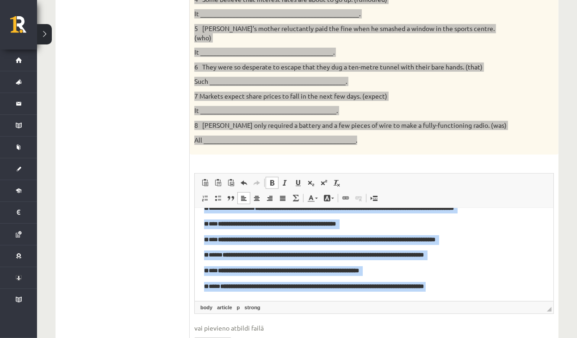
drag, startPoint x: 200, startPoint y: 222, endPoint x: 478, endPoint y: 304, distance: 289.7
click at [478, 301] on html "**********" at bounding box center [373, 232] width 359 height 138
click at [271, 179] on span at bounding box center [272, 182] width 7 height 7
click at [490, 260] on article "**********" at bounding box center [374, 232] width 340 height 119
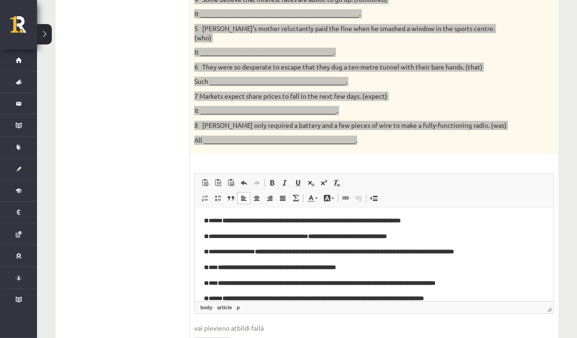
scroll to position [0, 0]
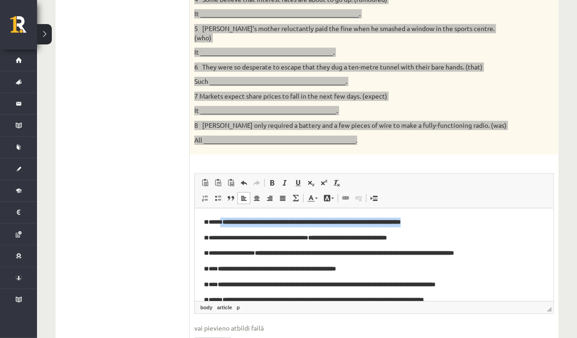
drag, startPoint x: 222, startPoint y: 220, endPoint x: 451, endPoint y: 221, distance: 228.7
click at [451, 221] on p "**********" at bounding box center [371, 223] width 334 height 10
click at [273, 179] on span at bounding box center [272, 182] width 7 height 7
click at [441, 255] on strong "**********" at bounding box center [354, 253] width 199 height 6
drag, startPoint x: 226, startPoint y: 222, endPoint x: 585, endPoint y: 404, distance: 402.3
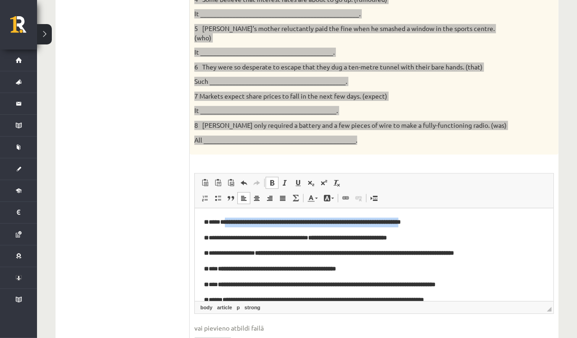
click at [400, 220] on strong "**********" at bounding box center [313, 222] width 176 height 6
click at [273, 179] on span at bounding box center [272, 182] width 7 height 7
click at [387, 239] on strong "**********" at bounding box center [347, 238] width 79 height 6
click at [225, 223] on strong "**********" at bounding box center [313, 222] width 176 height 6
drag, startPoint x: 225, startPoint y: 222, endPoint x: 451, endPoint y: 215, distance: 226.5
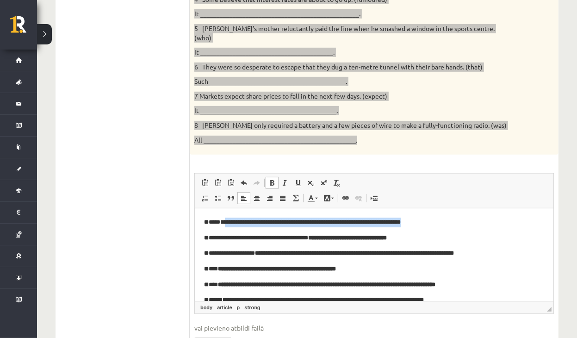
click at [451, 215] on html "**********" at bounding box center [373, 277] width 359 height 138
click at [274, 179] on span at bounding box center [272, 182] width 7 height 7
click at [272, 179] on span at bounding box center [272, 182] width 7 height 7
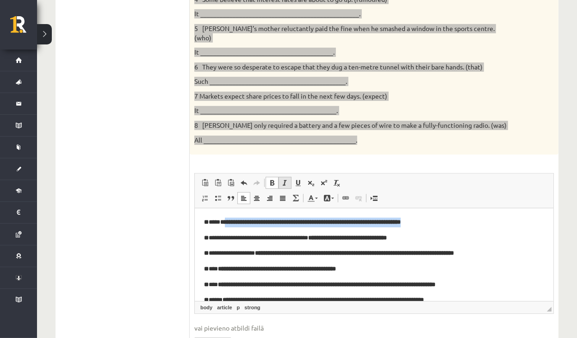
click at [286, 179] on span at bounding box center [284, 182] width 7 height 7
click at [288, 179] on span at bounding box center [284, 182] width 7 height 7
click at [271, 179] on span at bounding box center [272, 182] width 7 height 7
click at [276, 177] on link "Полужирный Комбинация клавиш Ctrl+B" at bounding box center [272, 183] width 13 height 12
click at [400, 223] on strong "**********" at bounding box center [313, 222] width 176 height 6
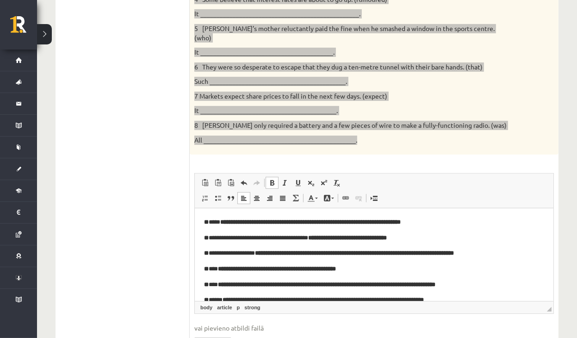
click at [400, 223] on strong "**********" at bounding box center [313, 222] width 176 height 6
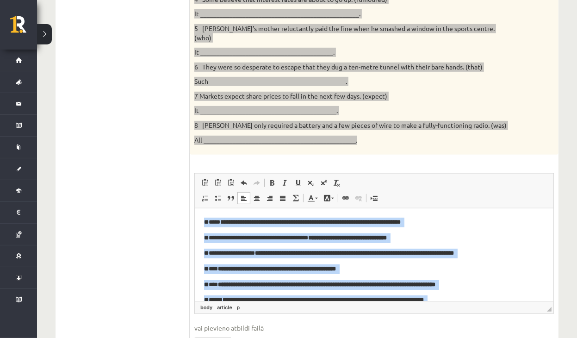
drag, startPoint x: 475, startPoint y: 286, endPoint x: 196, endPoint y: 215, distance: 288.1
click at [196, 215] on html "**********" at bounding box center [373, 277] width 359 height 138
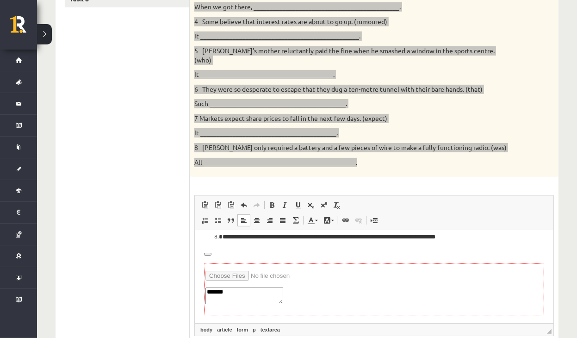
scroll to position [274, 0]
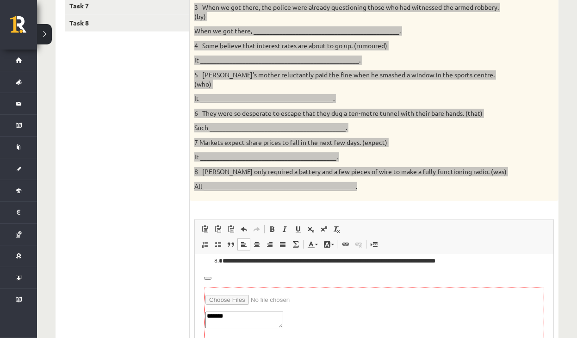
click at [227, 274] on p "Визуальный текстовый редактор, wiswyg-editor-user-answer-47433991087140" at bounding box center [374, 277] width 340 height 10
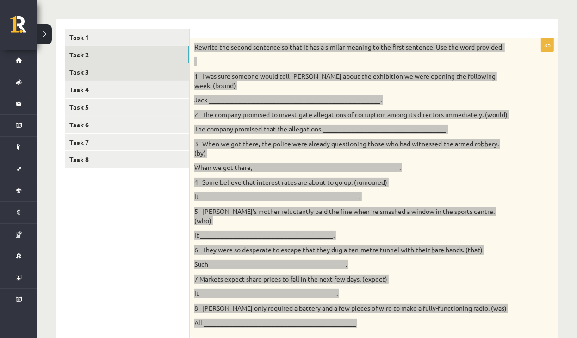
scroll to position [89, 0]
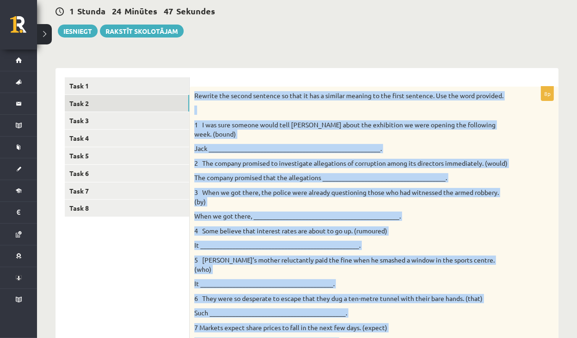
click at [243, 144] on p "Jack _____________________________________________________." at bounding box center [350, 148] width 313 height 9
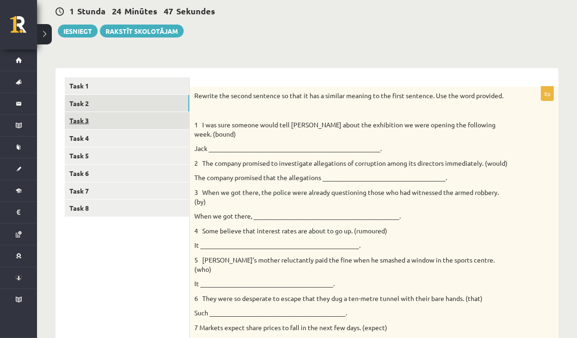
click at [101, 120] on link "Task 3" at bounding box center [127, 120] width 125 height 17
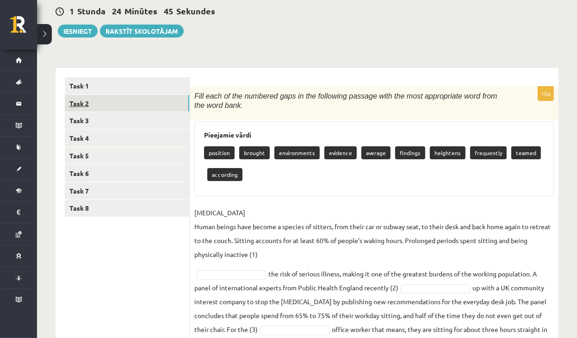
click at [82, 106] on link "Task 2" at bounding box center [127, 103] width 125 height 17
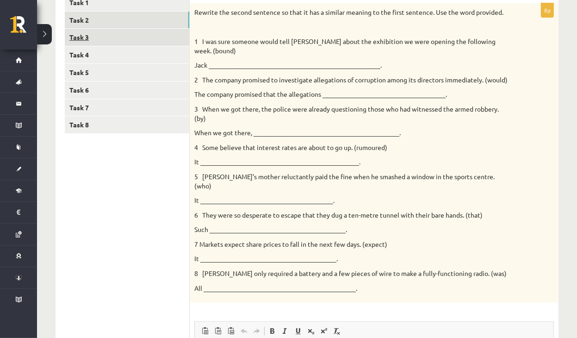
scroll to position [135, 0]
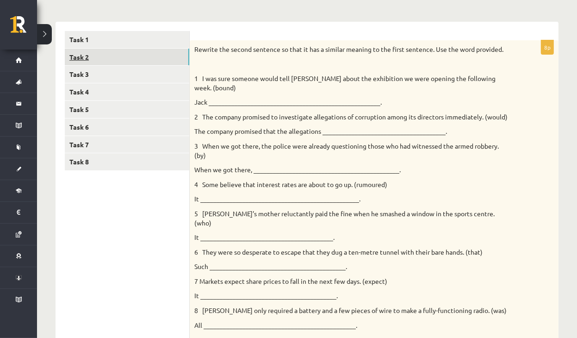
click at [84, 52] on link "Task 2" at bounding box center [127, 57] width 125 height 17
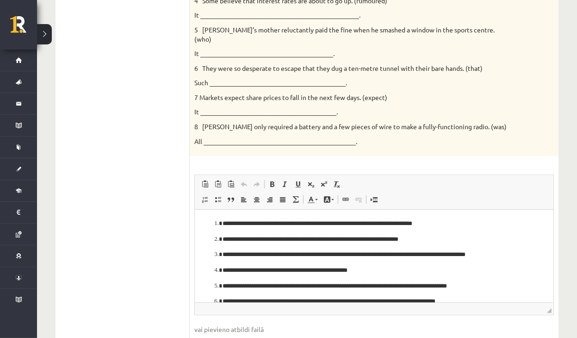
scroll to position [320, 0]
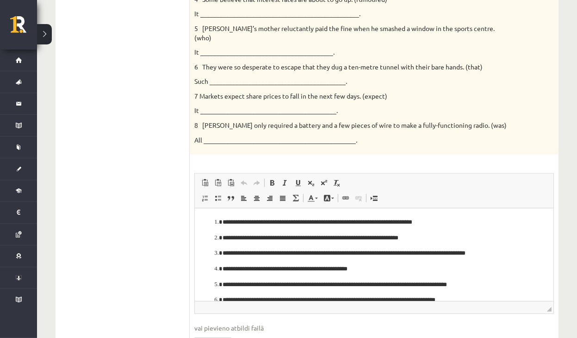
click at [343, 231] on ol "**********" at bounding box center [374, 277] width 340 height 119
click at [213, 240] on ol "**********" at bounding box center [374, 277] width 340 height 119
click at [215, 241] on ol "**********" at bounding box center [374, 277] width 340 height 119
click at [222, 240] on li "**********" at bounding box center [373, 238] width 303 height 10
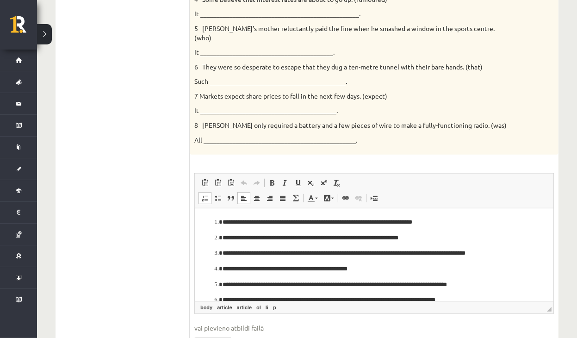
click at [222, 237] on li "**********" at bounding box center [373, 238] width 303 height 10
click at [214, 237] on ol "**********" at bounding box center [374, 277] width 340 height 119
drag, startPoint x: 214, startPoint y: 237, endPoint x: 214, endPoint y: 244, distance: 7.4
click at [213, 238] on ol "**********" at bounding box center [374, 277] width 340 height 119
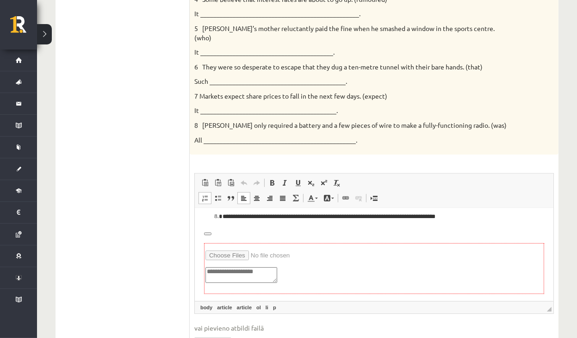
scroll to position [117, 0]
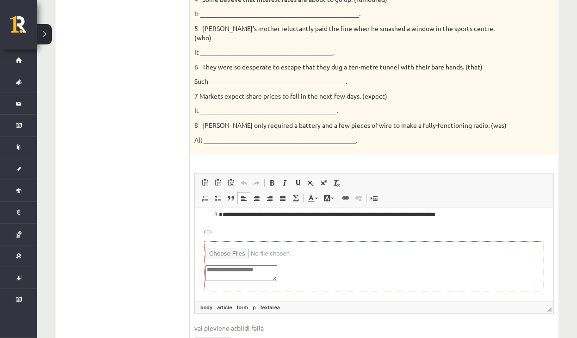
click at [256, 275] on textarea "Визуальный текстовый редактор, wiswyg-editor-user-answer-47433887946400" at bounding box center [241, 273] width 72 height 16
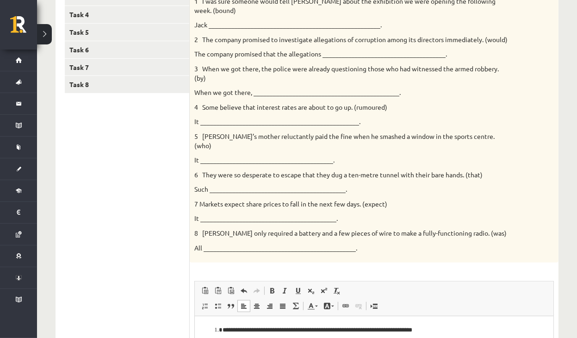
scroll to position [89, 0]
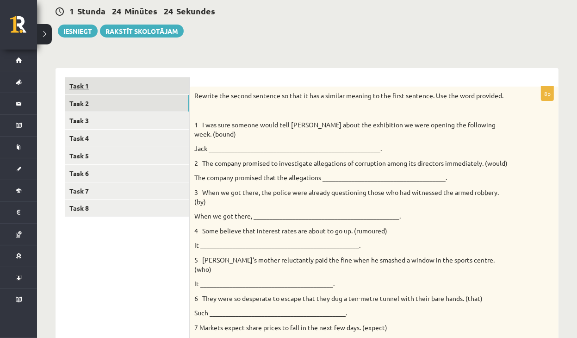
click at [84, 84] on link "Task 1" at bounding box center [127, 85] width 125 height 17
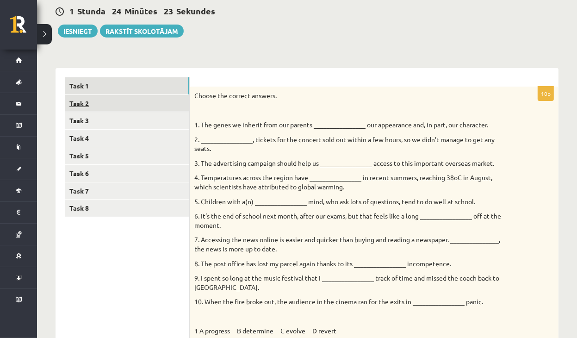
click at [83, 98] on link "Task 2" at bounding box center [127, 103] width 125 height 17
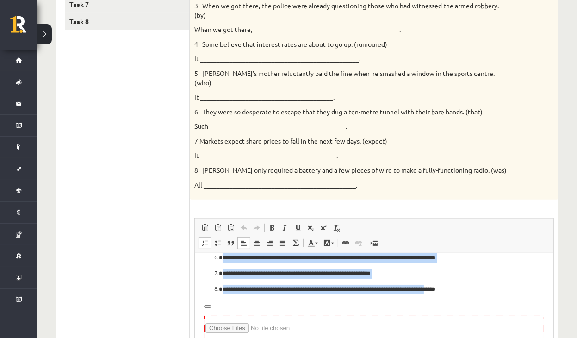
scroll to position [86, 0]
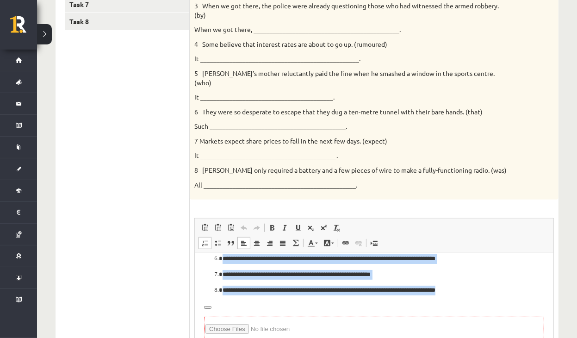
drag, startPoint x: 211, startPoint y: 270, endPoint x: 479, endPoint y: 294, distance: 269.1
click at [479, 294] on ol "**********" at bounding box center [374, 235] width 340 height 119
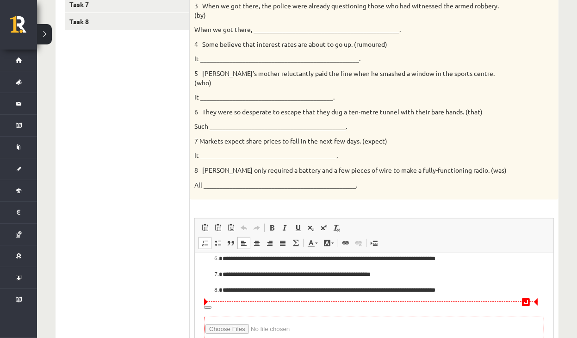
scroll to position [0, 0]
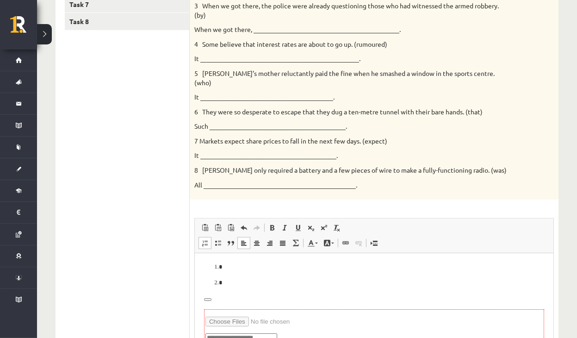
drag, startPoint x: 281, startPoint y: 285, endPoint x: 226, endPoint y: 288, distance: 54.8
click at [226, 288] on article "Визуальный текстовый редактор, wiswyg-editor-user-answer-47433897414240" at bounding box center [374, 319] width 340 height 113
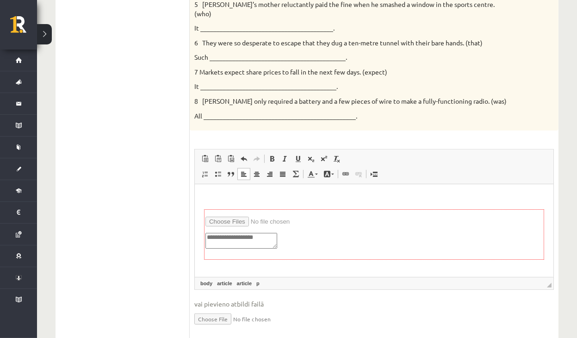
scroll to position [367, 0]
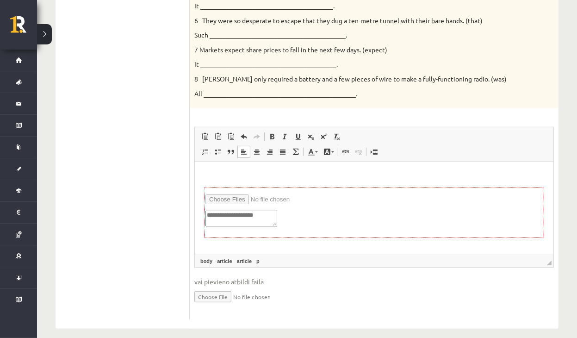
click at [239, 169] on html at bounding box center [373, 212] width 359 height 100
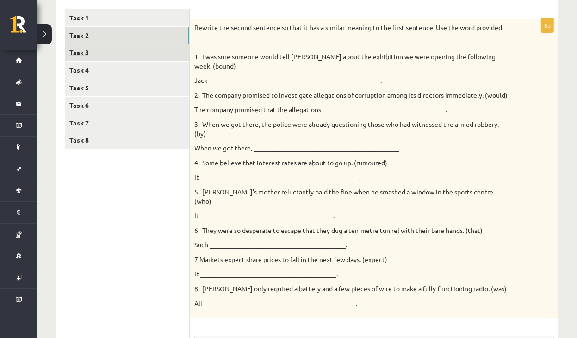
scroll to position [0, 0]
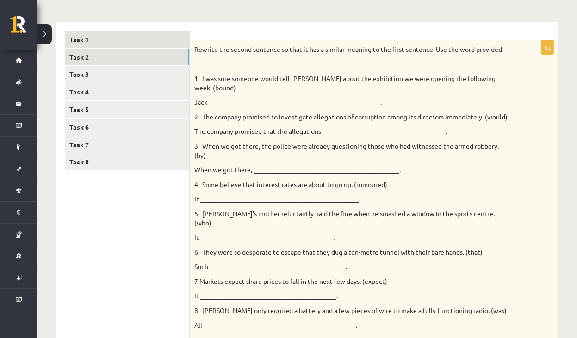
click at [87, 36] on link "Task 1" at bounding box center [127, 39] width 125 height 17
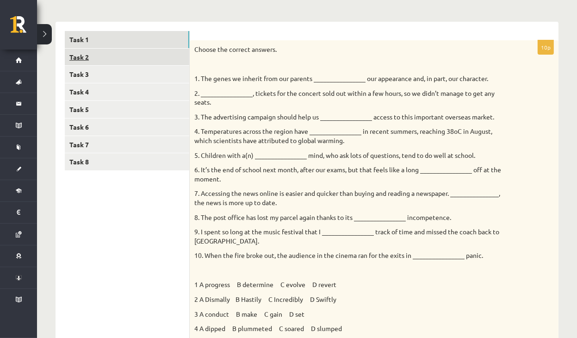
click at [89, 51] on link "Task 2" at bounding box center [127, 57] width 125 height 17
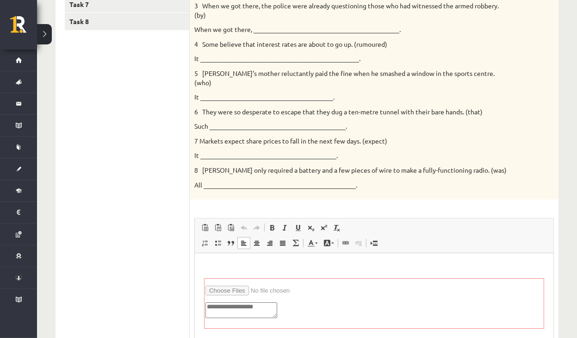
click at [244, 262] on html at bounding box center [373, 303] width 359 height 100
drag, startPoint x: 233, startPoint y: 270, endPoint x: 225, endPoint y: 275, distance: 9.5
click at [230, 273] on article "Визуальный текстовый редактор, wiswyg-editor-user-answer-47433832466080" at bounding box center [374, 304] width 340 height 82
click at [225, 275] on article "Визуальный текстовый редактор, wiswyg-editor-user-answer-47433832466080" at bounding box center [374, 304] width 340 height 82
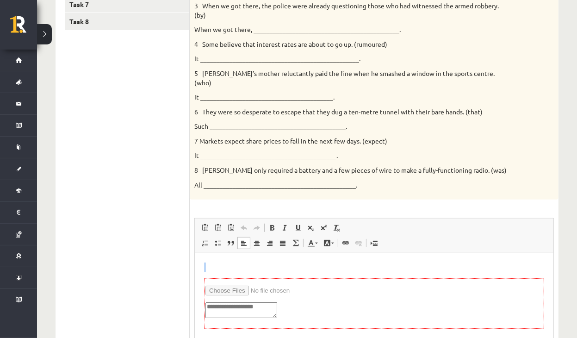
click at [222, 266] on p "Визуальный текстовый редактор, wiswyg-editor-user-answer-47433832466080" at bounding box center [374, 268] width 340 height 10
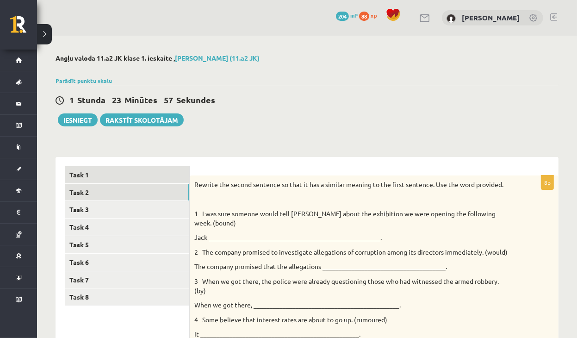
click at [88, 175] on link "Task 1" at bounding box center [127, 174] width 125 height 17
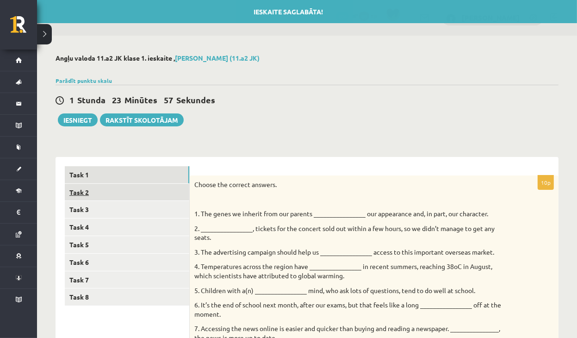
click at [84, 187] on link "Task 2" at bounding box center [127, 192] width 125 height 17
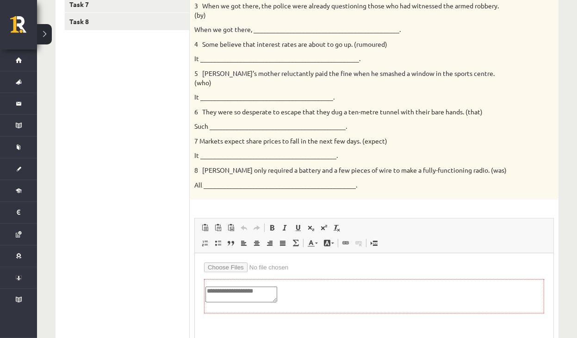
click at [261, 259] on html at bounding box center [373, 295] width 359 height 85
click at [259, 260] on html at bounding box center [373, 295] width 359 height 85
click at [339, 274] on article "Визуальный текстовый редактор, wiswyg-editor-user-answer-47433856731640" at bounding box center [374, 296] width 340 height 66
click at [313, 263] on input "Визуальный текстовый редактор, wiswyg-editor-user-answer-47433856731640" at bounding box center [262, 268] width 117 height 10
click at [312, 263] on input "Визуальный текстовый редактор, wiswyg-editor-user-answer-47433856731640" at bounding box center [262, 268] width 117 height 10
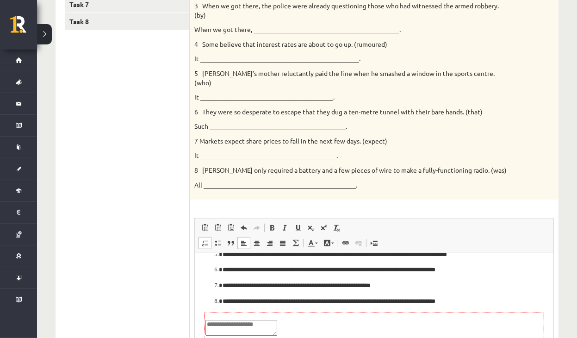
scroll to position [16, 0]
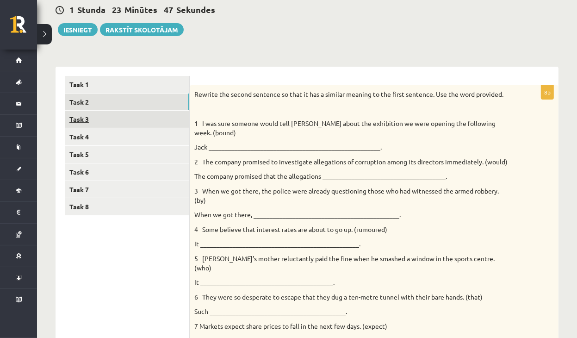
click at [82, 123] on link "Task 3" at bounding box center [127, 119] width 125 height 17
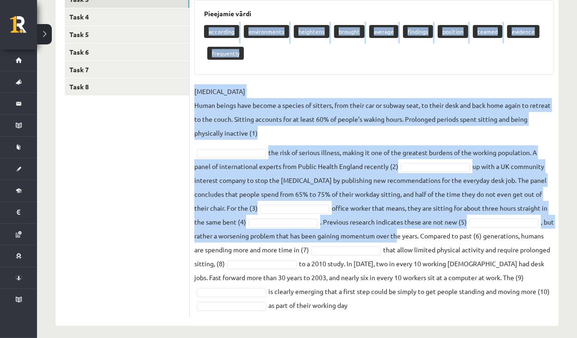
scroll to position [217, 0]
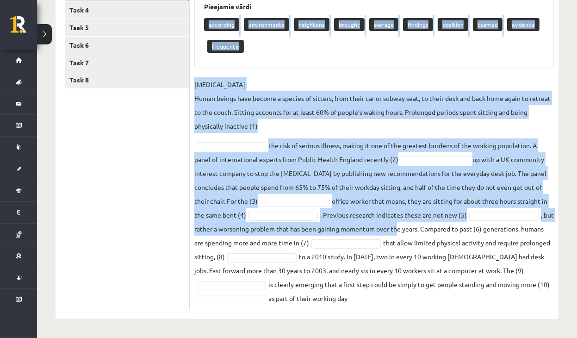
drag, startPoint x: 200, startPoint y: 100, endPoint x: 427, endPoint y: 295, distance: 299.5
click at [427, 295] on div "10p Fill each of the numbered gaps in the following passage with the most appro…" at bounding box center [374, 134] width 369 height 352
copy div "according environments heightens brought average findings position teamed evide…"
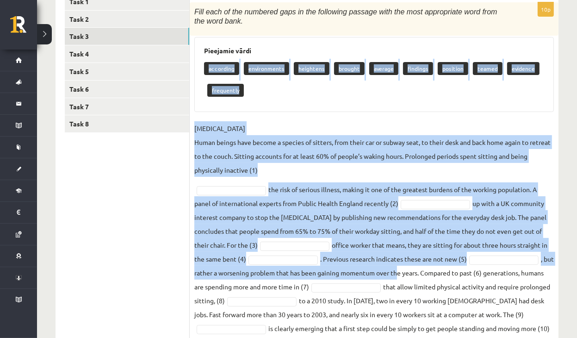
scroll to position [171, 0]
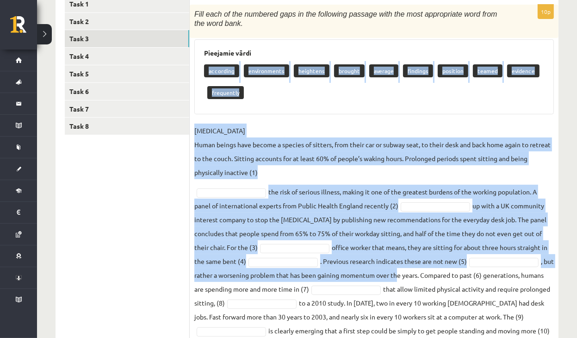
click at [302, 143] on p "SEDENTARY LIFESTYLE Human beings have become a species of sitters, from their c…" at bounding box center [374, 152] width 360 height 56
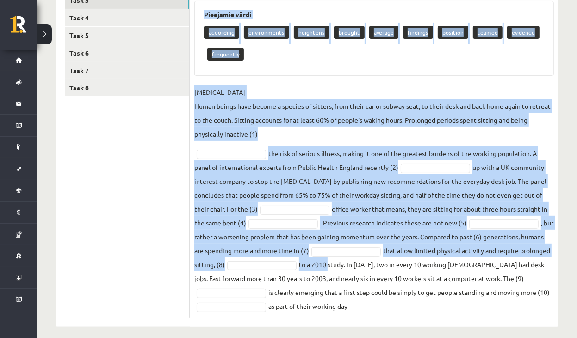
scroll to position [217, 0]
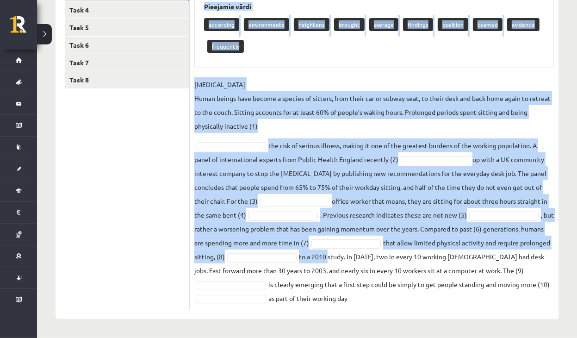
drag, startPoint x: 194, startPoint y: 182, endPoint x: 412, endPoint y: 296, distance: 245.2
click at [412, 296] on div "10p Fill each of the numbered gaps in the following passage with the most appro…" at bounding box center [374, 134] width 369 height 352
copy div "Fill each of the numbered gaps in the following passage with the most appropria…"
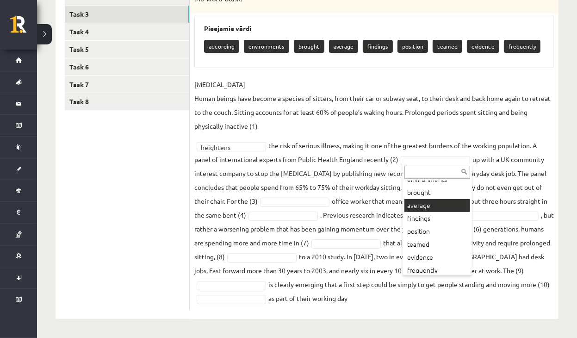
scroll to position [37, 0]
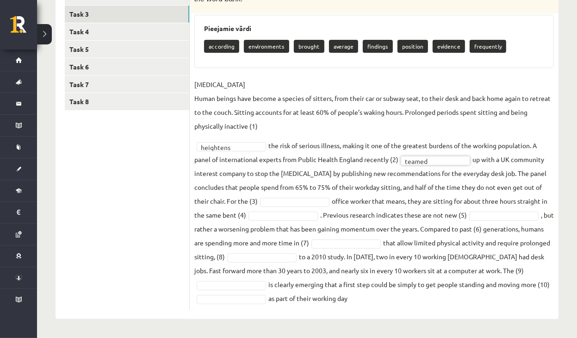
drag, startPoint x: 291, startPoint y: 199, endPoint x: 261, endPoint y: 150, distance: 57.2
drag, startPoint x: 296, startPoint y: 219, endPoint x: 291, endPoint y: 212, distance: 8.6
drag, startPoint x: 374, startPoint y: 245, endPoint x: 371, endPoint y: 238, distance: 8.2
click at [503, 220] on fieldset "SEDENTARY LIFESTYLE Human beings have become a species of sitters, from their c…" at bounding box center [374, 191] width 360 height 228
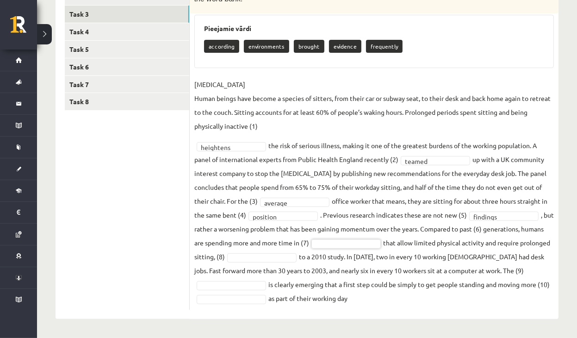
click at [539, 230] on fieldset "SEDENTARY LIFESTYLE Human beings have become a species of sitters, from their c…" at bounding box center [374, 191] width 360 height 228
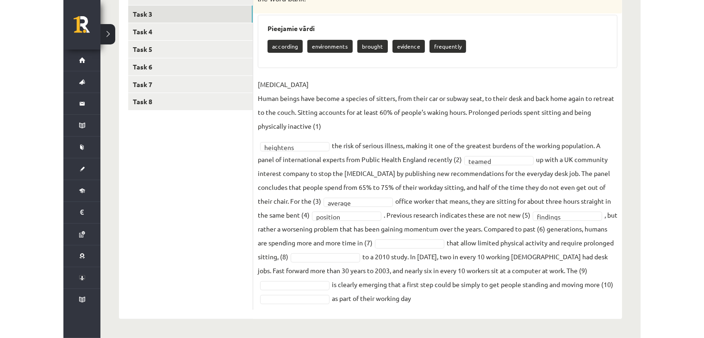
scroll to position [144, 0]
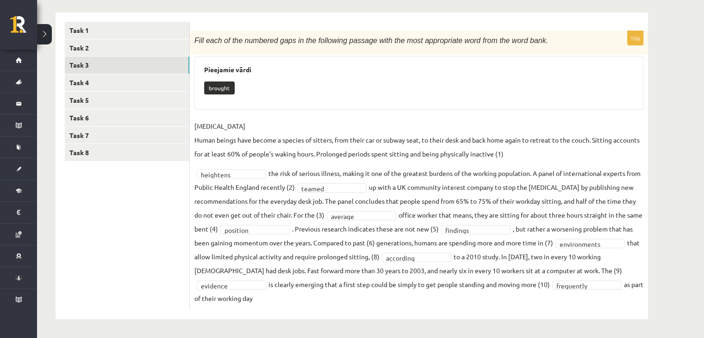
click at [399, 246] on fieldset "SEDENTARY LIFESTYLE Human beings have become a species of sitters, from their c…" at bounding box center [418, 212] width 449 height 186
click at [403, 244] on fieldset "SEDENTARY LIFESTYLE Human beings have become a species of sitters, from their c…" at bounding box center [418, 212] width 449 height 186
click at [401, 244] on fieldset "SEDENTARY LIFESTYLE Human beings have become a species of sitters, from their c…" at bounding box center [418, 212] width 449 height 186
click at [90, 83] on link "Task 4" at bounding box center [127, 82] width 125 height 17
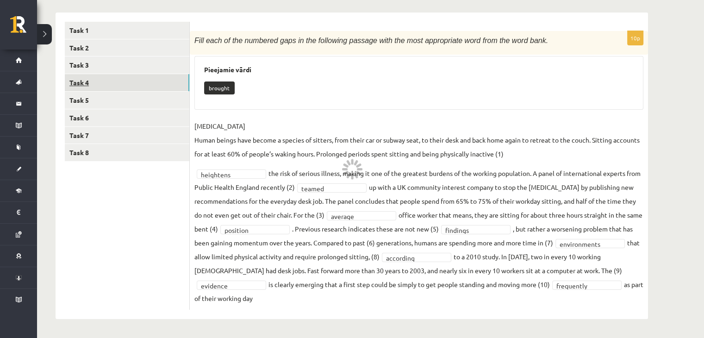
scroll to position [61, 0]
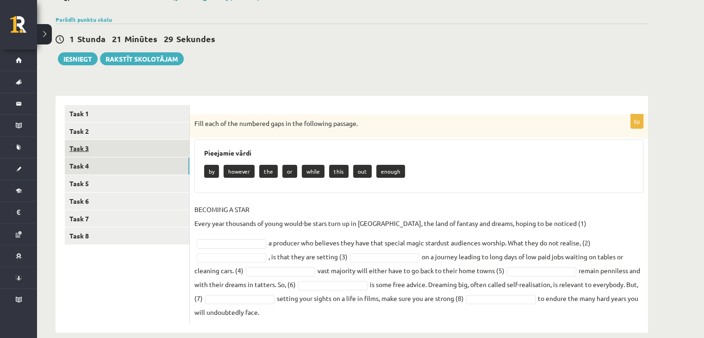
click at [79, 149] on link "Task 3" at bounding box center [127, 148] width 125 height 17
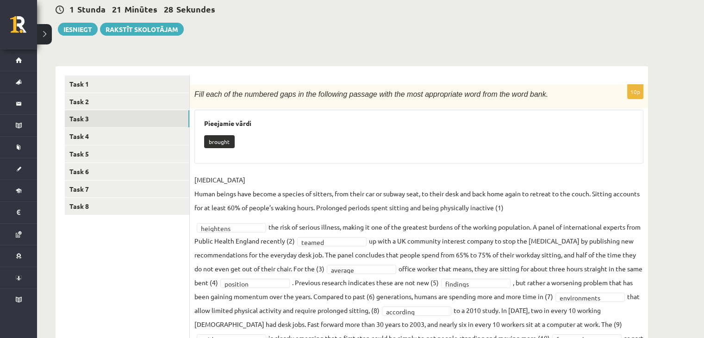
scroll to position [144, 0]
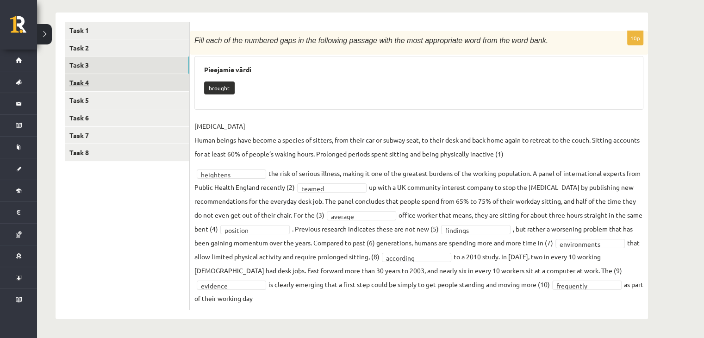
click at [80, 83] on link "Task 4" at bounding box center [127, 82] width 125 height 17
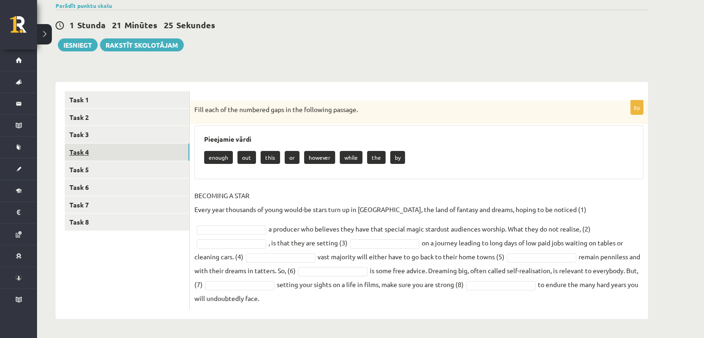
scroll to position [61, 0]
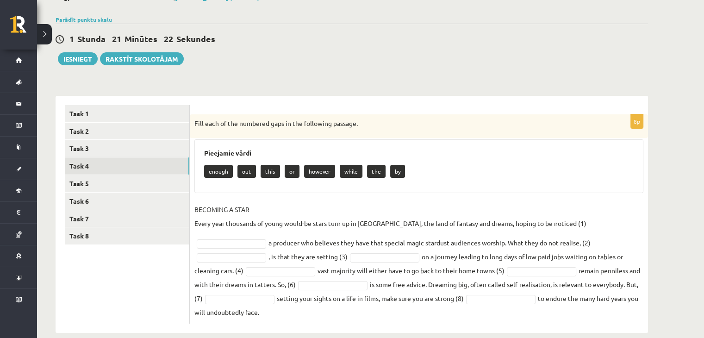
drag, startPoint x: 194, startPoint y: 124, endPoint x: 644, endPoint y: 302, distance: 483.4
click at [577, 302] on div "8p Fill each of the numbered gaps in the following passage. Pieejamie vārdi eno…" at bounding box center [419, 218] width 458 height 209
copy div "Fill each of the numbered gaps in the following passage. Pieejamie vārdi enough…"
click at [319, 208] on p "BECOMING A STAR Every year thousands of young would-be stars turn up in Hollywo…" at bounding box center [390, 216] width 392 height 28
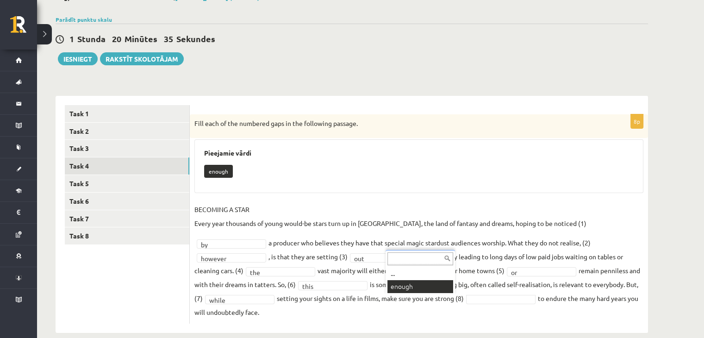
scroll to position [39, 0]
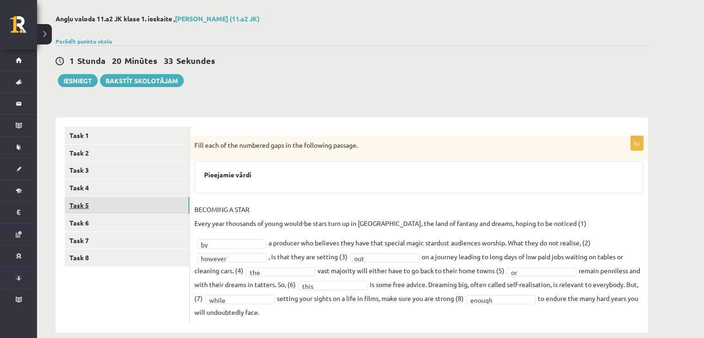
click at [84, 206] on link "Task 5" at bounding box center [127, 205] width 125 height 17
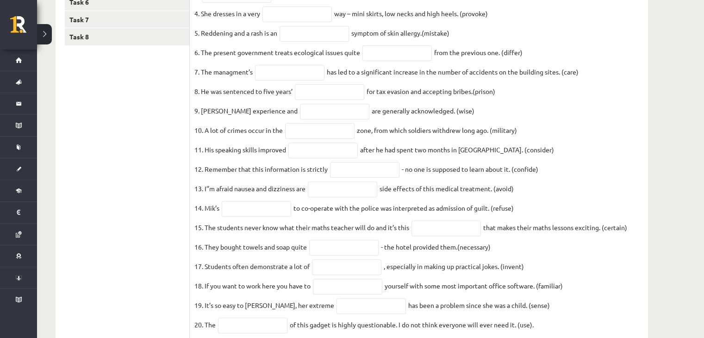
scroll to position [78, 0]
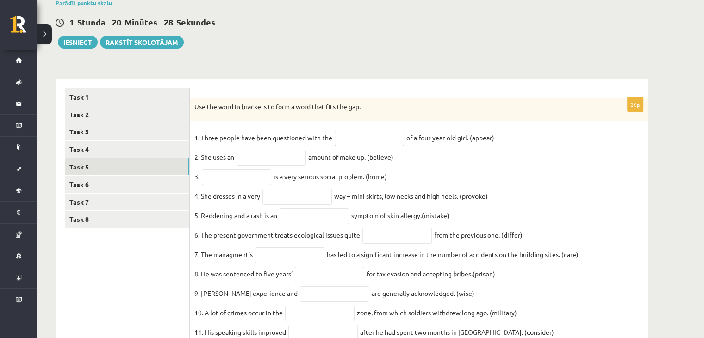
click at [394, 139] on input "text" at bounding box center [369, 139] width 69 height 16
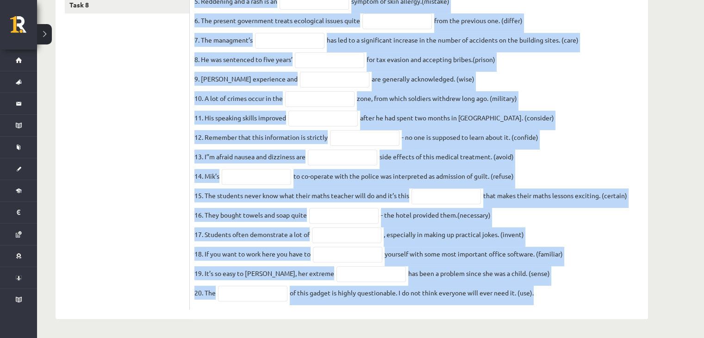
scroll to position [309, 0]
drag, startPoint x: 193, startPoint y: 105, endPoint x: 544, endPoint y: 293, distance: 398.5
click at [544, 293] on div "20p Use the word in brackets to form a word that fits the gap. 1. Three people …" at bounding box center [419, 96] width 458 height 427
copy div "Use the word in brackets to form a word that fits the gap. 1. Three people have…"
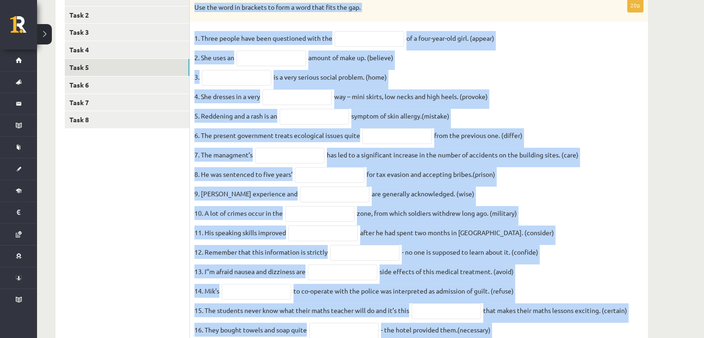
scroll to position [170, 0]
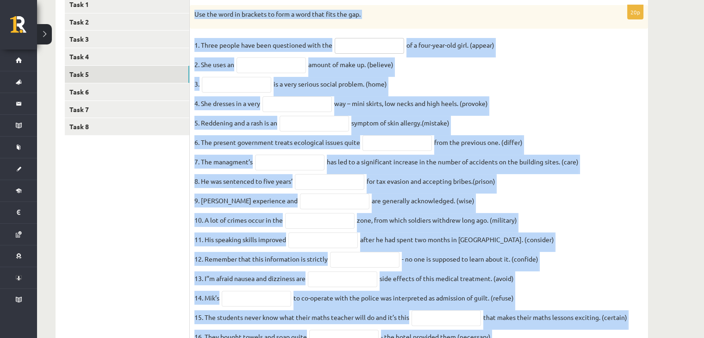
click at [350, 38] on input "text" at bounding box center [369, 46] width 69 height 16
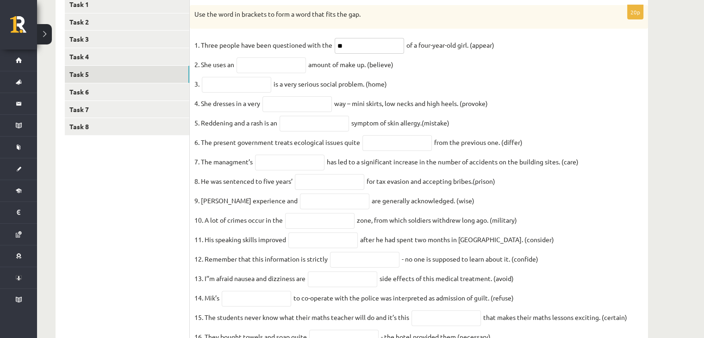
type input "*"
type input "**********"
drag, startPoint x: 252, startPoint y: 67, endPoint x: 223, endPoint y: 29, distance: 47.5
click at [252, 66] on input "text" at bounding box center [271, 65] width 69 height 16
type input "**********"
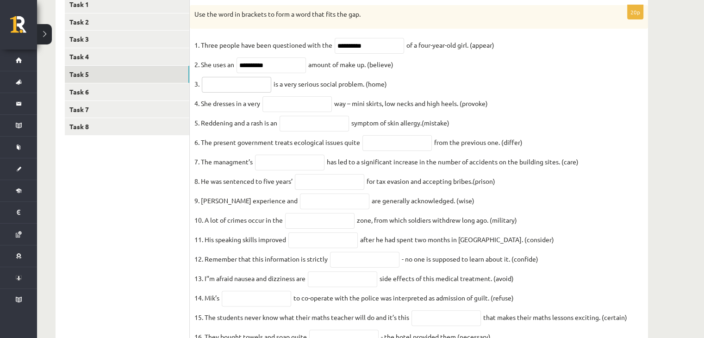
click at [235, 91] on input "text" at bounding box center [236, 85] width 69 height 16
type input "**********"
click at [298, 104] on input "text" at bounding box center [297, 104] width 69 height 16
type input "**********"
drag, startPoint x: 322, startPoint y: 133, endPoint x: 260, endPoint y: 73, distance: 86.4
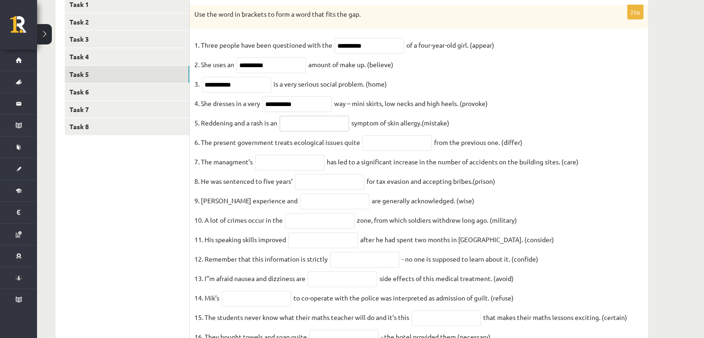
click at [322, 131] on input "text" at bounding box center [314, 124] width 69 height 16
type input "*********"
click at [424, 149] on input "text" at bounding box center [397, 143] width 69 height 16
type input "**********"
click at [272, 168] on input "text" at bounding box center [289, 163] width 69 height 16
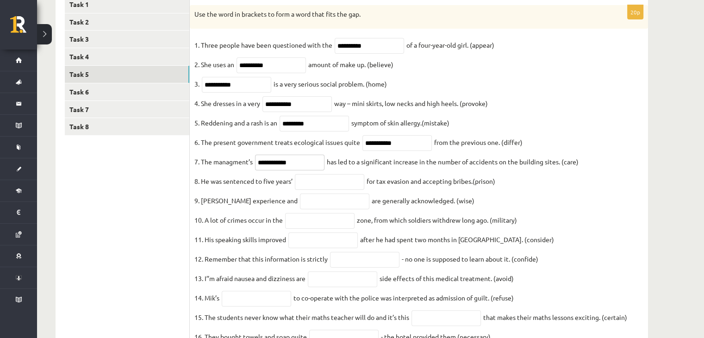
type input "**********"
click at [331, 183] on input "text" at bounding box center [329, 182] width 69 height 16
click at [319, 208] on input "text" at bounding box center [334, 202] width 69 height 16
type input "******"
click at [306, 229] on input "text" at bounding box center [319, 221] width 69 height 16
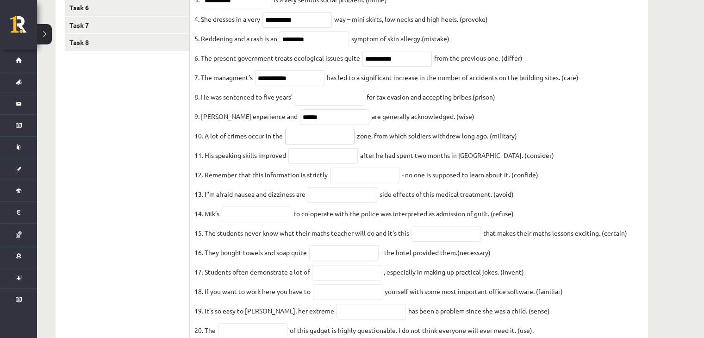
scroll to position [263, 0]
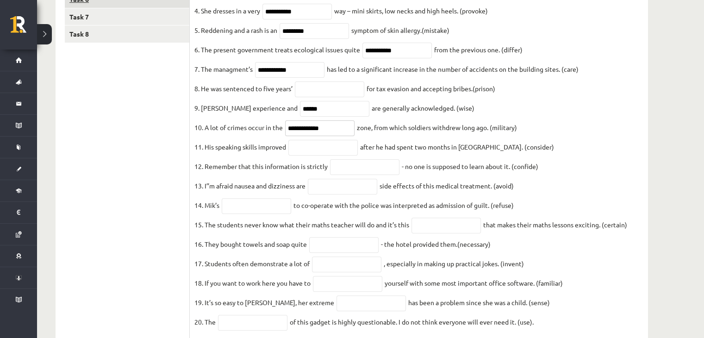
type input "**********"
click at [298, 156] on input "text" at bounding box center [322, 148] width 69 height 16
type input "**********"
click at [366, 175] on input "text" at bounding box center [364, 167] width 69 height 16
type input "**********"
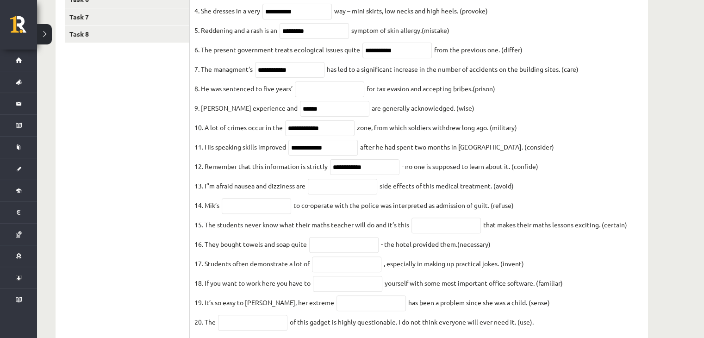
click at [337, 205] on fieldset "**********" at bounding box center [418, 139] width 449 height 389
click at [326, 194] on input "text" at bounding box center [342, 187] width 69 height 16
click at [266, 214] on input "text" at bounding box center [256, 206] width 69 height 16
type input "*******"
click at [454, 233] on input "text" at bounding box center [446, 226] width 69 height 16
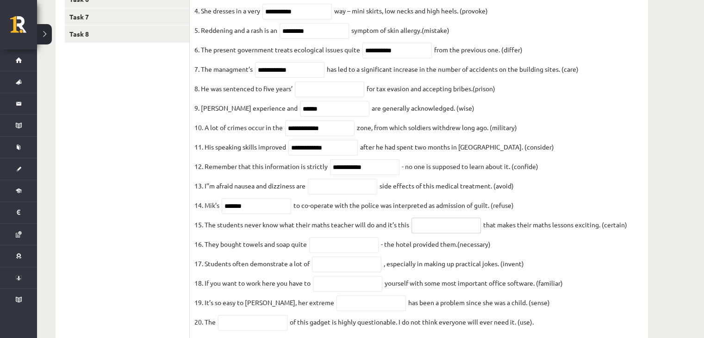
paste input "**********"
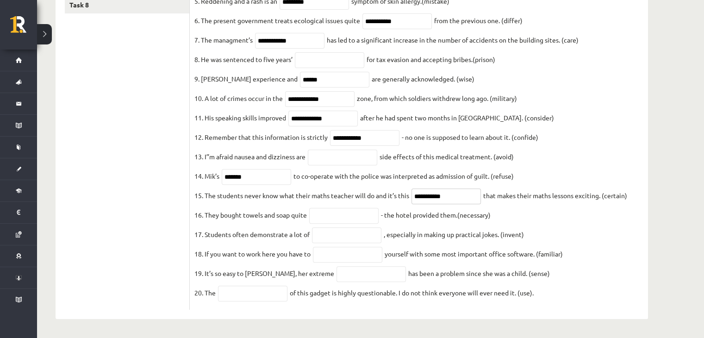
scroll to position [309, 0]
type input "**********"
drag, startPoint x: 350, startPoint y: 210, endPoint x: 323, endPoint y: 202, distance: 27.9
click at [350, 210] on input "text" at bounding box center [343, 216] width 69 height 16
paste input "**********"
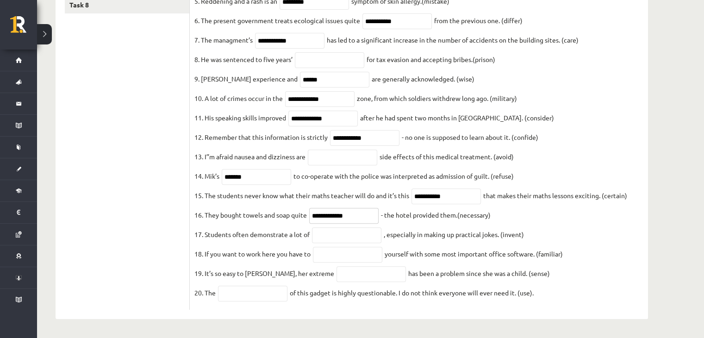
type input "**********"
click at [345, 232] on input "text" at bounding box center [346, 235] width 69 height 16
paste input "**********"
type input "**********"
click at [359, 247] on input "text" at bounding box center [347, 255] width 69 height 16
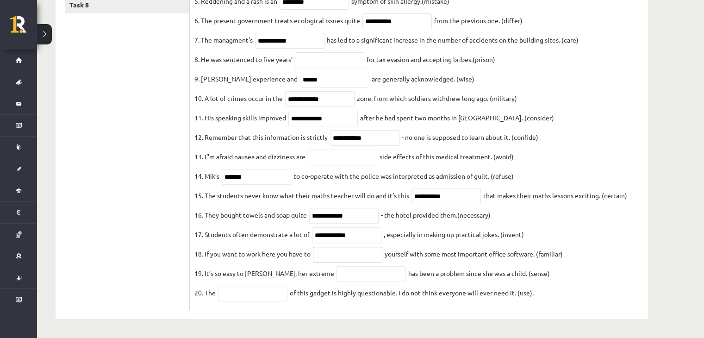
paste input "**********"
type input "**********"
click at [346, 276] on input "text" at bounding box center [371, 274] width 69 height 16
paste input "**********"
type input "**********"
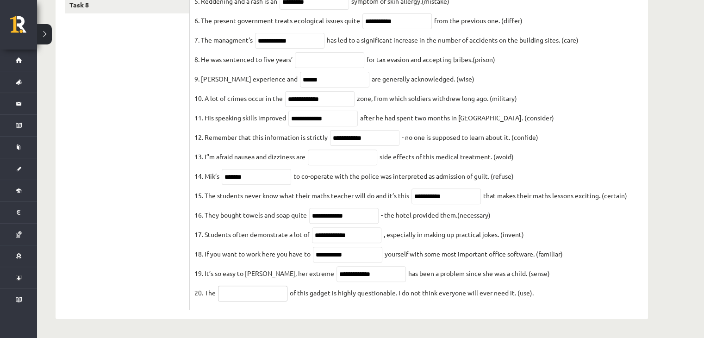
click at [238, 290] on input "text" at bounding box center [252, 294] width 69 height 16
paste input "**********"
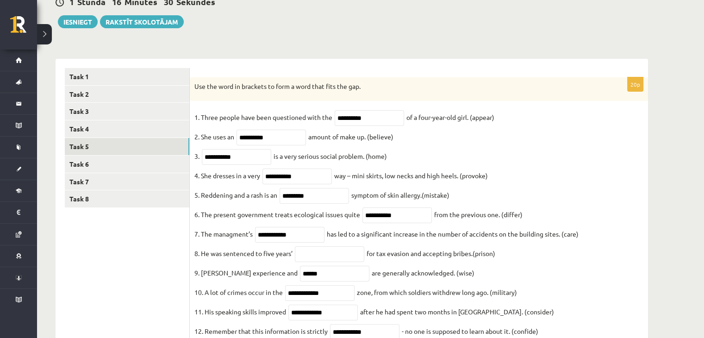
scroll to position [78, 0]
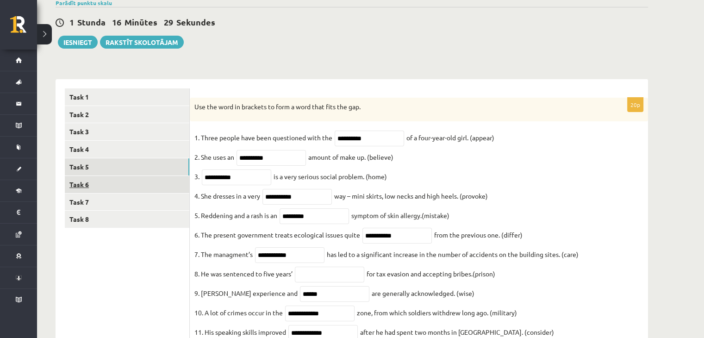
type input "**********"
click at [84, 188] on link "Task 6" at bounding box center [127, 184] width 125 height 17
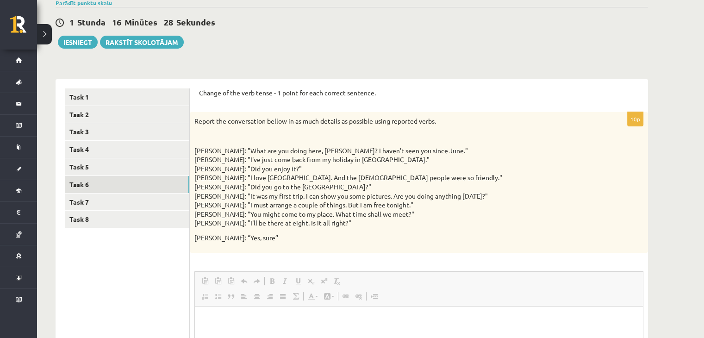
scroll to position [0, 0]
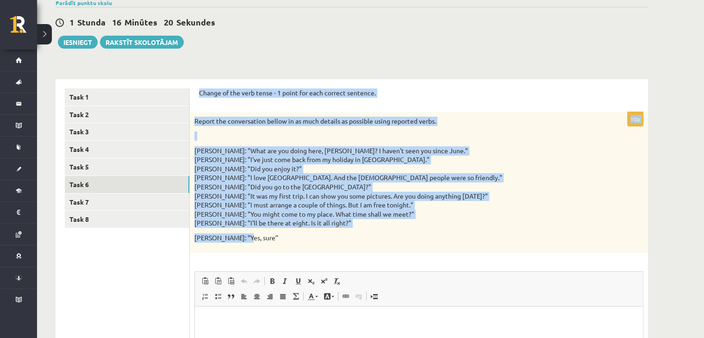
drag, startPoint x: 200, startPoint y: 88, endPoint x: 394, endPoint y: 236, distance: 244.7
click at [394, 236] on div "Change of the verb tense - 1 point for each correct sentence. 10p Report the co…" at bounding box center [419, 276] width 458 height 394
click at [577, 180] on div "Report the conversation bellow in as much details as possible using reported ve…" at bounding box center [419, 182] width 458 height 140
drag, startPoint x: 198, startPoint y: 91, endPoint x: 241, endPoint y: 238, distance: 152.4
click at [241, 238] on div "Change of the verb tense - 1 point for each correct sentence. 10p Report the co…" at bounding box center [419, 276] width 458 height 394
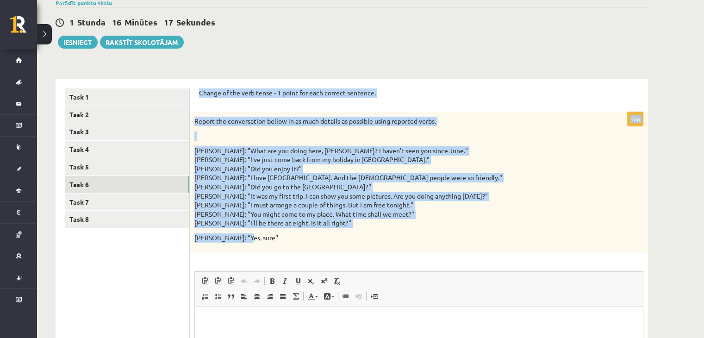
copy form "Change of the verb tense - 1 point for each correct sentence. 10p Report the co…"
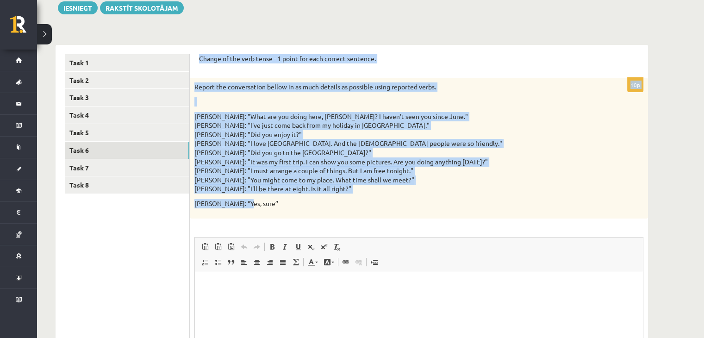
scroll to position [217, 0]
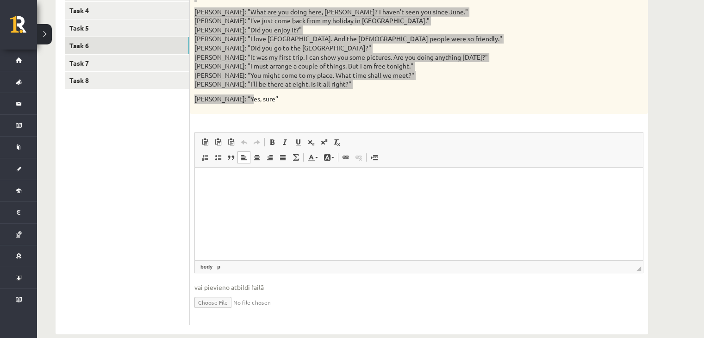
click at [240, 195] on html at bounding box center [419, 181] width 448 height 28
click at [210, 175] on html at bounding box center [419, 181] width 448 height 28
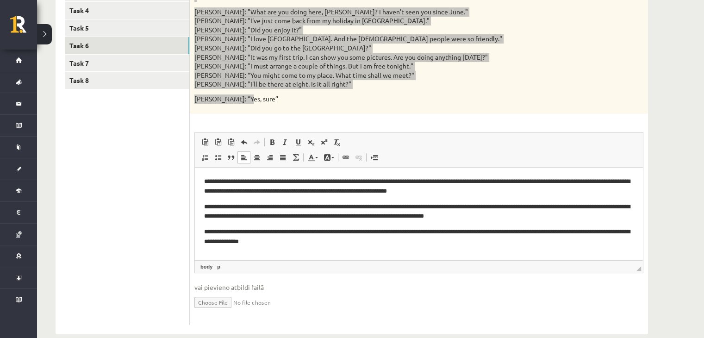
click at [233, 225] on body "**********" at bounding box center [419, 211] width 430 height 70
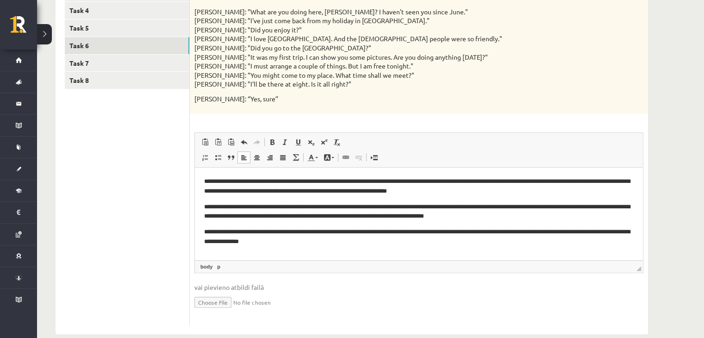
click at [194, 231] on div "10p Report the conversation bellow in as much details as possible using reporte…" at bounding box center [419, 148] width 458 height 351
click at [201, 232] on html "**********" at bounding box center [419, 211] width 448 height 88
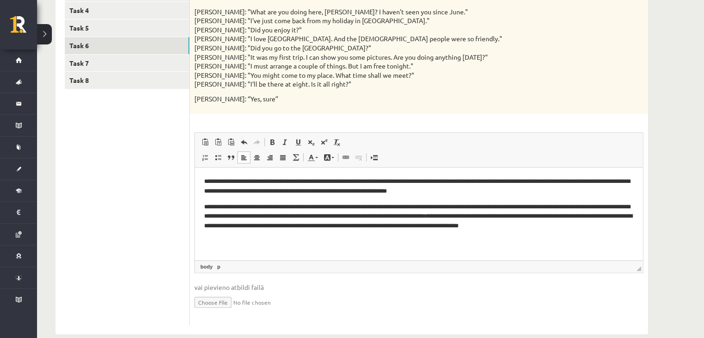
click at [199, 205] on html "**********" at bounding box center [419, 203] width 448 height 73
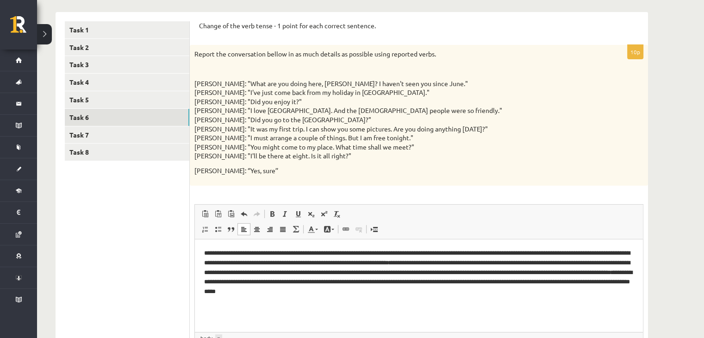
scroll to position [139, 0]
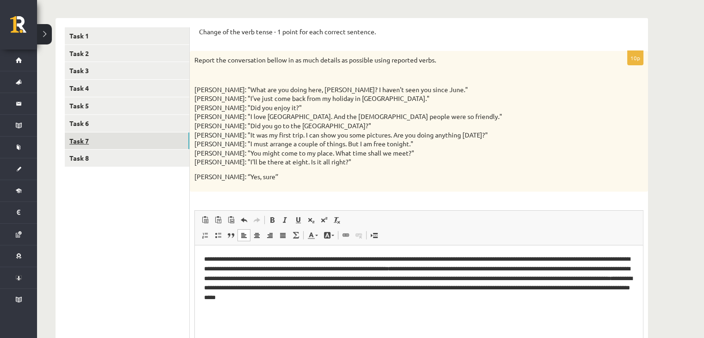
click at [85, 141] on link "Task 7" at bounding box center [127, 140] width 125 height 17
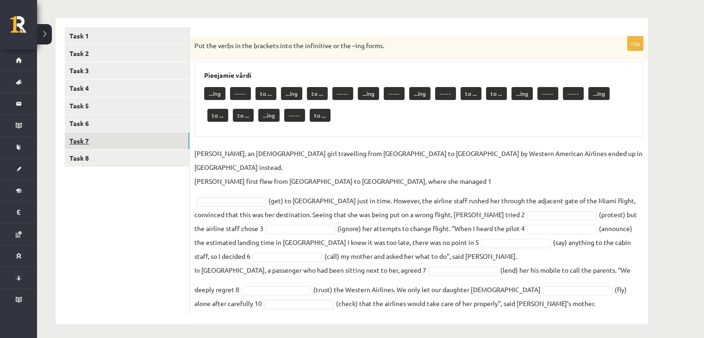
scroll to position [130, 0]
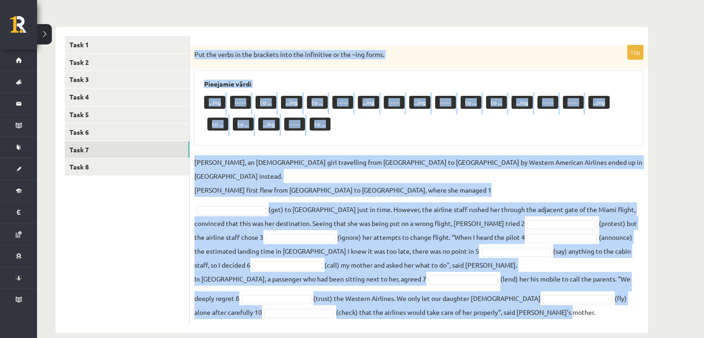
drag, startPoint x: 194, startPoint y: 54, endPoint x: 519, endPoint y: 295, distance: 404.0
click at [519, 295] on div "10p Put the verbs in the brackets into the infinitive or the –ing forms. Pieeja…" at bounding box center [419, 184] width 458 height 278
copy div "Put the verbs in the brackets into the infinitive or the –ing forms. Pieejamie …"
click at [313, 170] on p "Jenny Adams, an 11-year-old girl travelling from San Francisco to Philadelphia …" at bounding box center [418, 176] width 449 height 42
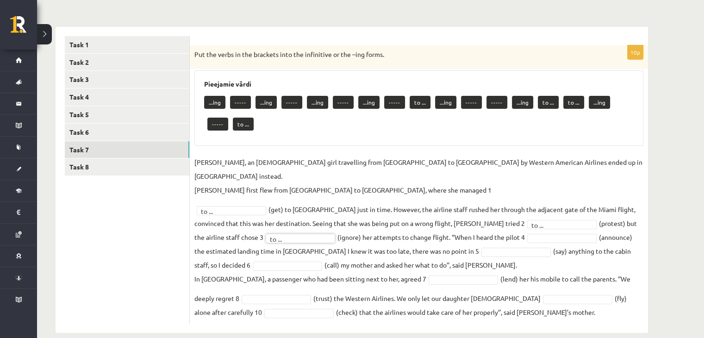
scroll to position [108, 0]
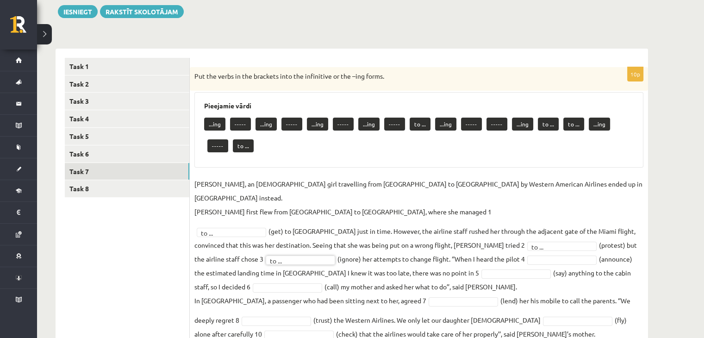
drag, startPoint x: 523, startPoint y: 225, endPoint x: 491, endPoint y: 202, distance: 39.2
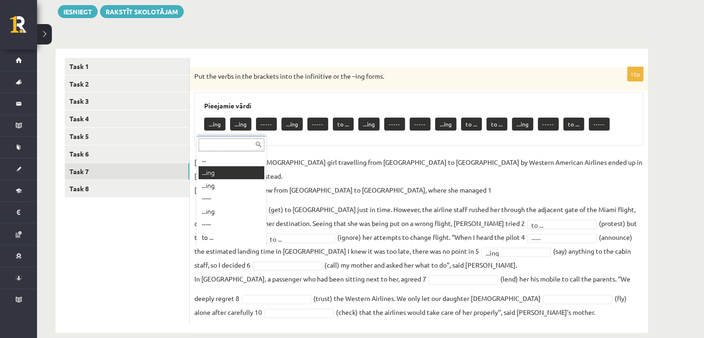
scroll to position [11, 0]
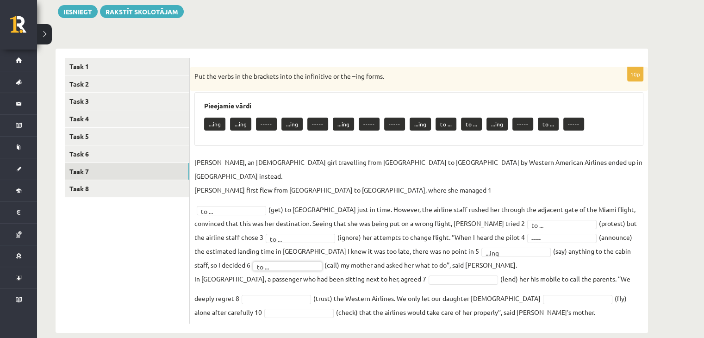
drag, startPoint x: 419, startPoint y: 268, endPoint x: 415, endPoint y: 262, distance: 7.7
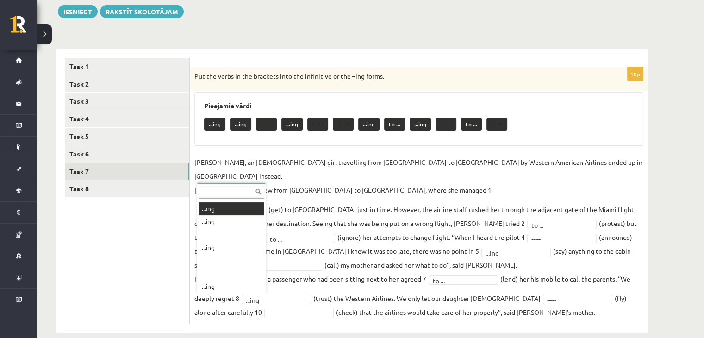
scroll to position [0, 0]
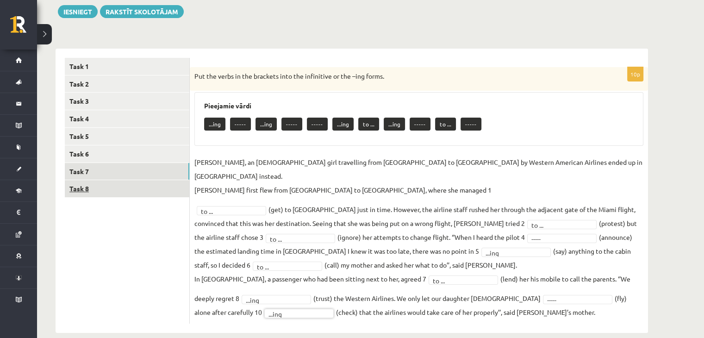
click at [81, 187] on link "Task 8" at bounding box center [127, 188] width 125 height 17
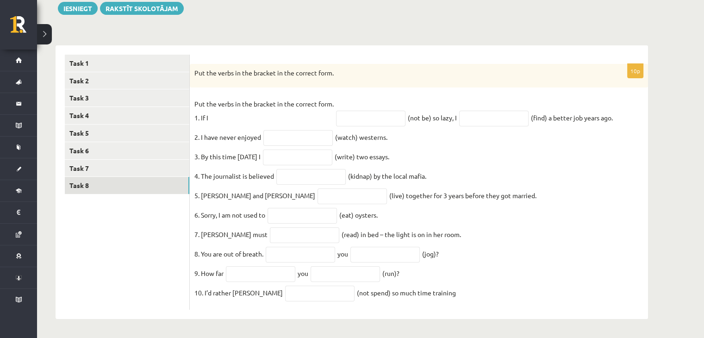
scroll to position [119, 0]
drag, startPoint x: 194, startPoint y: 76, endPoint x: 463, endPoint y: 296, distance: 347.4
click at [463, 296] on div "10p Put the verbs in the bracket in the correct form. Put the verbs in the brac…" at bounding box center [419, 187] width 458 height 246
copy div "Put the verbs in the bracket in the correct form. Put the verbs in the bracket …"
click at [330, 102] on p "Put the verbs in the bracket in the correct form. 1. If I" at bounding box center [263, 111] width 139 height 28
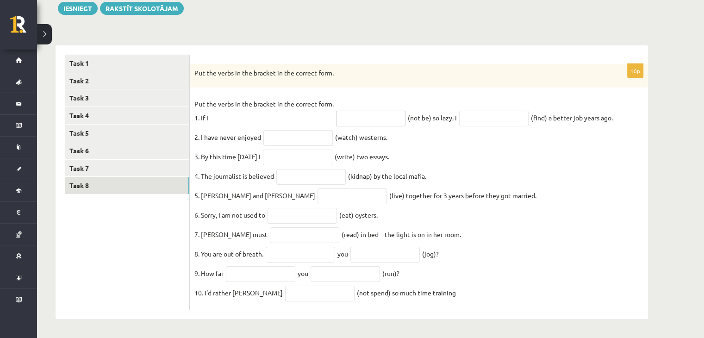
click at [365, 111] on input "text" at bounding box center [370, 119] width 69 height 16
click at [482, 174] on fieldset "Put the verbs in the bracket in the correct form. 1. If I (not be) so lazy, I (…" at bounding box center [418, 201] width 449 height 208
click at [359, 111] on input "text" at bounding box center [370, 119] width 69 height 16
click at [367, 113] on input "text" at bounding box center [370, 119] width 69 height 16
click at [532, 152] on fieldset "Put the verbs in the bracket in the correct form. 1. If I (not be) so lazy, I (…" at bounding box center [418, 201] width 449 height 208
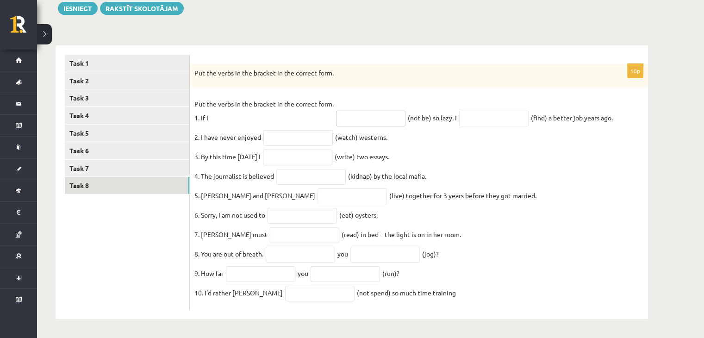
click at [372, 111] on input "text" at bounding box center [370, 119] width 69 height 16
type input "**********"
click at [464, 111] on input "text" at bounding box center [493, 119] width 69 height 16
type input "**********"
click at [303, 130] on input "text" at bounding box center [297, 138] width 69 height 16
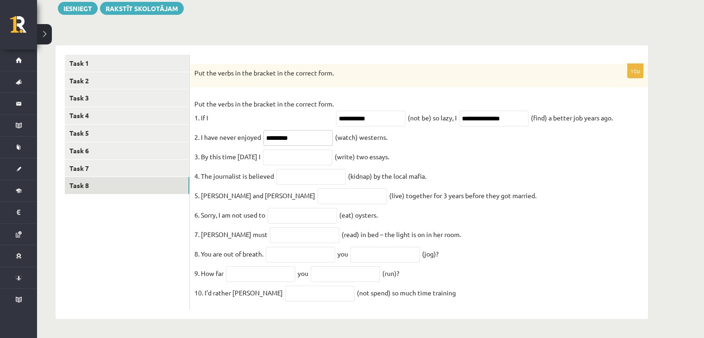
type input "********"
click at [322, 150] on input "text" at bounding box center [297, 158] width 69 height 16
type input "**********"
click at [300, 177] on input "text" at bounding box center [310, 177] width 69 height 16
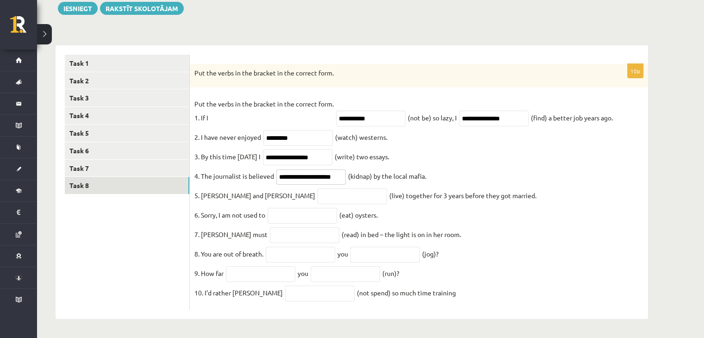
type input "**********"
click at [318, 191] on input "text" at bounding box center [352, 196] width 69 height 16
type input "*********"
click at [291, 213] on input "text" at bounding box center [302, 216] width 69 height 16
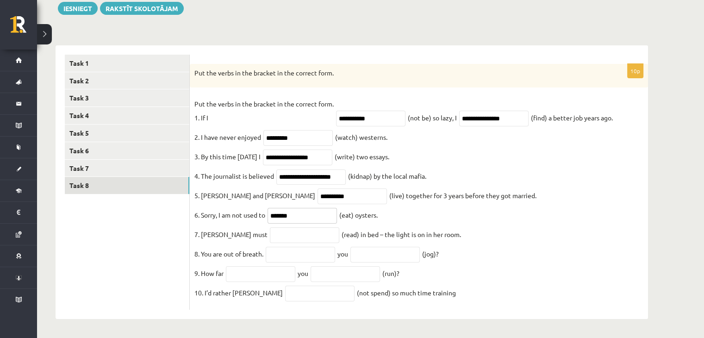
type input "******"
click at [270, 235] on input "text" at bounding box center [304, 235] width 69 height 16
type input "**********"
click at [301, 253] on input "text" at bounding box center [300, 255] width 69 height 16
type input "****"
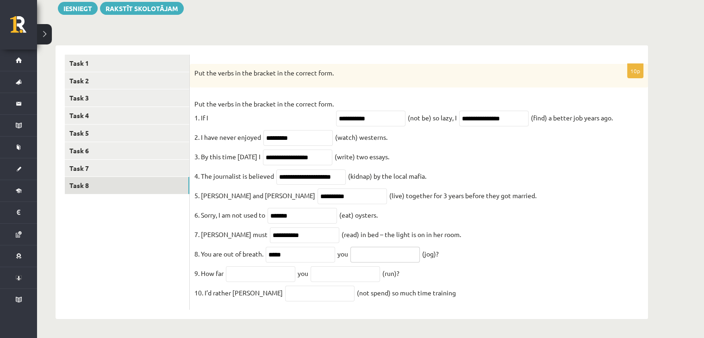
click at [391, 248] on input "text" at bounding box center [384, 255] width 69 height 16
type input "**********"
click at [249, 277] on input "text" at bounding box center [260, 274] width 69 height 16
type input "****"
click at [339, 273] on input "text" at bounding box center [345, 274] width 69 height 16
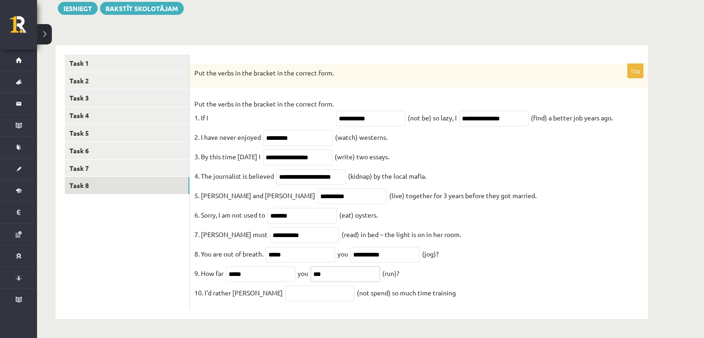
type input "***"
click at [300, 299] on input "text" at bounding box center [319, 294] width 69 height 16
type input "**********"
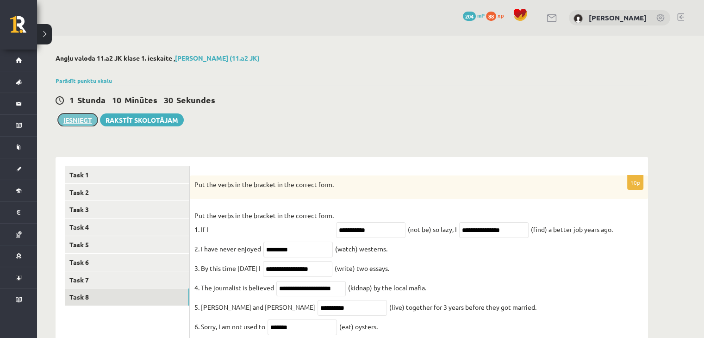
click at [80, 120] on button "Iesniegt" at bounding box center [78, 119] width 40 height 13
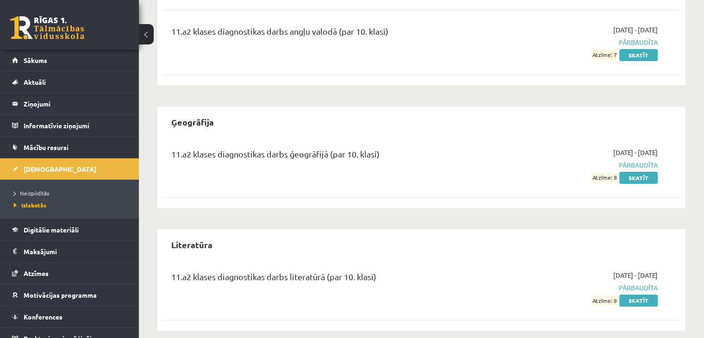
scroll to position [183, 0]
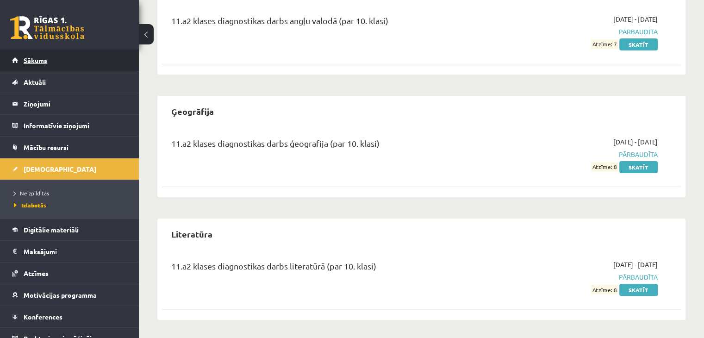
click at [56, 62] on link "Sākums" at bounding box center [69, 60] width 115 height 21
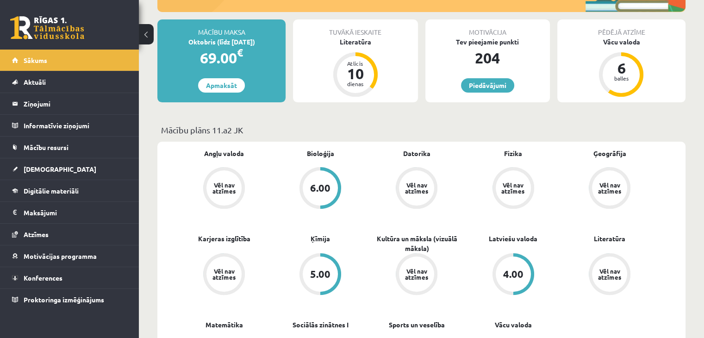
scroll to position [185, 0]
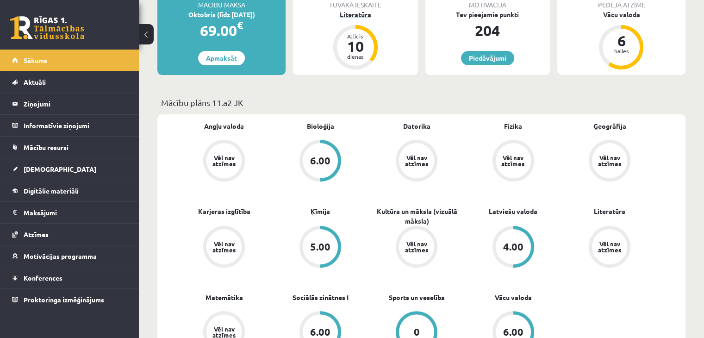
click at [350, 51] on div "10" at bounding box center [356, 46] width 28 height 15
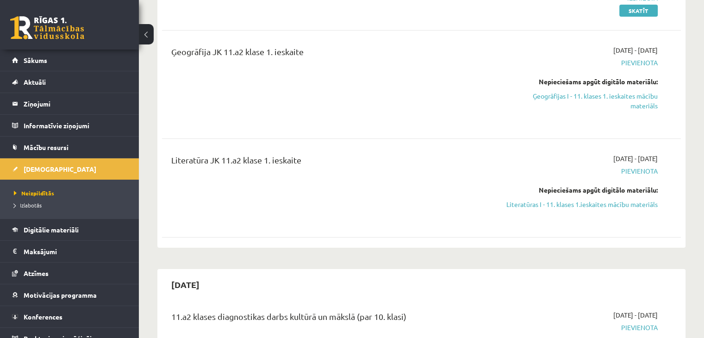
scroll to position [46, 0]
